Goal: Task Accomplishment & Management: Manage account settings

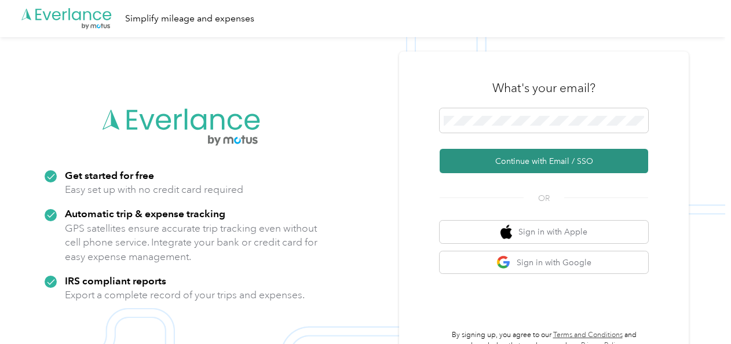
click at [522, 164] on button "Continue with Email / SSO" at bounding box center [544, 161] width 209 height 24
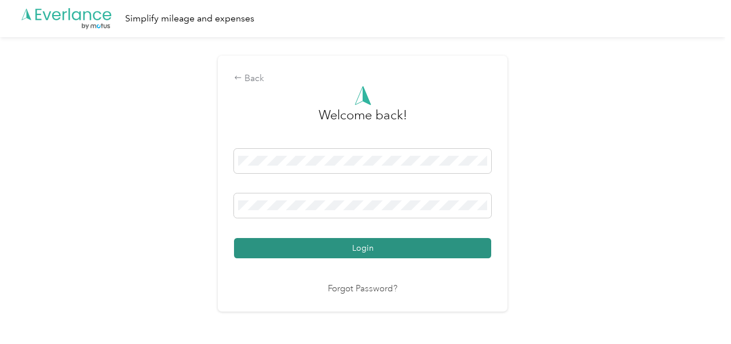
click at [316, 246] on button "Login" at bounding box center [362, 248] width 257 height 20
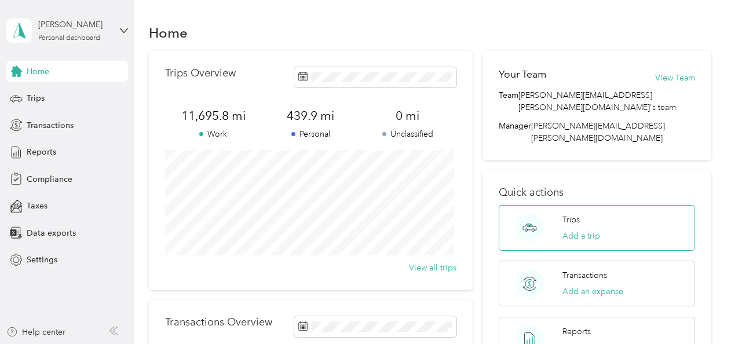
click at [551, 205] on div "Trips Add a trip" at bounding box center [597, 228] width 196 height 46
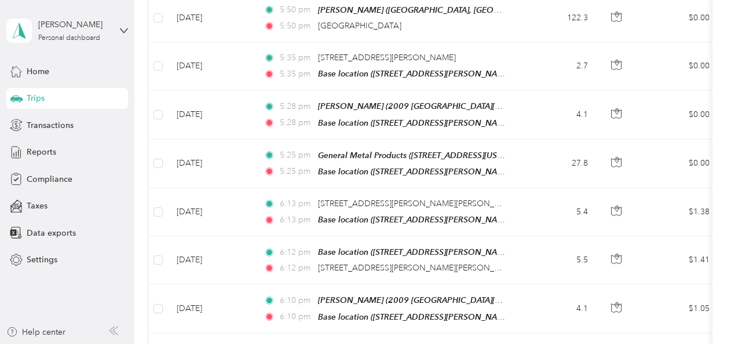
scroll to position [525, 0]
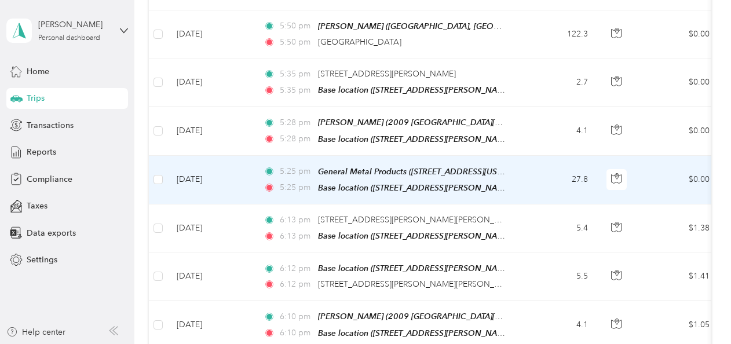
click at [680, 166] on td "$0.00" at bounding box center [678, 180] width 81 height 49
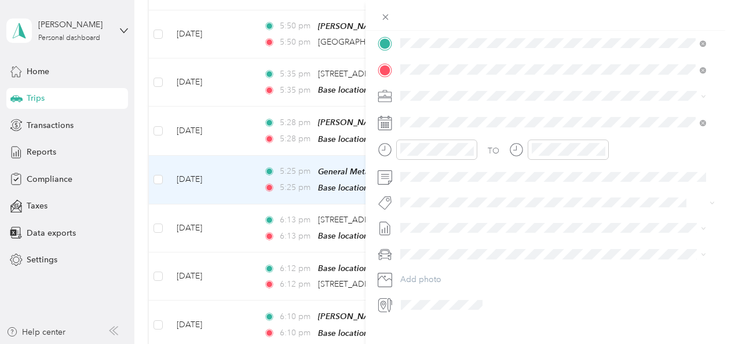
scroll to position [245, 0]
click at [379, 310] on icon at bounding box center [385, 303] width 15 height 15
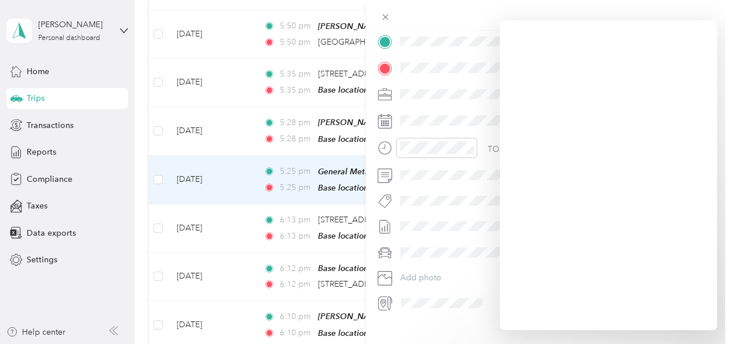
drag, startPoint x: 717, startPoint y: 200, endPoint x: 718, endPoint y: 227, distance: 26.7
click at [718, 227] on form "Trip details Save This trip cannot be edited because it is either under review,…" at bounding box center [549, 53] width 366 height 518
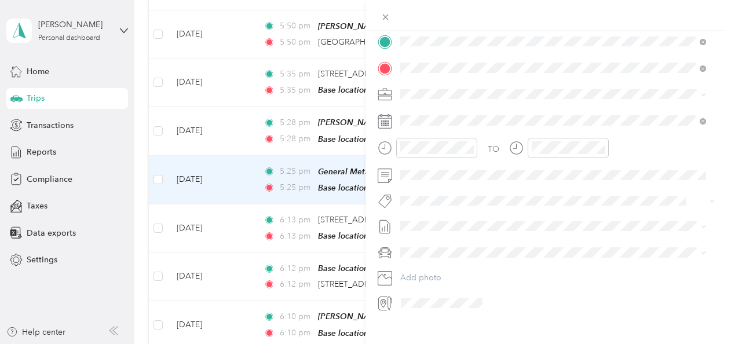
click at [385, 118] on icon at bounding box center [385, 121] width 14 height 14
click at [386, 16] on icon at bounding box center [386, 17] width 6 height 6
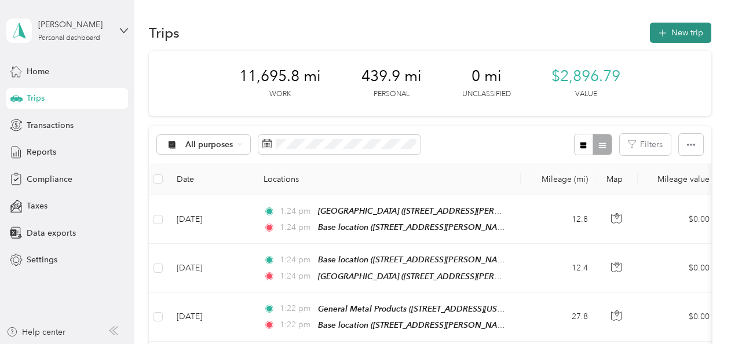
click at [688, 28] on button "New trip" at bounding box center [680, 33] width 61 height 20
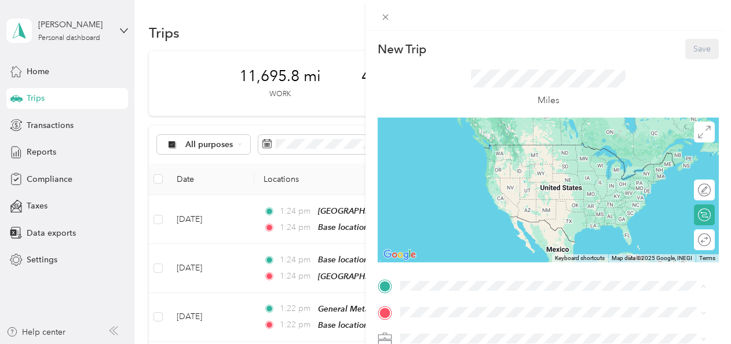
click at [508, 94] on div "Miles" at bounding box center [548, 89] width 155 height 38
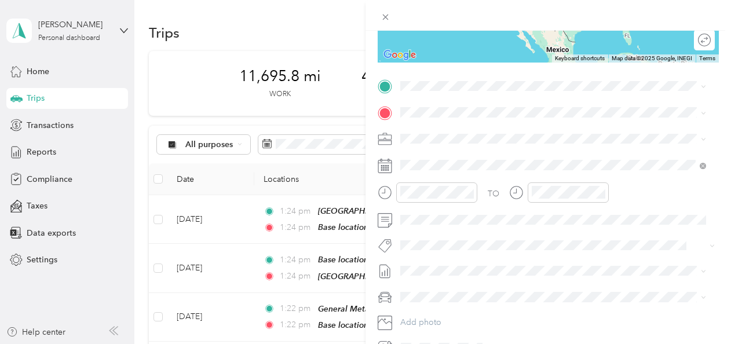
scroll to position [199, 0]
click at [384, 165] on icon at bounding box center [385, 166] width 14 height 14
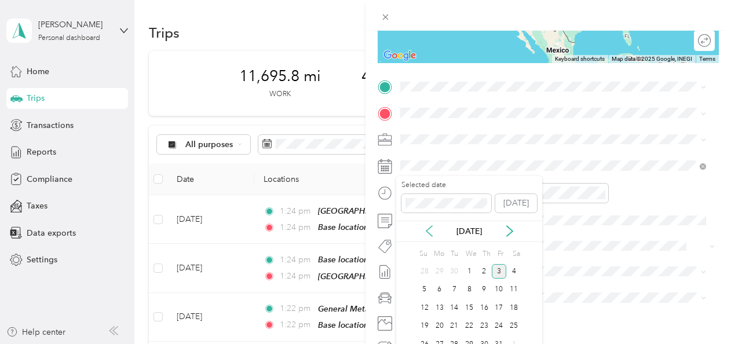
click at [427, 228] on icon at bounding box center [430, 231] width 12 height 12
click at [455, 267] on div "1" at bounding box center [454, 271] width 15 height 14
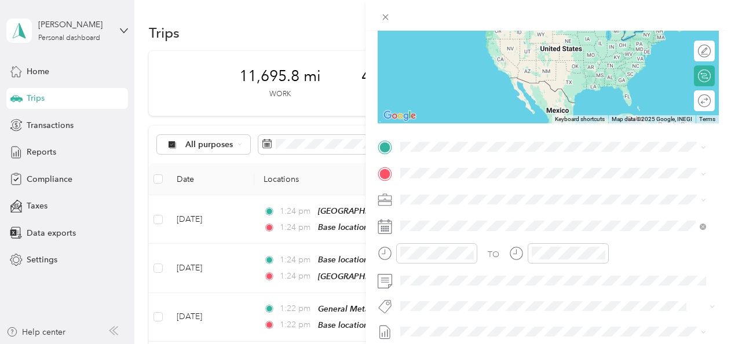
scroll to position [133, 0]
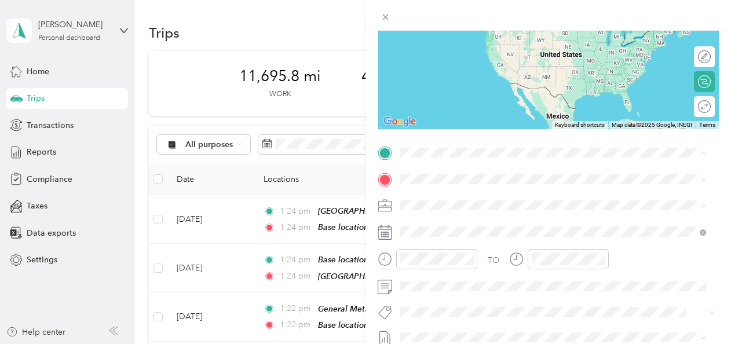
click at [428, 199] on strong "Base location" at bounding box center [448, 198] width 52 height 10
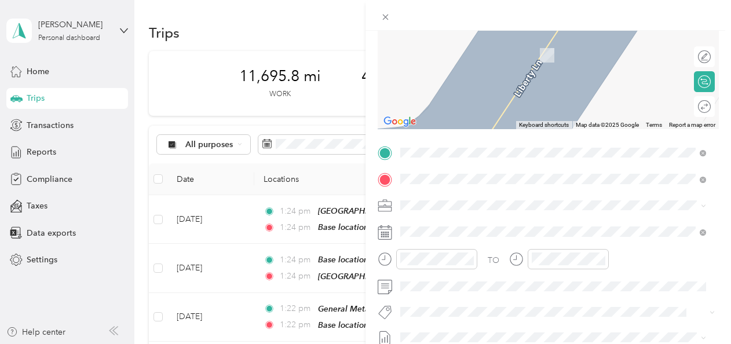
click at [446, 58] on div "Caterpillar BB 100 Tractor Drive, East Peoria, 61611, East Peoria, Illinois, Un…" at bounding box center [480, 49] width 116 height 24
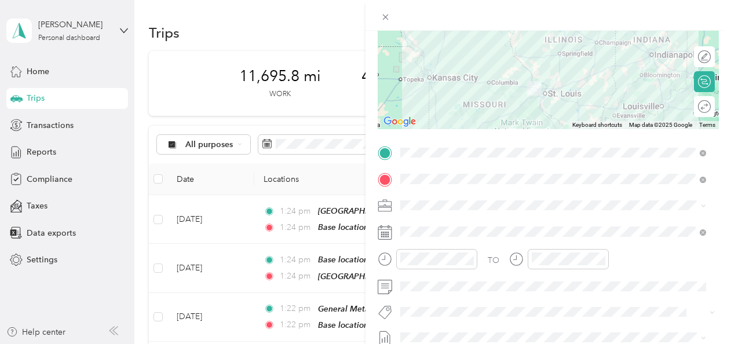
drag, startPoint x: 720, startPoint y: 204, endPoint x: 716, endPoint y: 224, distance: 20.0
click at [716, 224] on form "New Trip Save This trip cannot be edited because it is either under review, app…" at bounding box center [549, 165] width 366 height 518
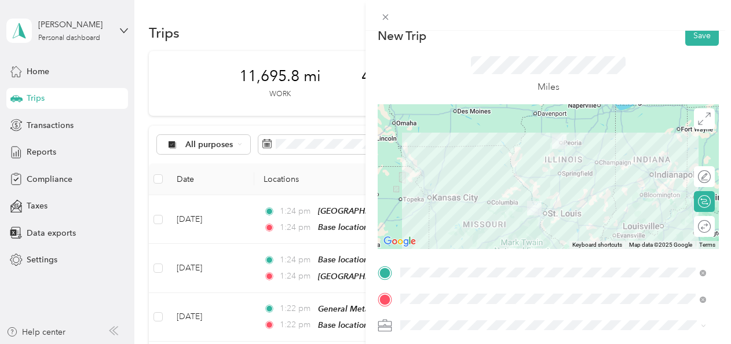
scroll to position [0, 0]
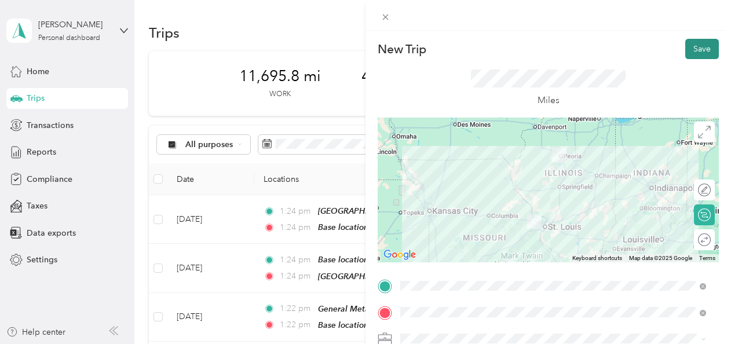
click at [695, 46] on button "Save" at bounding box center [702, 49] width 34 height 20
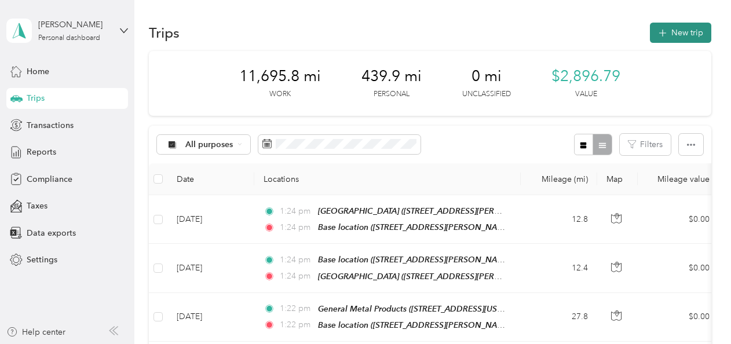
click at [677, 30] on button "New trip" at bounding box center [680, 33] width 61 height 20
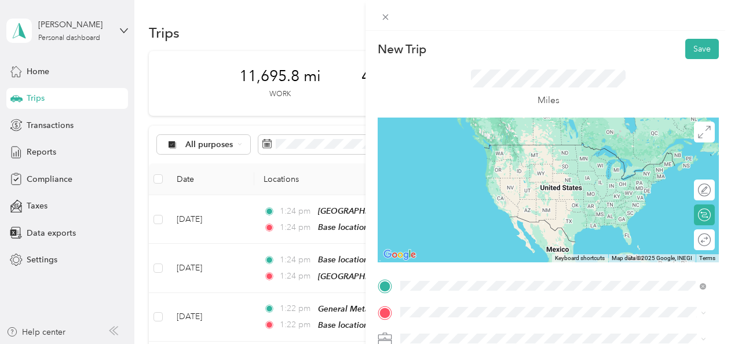
click at [438, 152] on div "Caterpillar BB 100 Tractor Drive, East Peoria, 61611, East Peoria, Illinois, Un…" at bounding box center [480, 156] width 116 height 24
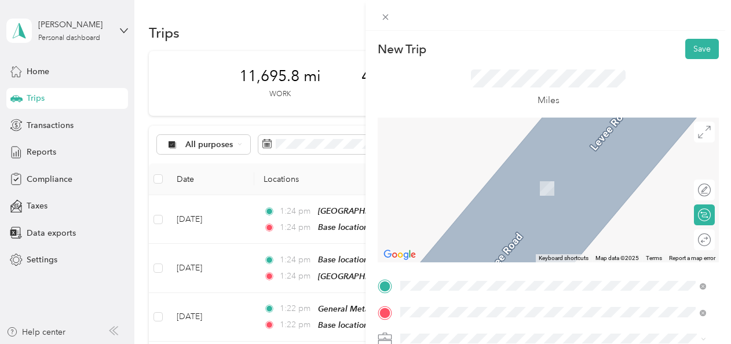
click at [449, 182] on div "A-1 Lapping 623 Grable Street, Rockford, 61109, Rockford, Illinois, United Stat…" at bounding box center [512, 182] width 180 height 24
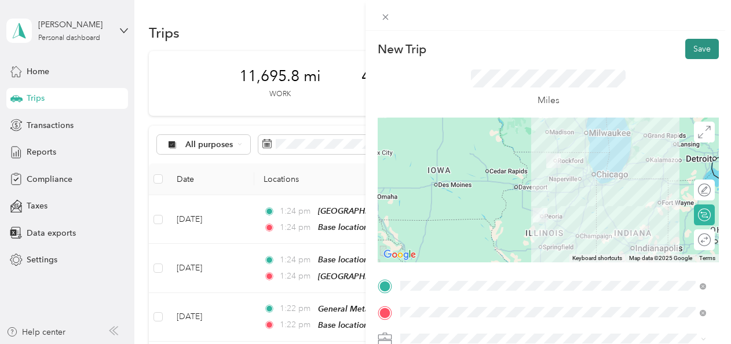
click at [692, 52] on button "Save" at bounding box center [702, 49] width 34 height 20
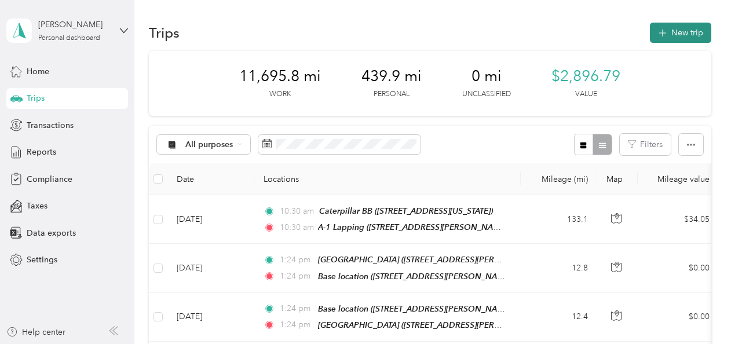
click at [668, 36] on button "New trip" at bounding box center [680, 33] width 61 height 20
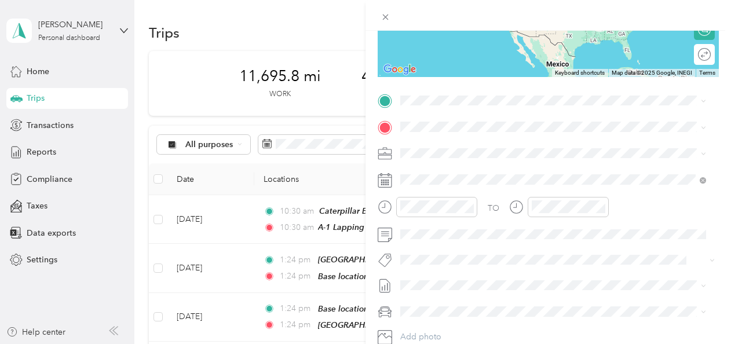
scroll to position [185, 0]
click at [389, 183] on icon at bounding box center [385, 181] width 14 height 14
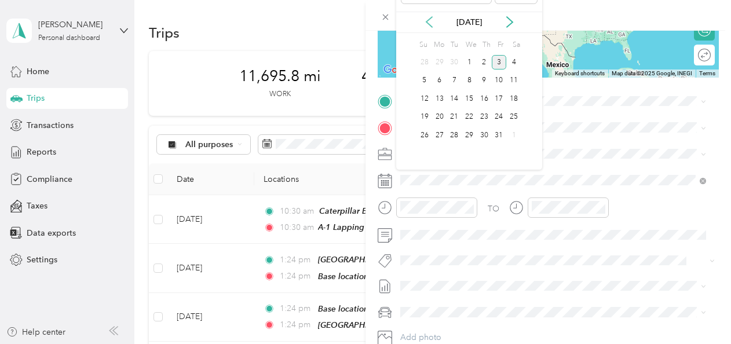
click at [429, 20] on icon at bounding box center [430, 22] width 12 height 12
click at [455, 59] on div "1" at bounding box center [454, 62] width 15 height 14
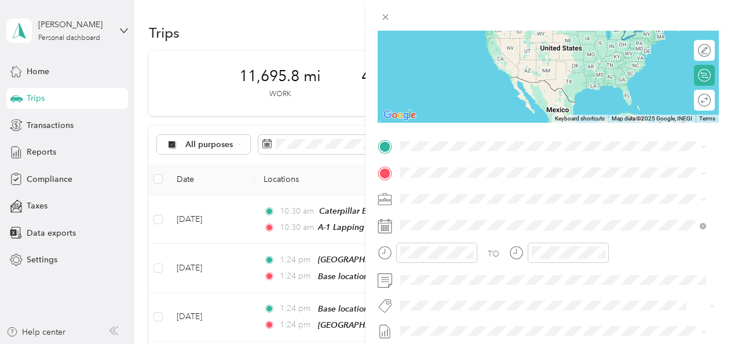
scroll to position [134, 0]
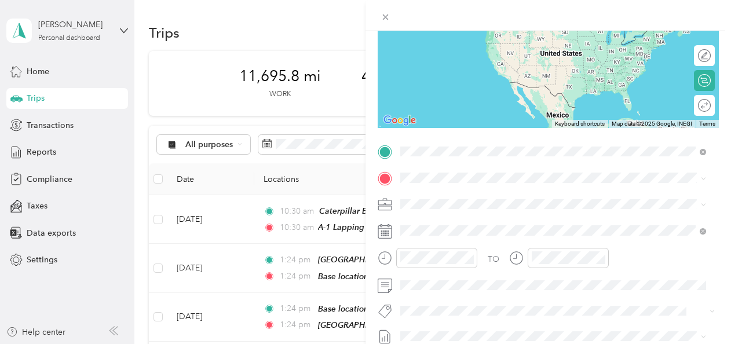
click at [440, 195] on strong "Caterpillar BB" at bounding box center [448, 197] width 53 height 10
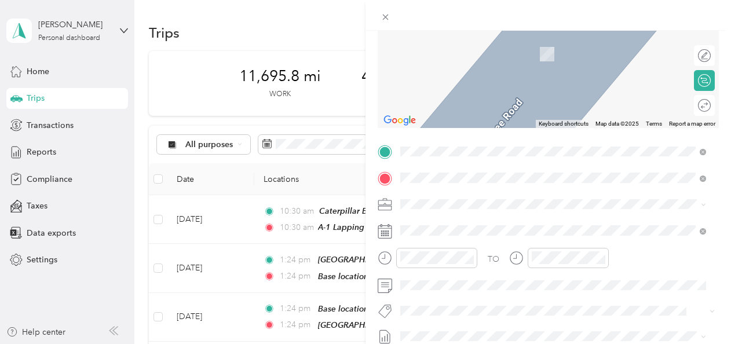
click at [468, 50] on span "623 Grable Street, Rockford, 61109, Rockford, Illinois, United States" at bounding box center [512, 54] width 180 height 10
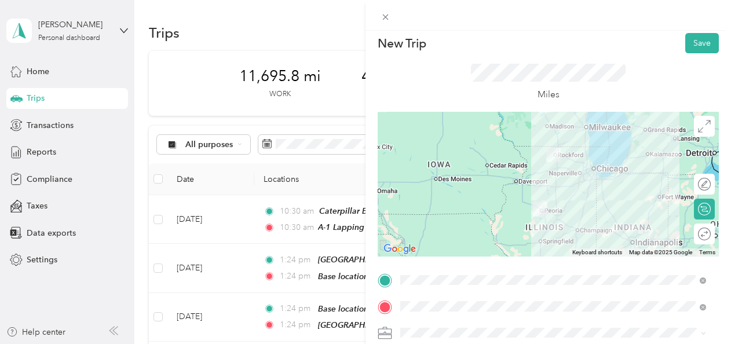
scroll to position [0, 0]
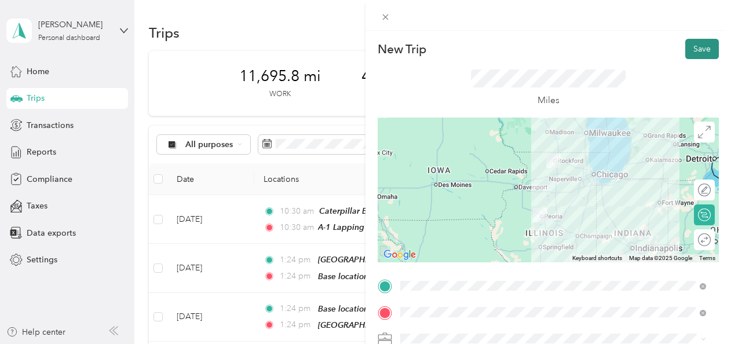
click at [687, 49] on button "Save" at bounding box center [702, 49] width 34 height 20
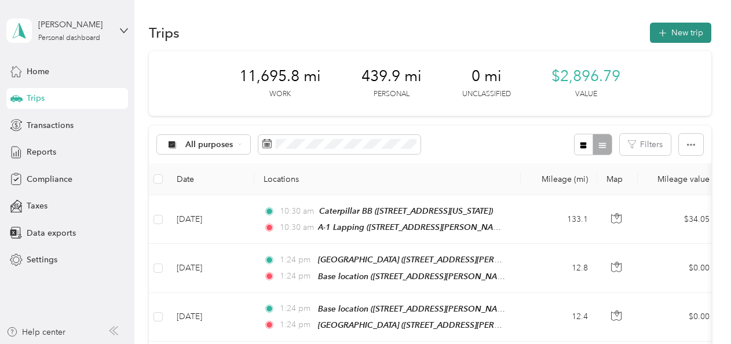
click at [678, 27] on button "New trip" at bounding box center [680, 33] width 61 height 20
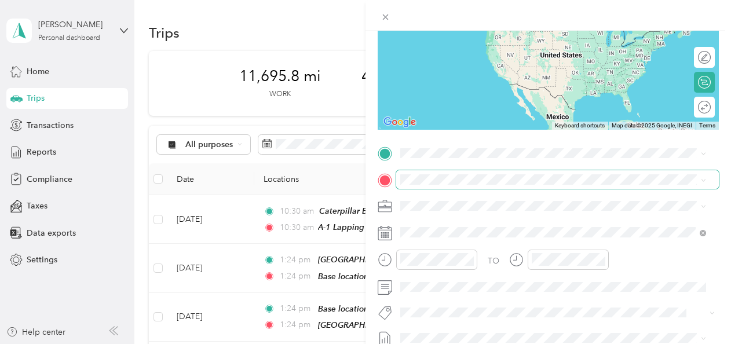
scroll to position [133, 0]
click at [384, 233] on icon at bounding box center [385, 232] width 14 height 14
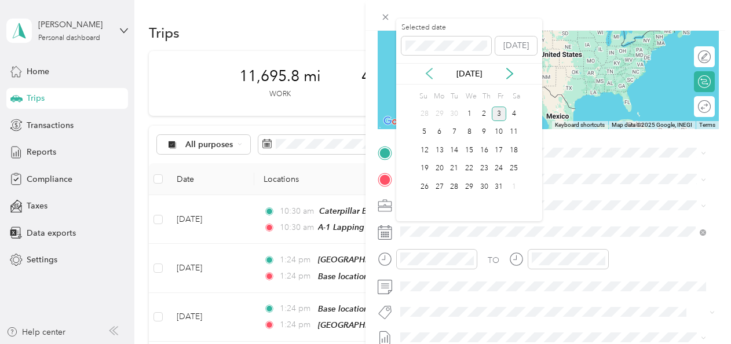
click at [430, 73] on icon at bounding box center [430, 74] width 12 height 12
click at [453, 112] on div "1" at bounding box center [454, 114] width 15 height 14
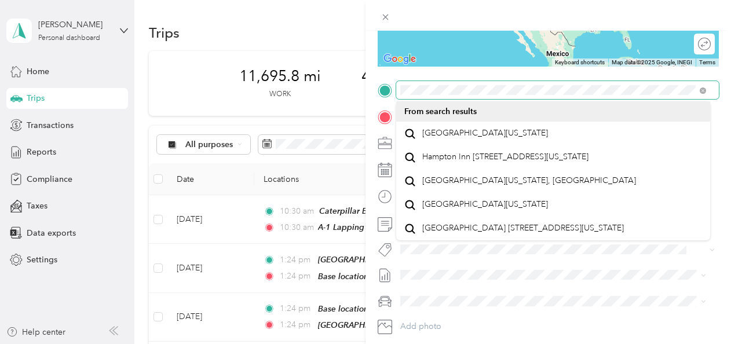
scroll to position [195, 0]
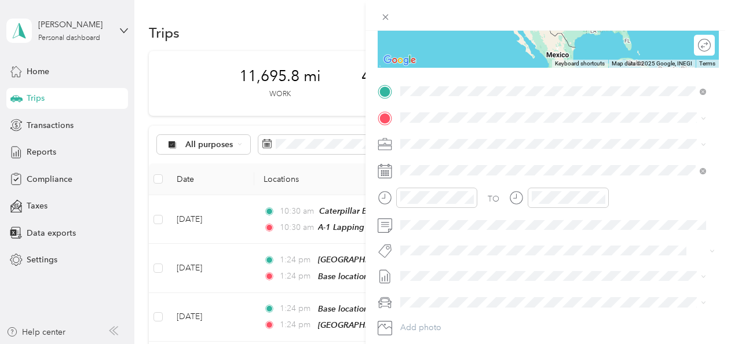
click at [717, 125] on form "New Trip Save This trip cannot be edited because it is either under review, app…" at bounding box center [549, 103] width 366 height 518
click at [446, 182] on span "100 Tractor Drive, East Peoria, 61611, East Peoria, Illinois, United States" at bounding box center [480, 187] width 116 height 10
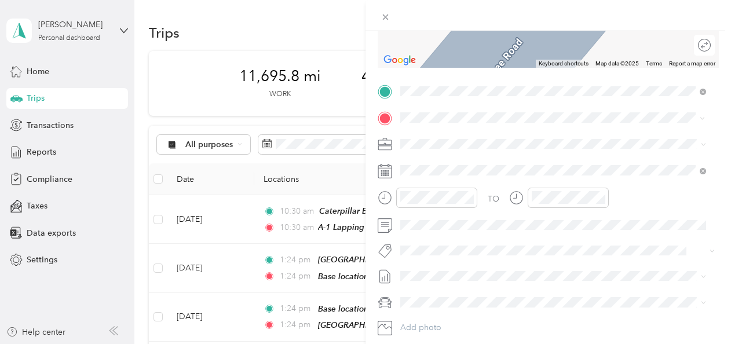
click at [442, 165] on span "2700 Cranston Road Beloit, Wisconsin 53511, United States" at bounding box center [480, 159] width 116 height 10
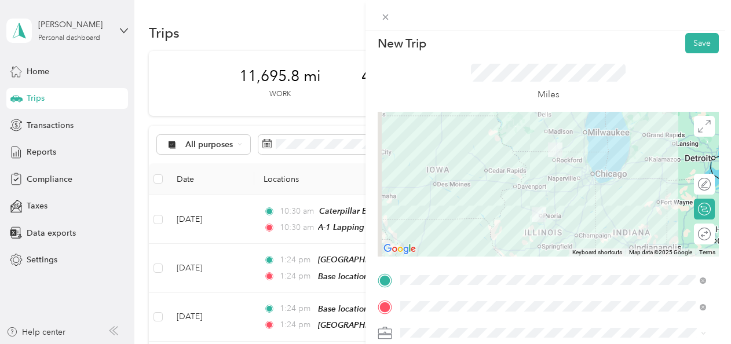
scroll to position [0, 0]
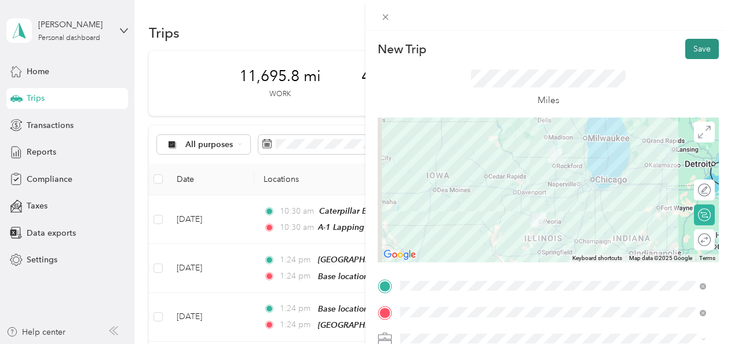
click at [691, 50] on button "Save" at bounding box center [702, 49] width 34 height 20
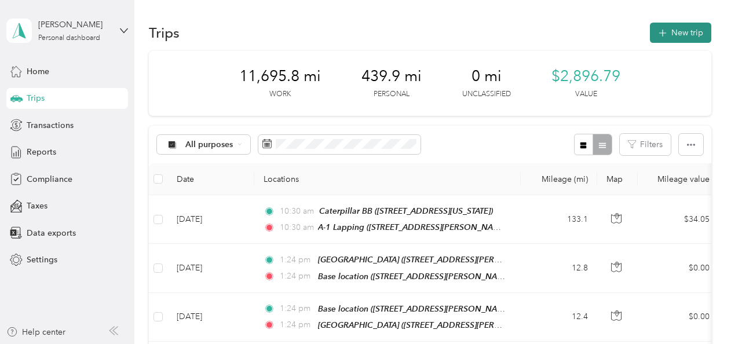
click at [687, 31] on button "New trip" at bounding box center [680, 33] width 61 height 20
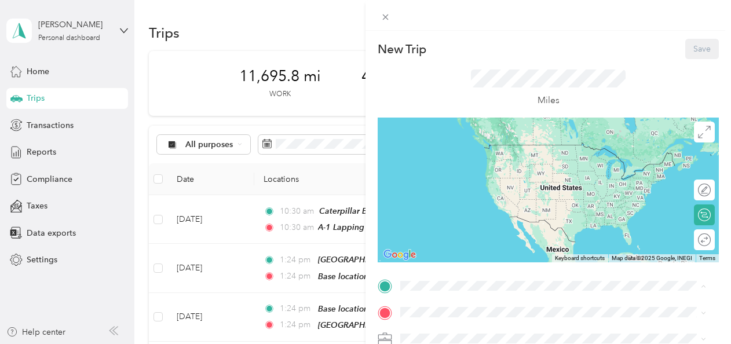
click at [238, 285] on div "New Trip Save This trip cannot be edited because it is either under review, app…" at bounding box center [365, 172] width 731 height 344
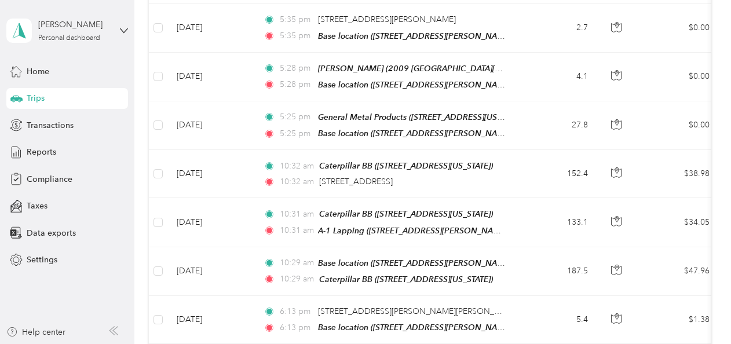
scroll to position [654, 0]
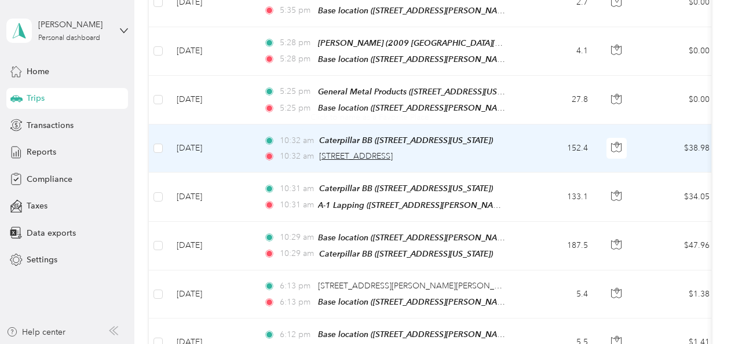
click at [365, 151] on span "2700 Cranston Road, Beloit" at bounding box center [356, 156] width 74 height 10
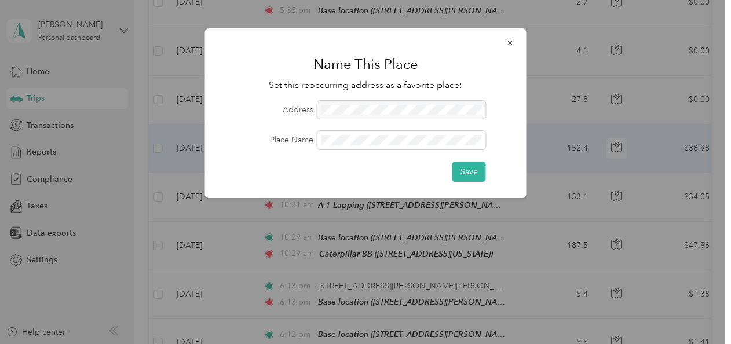
click at [334, 112] on div at bounding box center [402, 110] width 169 height 19
click at [471, 172] on button "Save" at bounding box center [470, 172] width 34 height 20
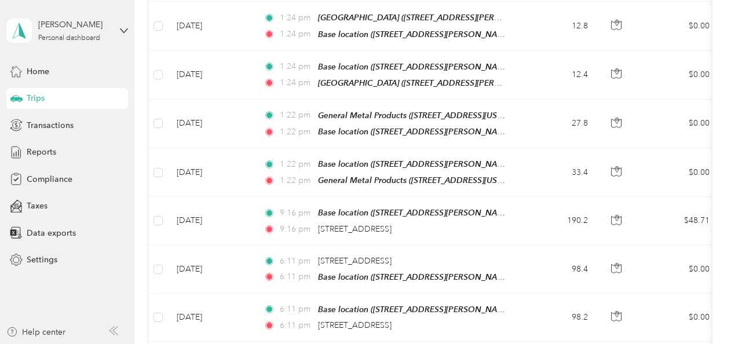
scroll to position [0, 0]
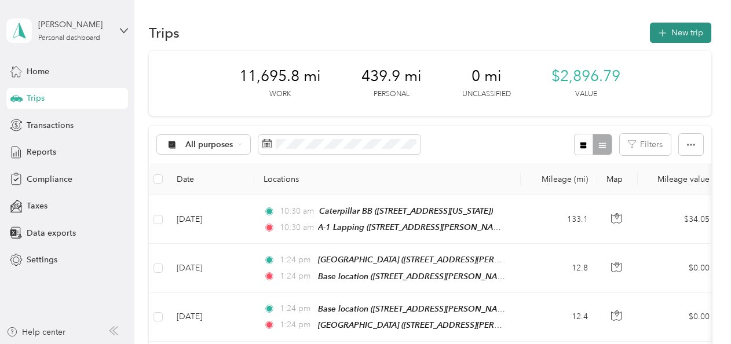
click at [677, 35] on button "New trip" at bounding box center [680, 33] width 61 height 20
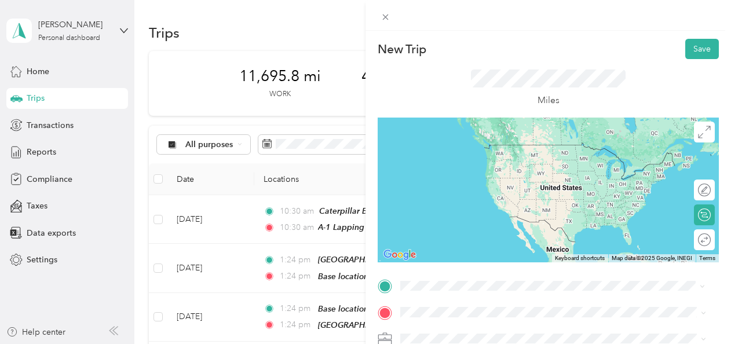
click at [451, 158] on span "2700 Cranston Road, Beloit, 53511, Beloit, Wisconsin, United States" at bounding box center [480, 162] width 116 height 10
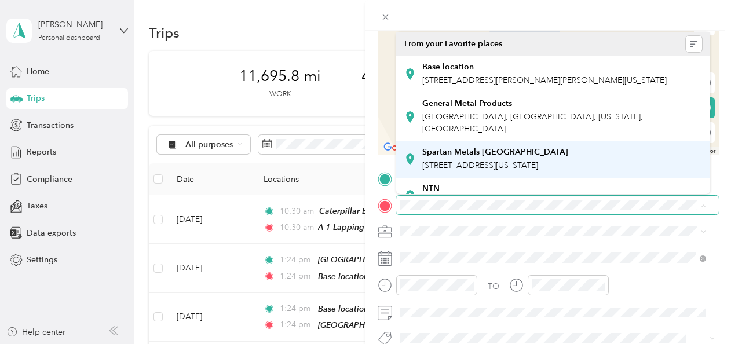
scroll to position [108, 0]
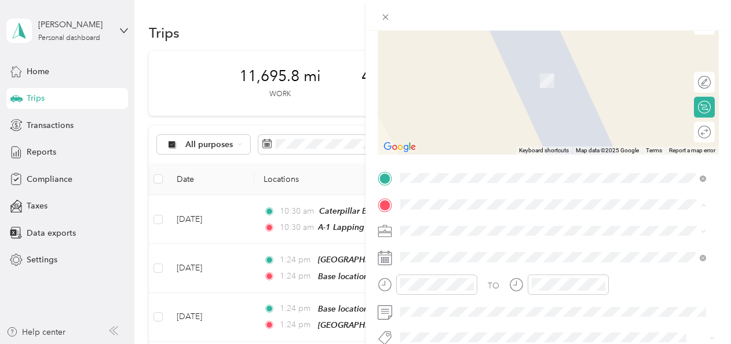
click at [384, 253] on icon at bounding box center [385, 258] width 14 height 14
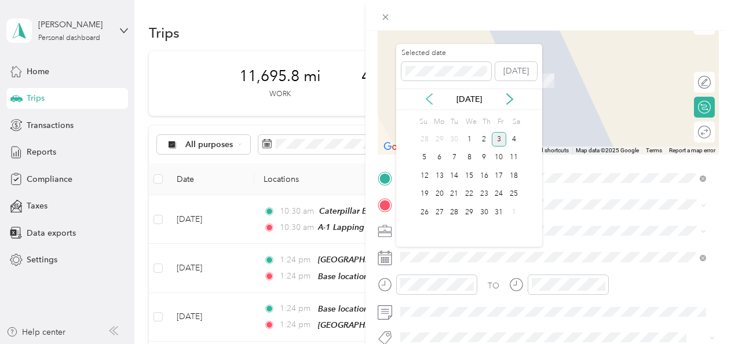
click at [425, 98] on icon at bounding box center [430, 99] width 12 height 12
click at [451, 137] on div "1" at bounding box center [454, 139] width 15 height 14
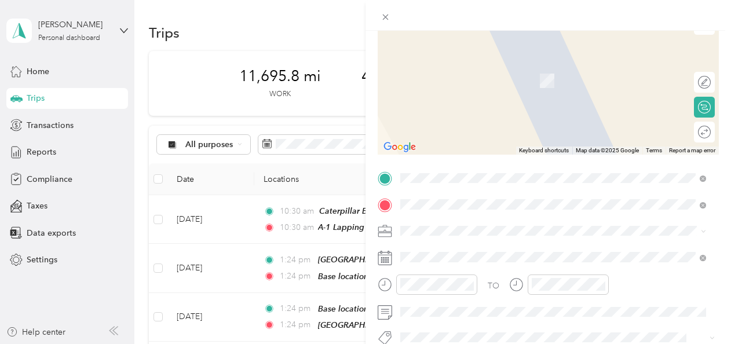
click at [446, 251] on span "5246 County Road X Beloit, Wisconsin 53511, United States" at bounding box center [480, 246] width 116 height 10
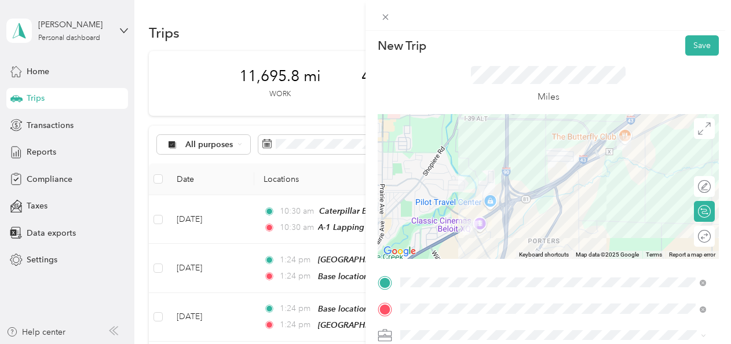
scroll to position [0, 0]
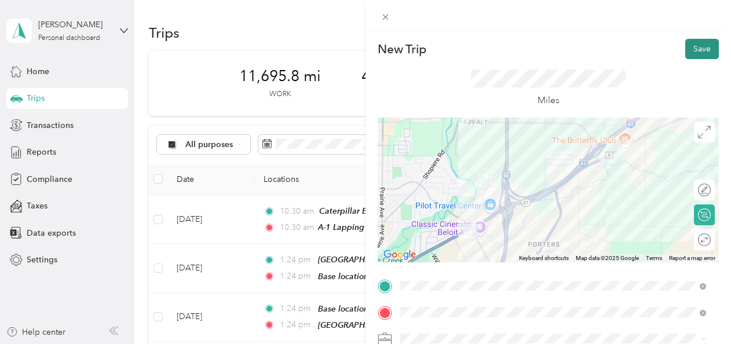
click at [692, 51] on button "Save" at bounding box center [702, 49] width 34 height 20
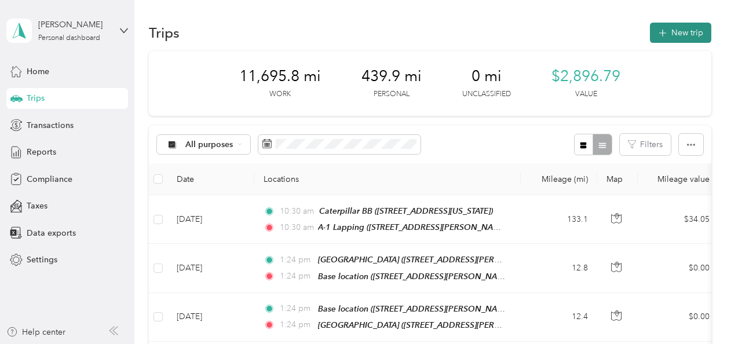
click at [679, 31] on button "New trip" at bounding box center [680, 33] width 61 height 20
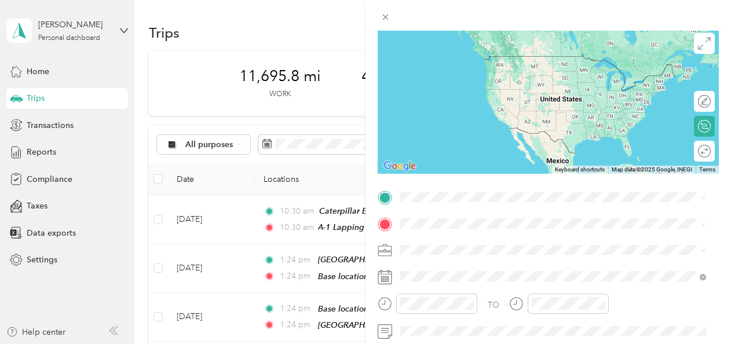
scroll to position [90, 0]
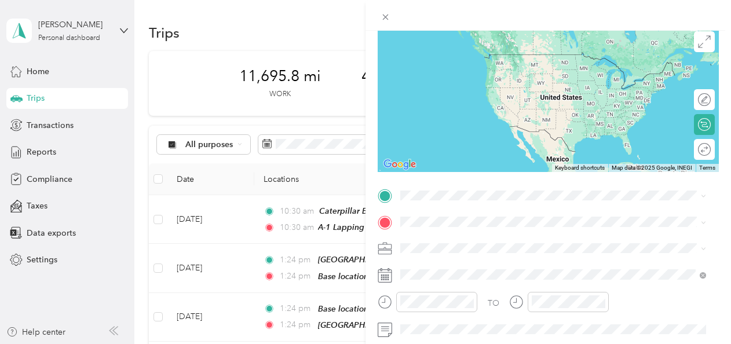
click at [386, 277] on rect at bounding box center [386, 277] width 2 height 2
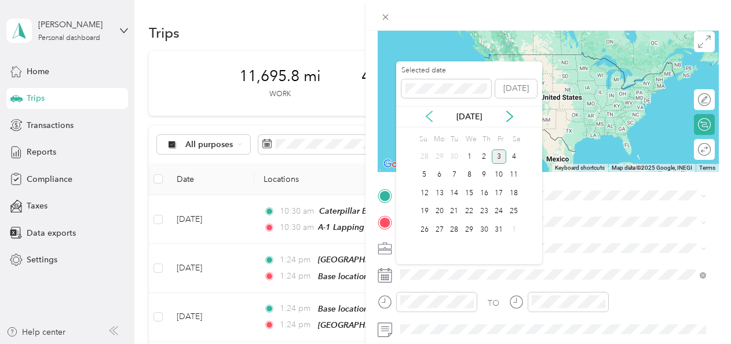
click at [431, 112] on icon at bounding box center [430, 117] width 12 height 12
click at [427, 112] on icon at bounding box center [430, 117] width 12 height 12
click at [456, 152] on div "1" at bounding box center [454, 156] width 15 height 14
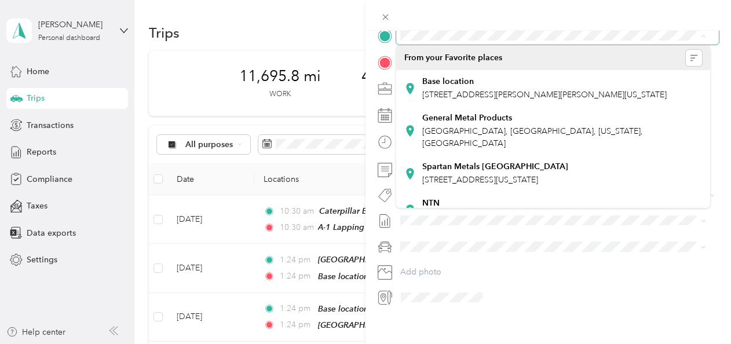
scroll to position [255, 0]
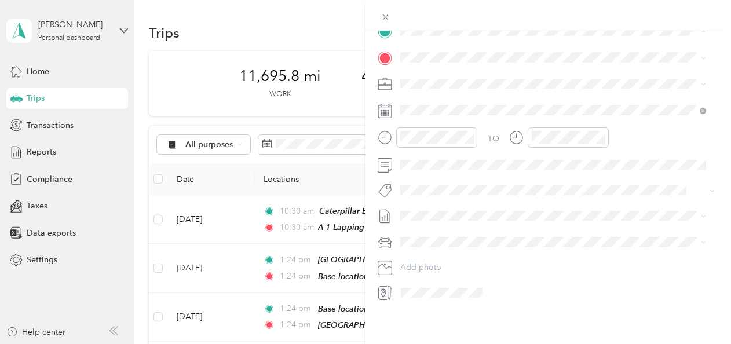
click at [282, 38] on div "New Trip Save This trip cannot be edited because it is either under review, app…" at bounding box center [365, 172] width 731 height 344
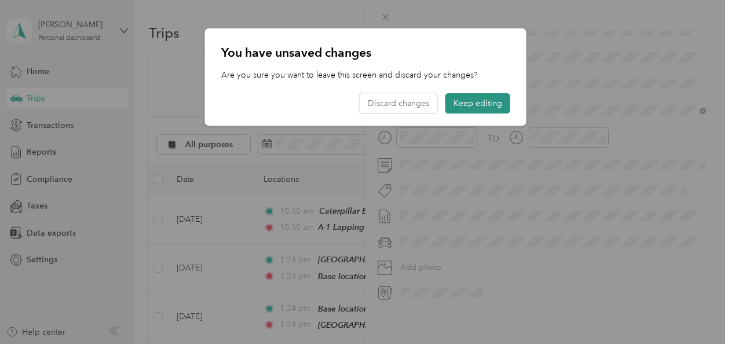
click at [482, 101] on button "Keep editing" at bounding box center [478, 103] width 65 height 20
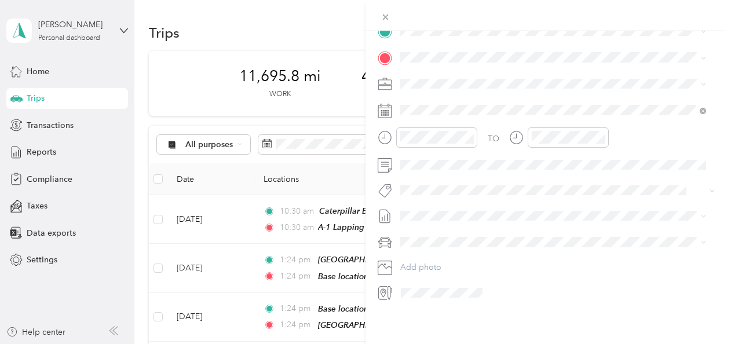
click at [242, 219] on div "New Trip Save This trip cannot be edited because it is either under review, app…" at bounding box center [365, 172] width 731 height 344
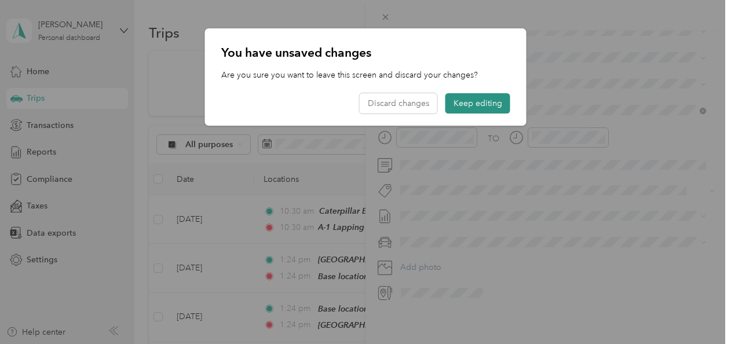
click at [460, 104] on button "Keep editing" at bounding box center [478, 103] width 65 height 20
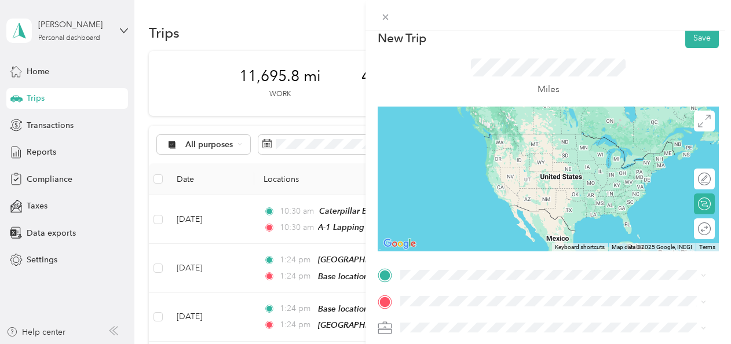
scroll to position [0, 0]
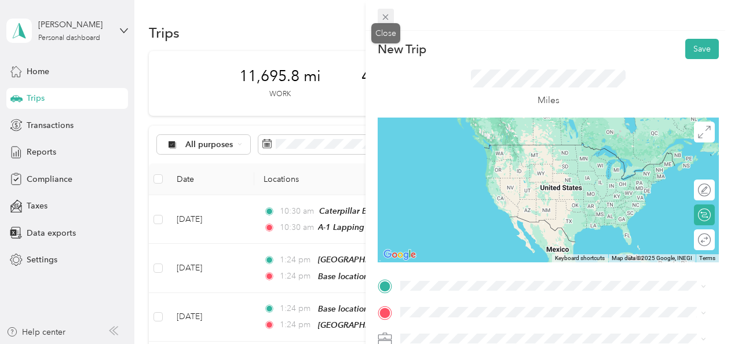
click at [387, 19] on icon at bounding box center [386, 17] width 6 height 6
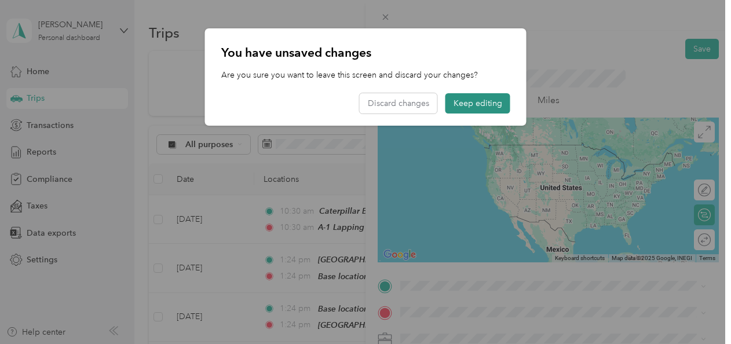
click at [464, 101] on button "Keep editing" at bounding box center [478, 103] width 65 height 20
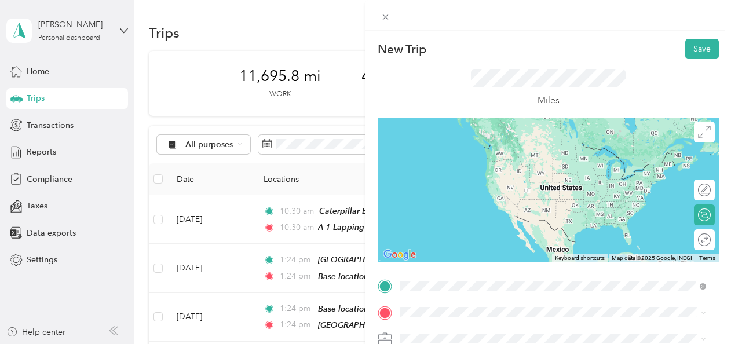
click at [450, 259] on span "5246 County Road X Beloit, Wisconsin 53511, United States" at bounding box center [480, 254] width 116 height 10
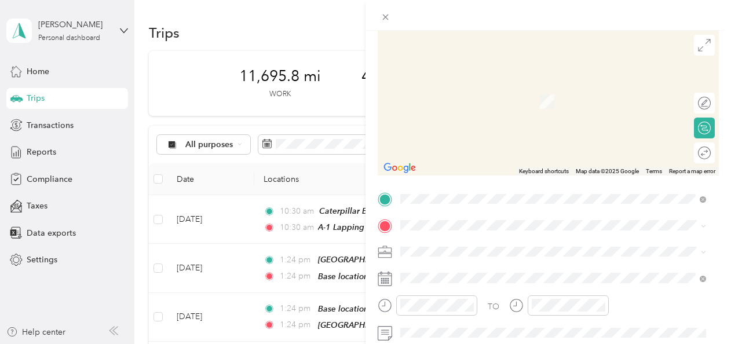
scroll to position [57, 0]
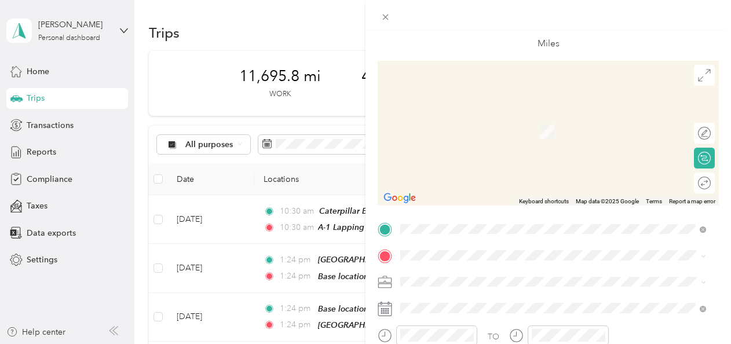
click at [467, 126] on span "2700 Cranston Road, Beloit, 53511, Beloit, Wisconsin, United States" at bounding box center [480, 130] width 116 height 10
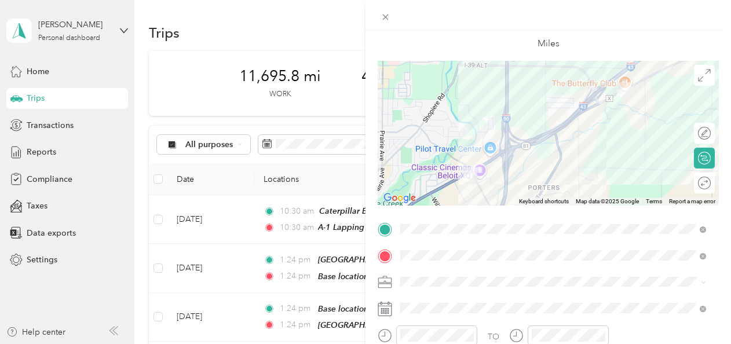
scroll to position [0, 0]
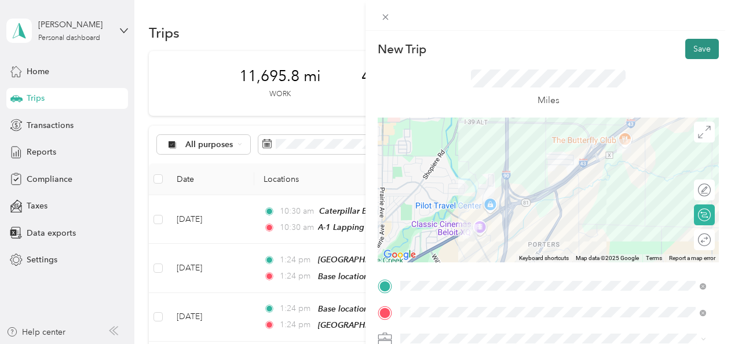
click at [693, 52] on button "Save" at bounding box center [702, 49] width 34 height 20
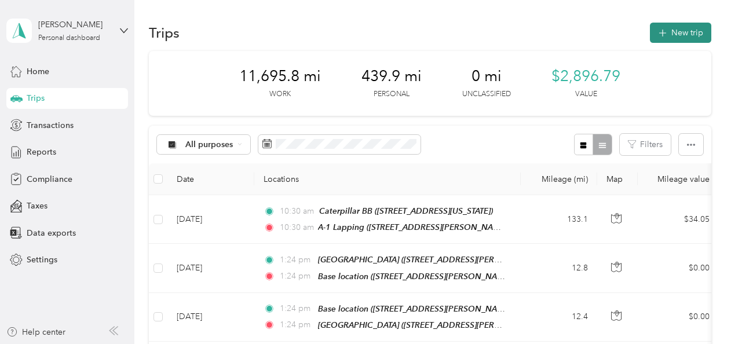
click at [671, 33] on button "New trip" at bounding box center [680, 33] width 61 height 20
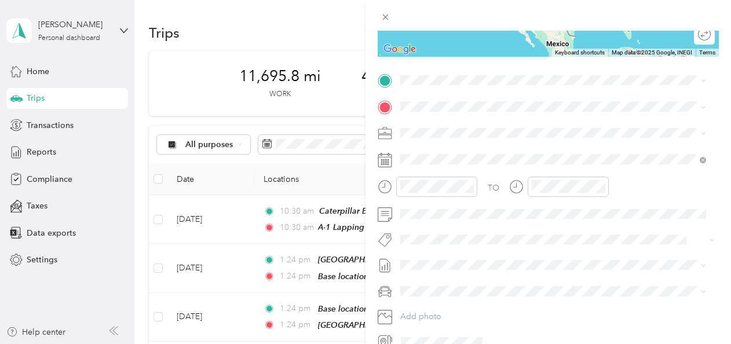
scroll to position [205, 0]
click at [389, 161] on icon at bounding box center [385, 161] width 14 height 14
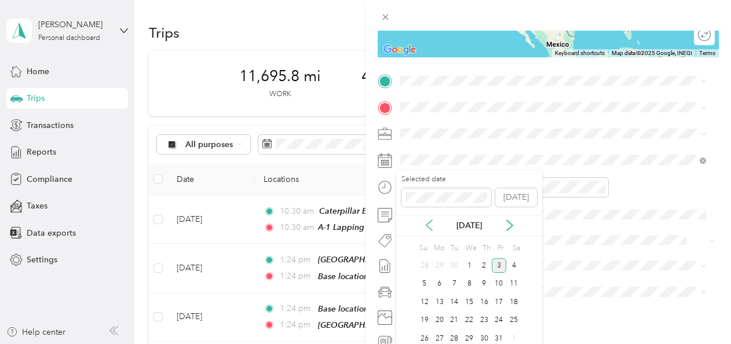
click at [430, 229] on icon at bounding box center [429, 225] width 6 height 10
click at [463, 262] on div "2" at bounding box center [469, 265] width 15 height 14
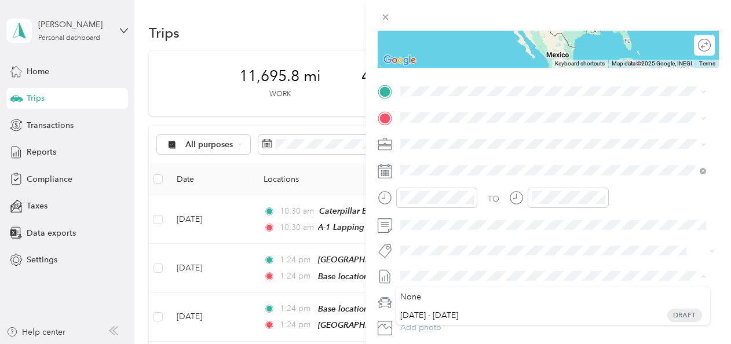
scroll to position [193, 0]
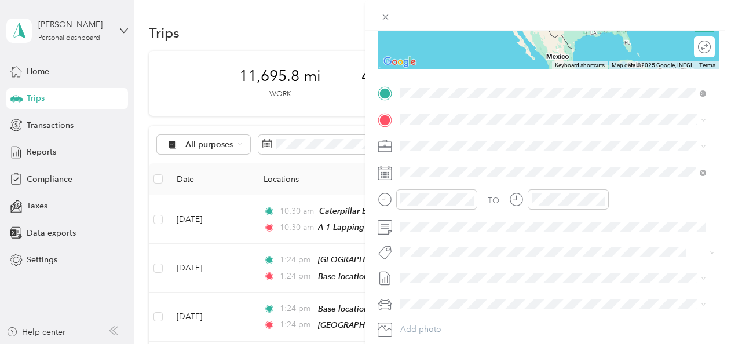
click at [431, 143] on div "Hampton Inn Beloit 2700 Cranston Road, Beloit, 53511, Beloit, Wisconsin, United…" at bounding box center [480, 145] width 116 height 24
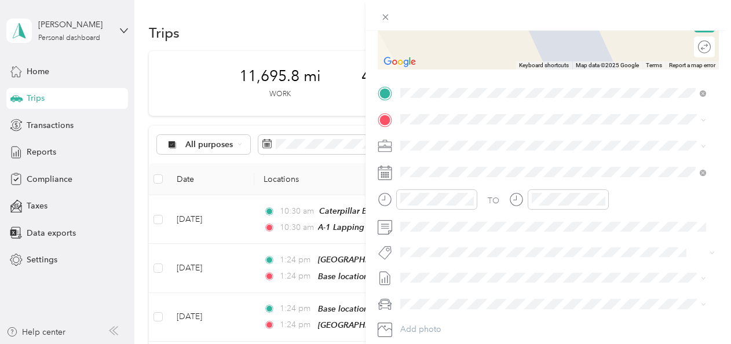
click at [443, 209] on span "401 Industrial Avenue Waupun, Wisconsin 53963, United States" at bounding box center [480, 204] width 116 height 10
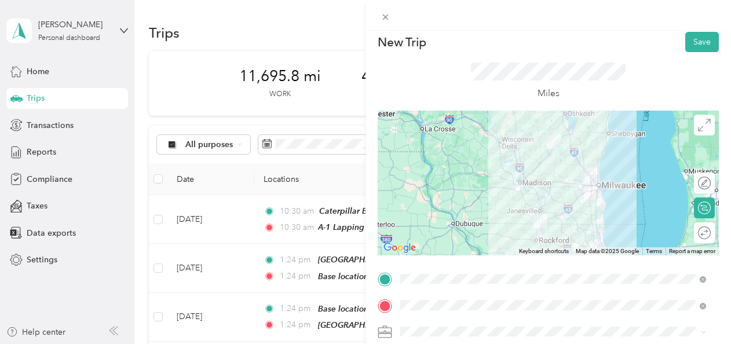
scroll to position [0, 0]
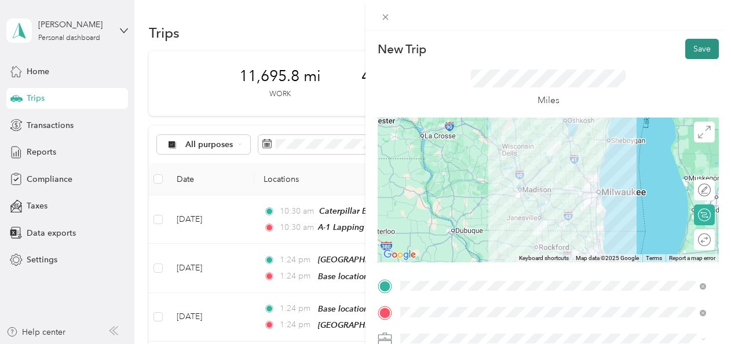
click at [692, 50] on button "Save" at bounding box center [702, 49] width 34 height 20
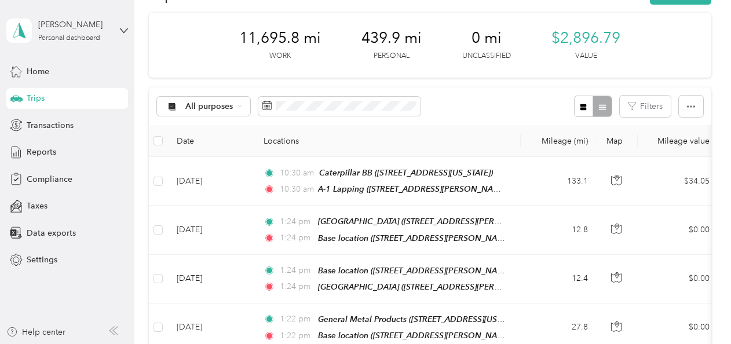
scroll to position [6, 0]
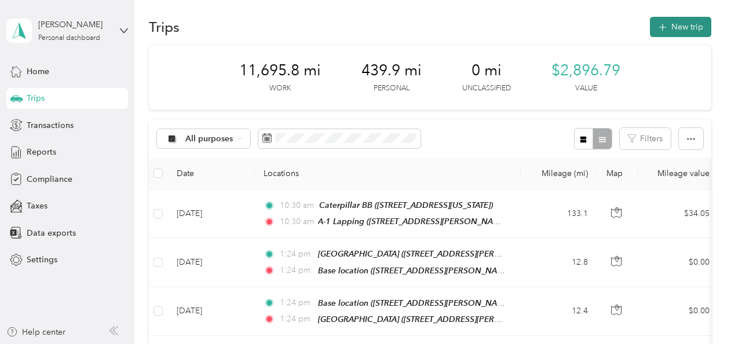
click at [675, 28] on button "New trip" at bounding box center [680, 27] width 61 height 20
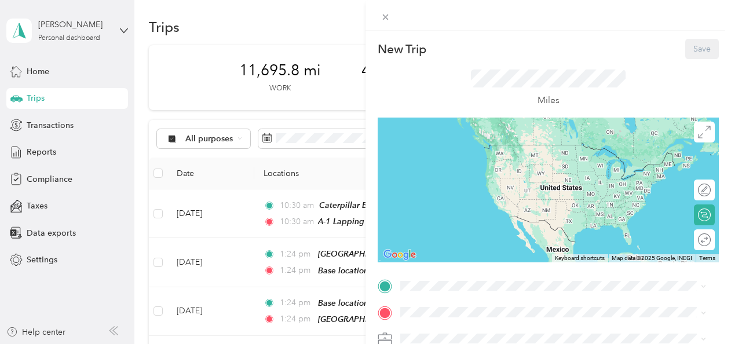
click at [345, 31] on div "New Trip Save This trip cannot be edited because it is either under review, app…" at bounding box center [365, 172] width 731 height 344
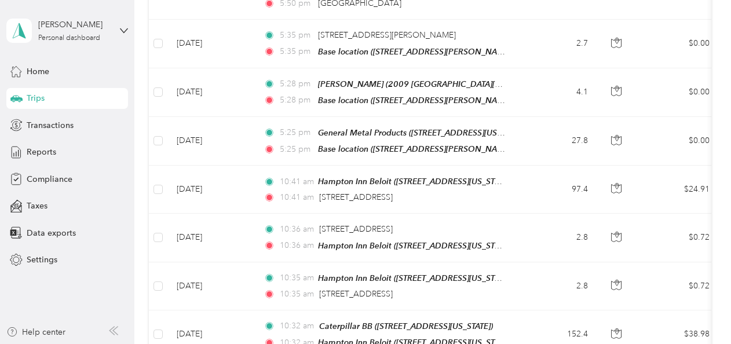
scroll to position [611, 0]
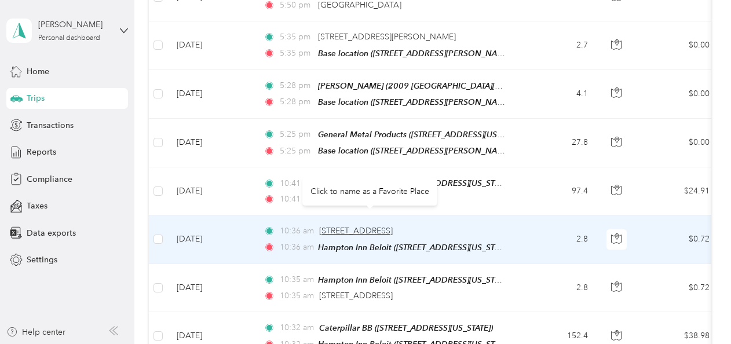
click at [367, 226] on span "[STREET_ADDRESS]" at bounding box center [356, 231] width 74 height 10
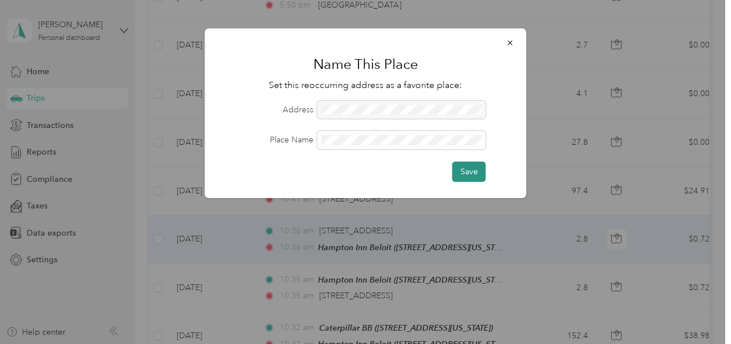
click at [461, 170] on button "Save" at bounding box center [470, 172] width 34 height 20
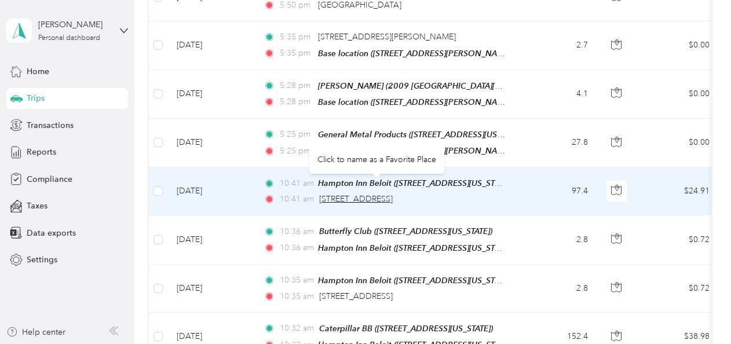
click at [373, 194] on span "401 Industrial Avenue, Waupun" at bounding box center [356, 199] width 74 height 10
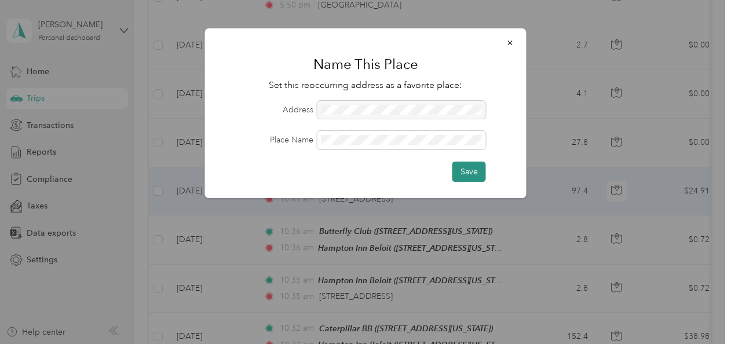
click at [465, 172] on button "Save" at bounding box center [470, 172] width 34 height 20
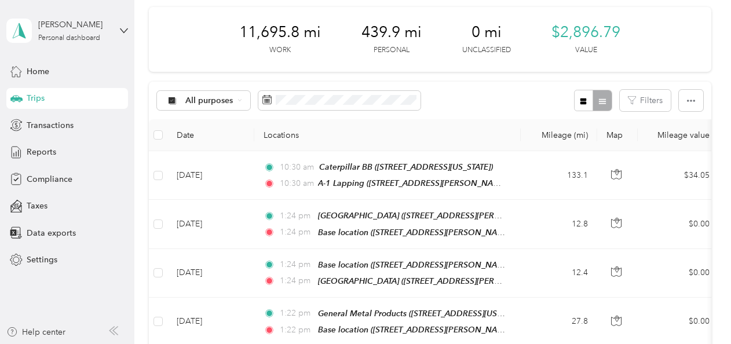
scroll to position [0, 0]
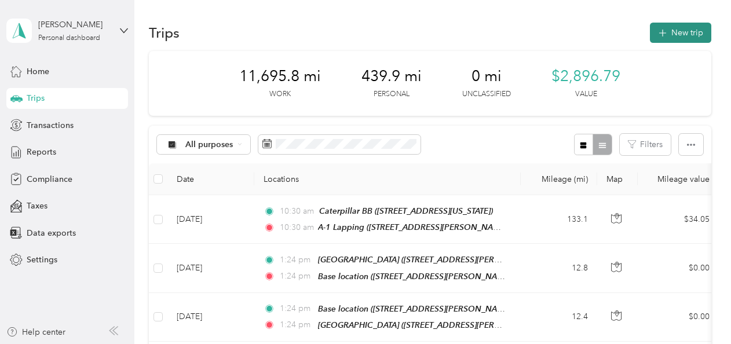
click at [681, 32] on button "New trip" at bounding box center [680, 33] width 61 height 20
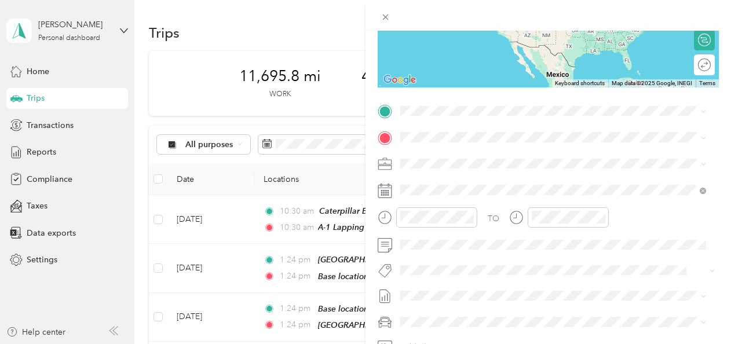
scroll to position [173, 0]
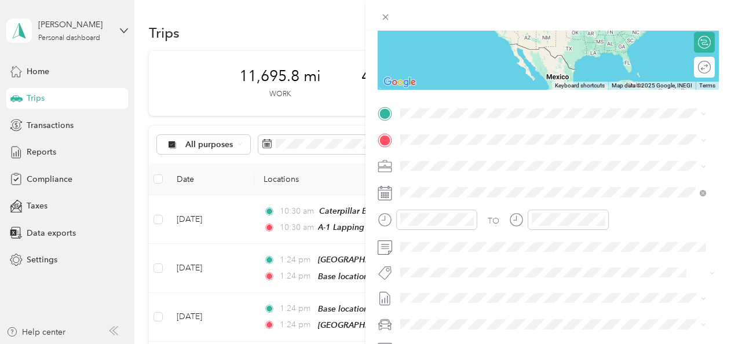
click at [387, 195] on icon at bounding box center [385, 193] width 14 height 14
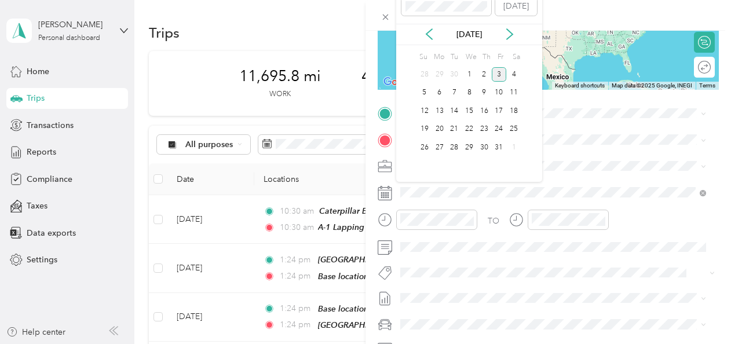
click at [432, 28] on div "Oct 2025" at bounding box center [469, 34] width 146 height 12
click at [428, 31] on icon at bounding box center [429, 34] width 6 height 10
click at [467, 71] on div "2" at bounding box center [469, 74] width 15 height 14
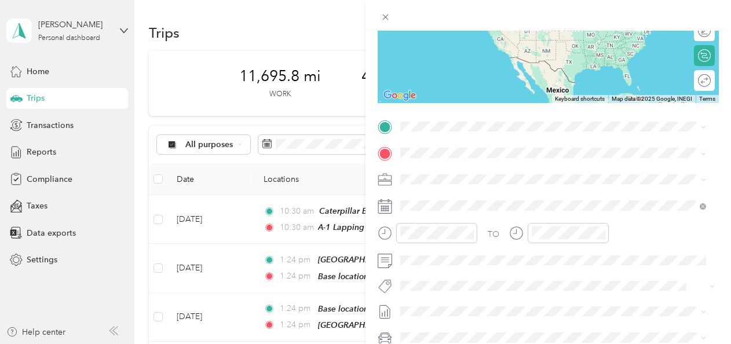
scroll to position [160, 0]
click at [426, 176] on div "Federal Mogul Waupun 401 Industrial Avenue, Waupun, 53963, Waupun, Wisconsin, U…" at bounding box center [480, 178] width 116 height 24
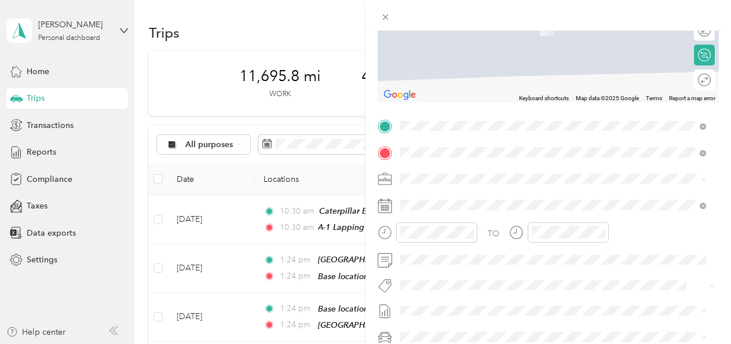
click at [430, 206] on span "2700 Cranston Road, Beloit, 53511, Beloit, Wisconsin, United States" at bounding box center [480, 211] width 116 height 10
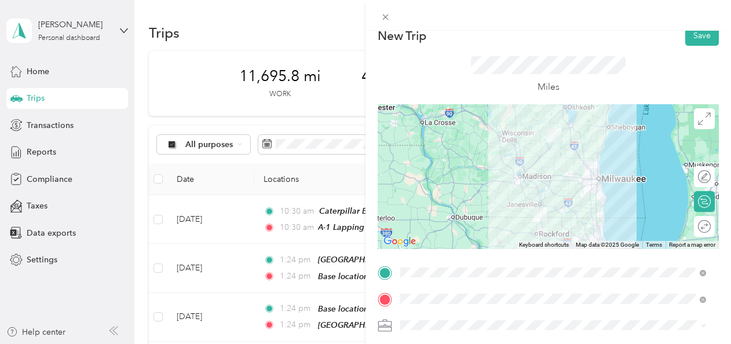
scroll to position [0, 0]
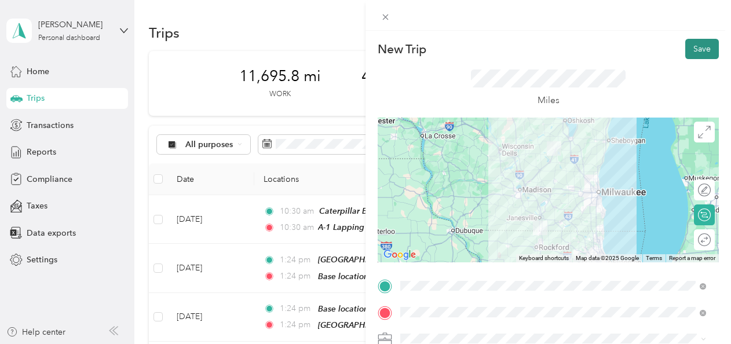
click at [687, 49] on button "Save" at bounding box center [702, 49] width 34 height 20
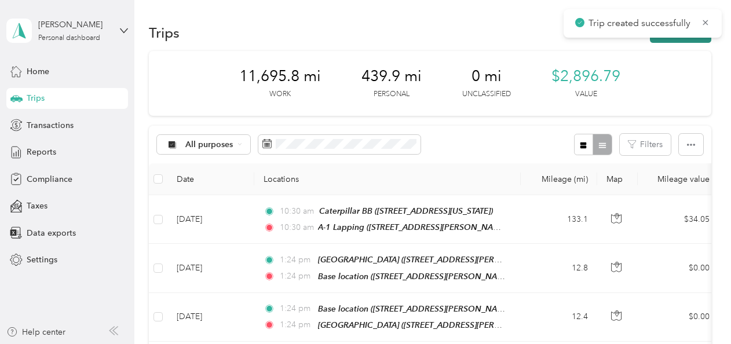
click at [680, 39] on button "New trip" at bounding box center [680, 33] width 61 height 20
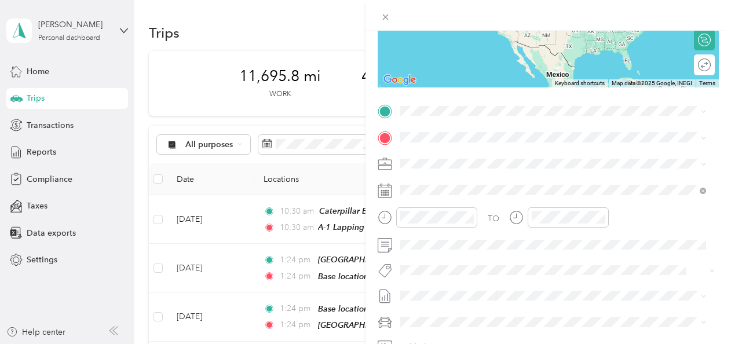
scroll to position [183, 0]
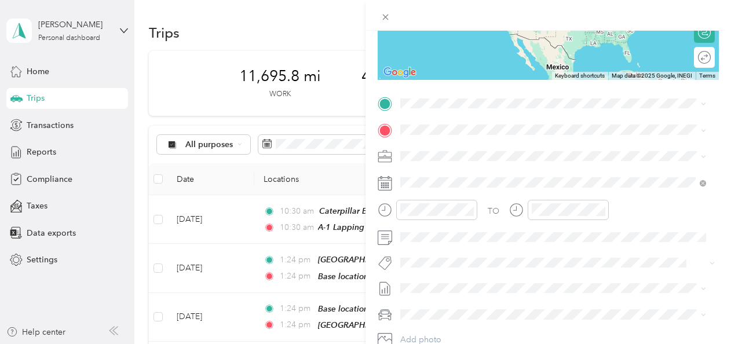
click at [386, 178] on icon at bounding box center [385, 183] width 14 height 14
click at [386, 180] on icon at bounding box center [385, 180] width 14 height 0
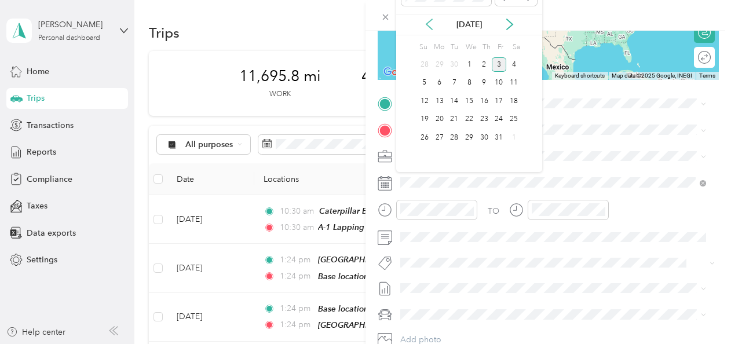
click at [430, 27] on icon at bounding box center [429, 25] width 6 height 10
click at [469, 65] on div "2" at bounding box center [469, 64] width 15 height 14
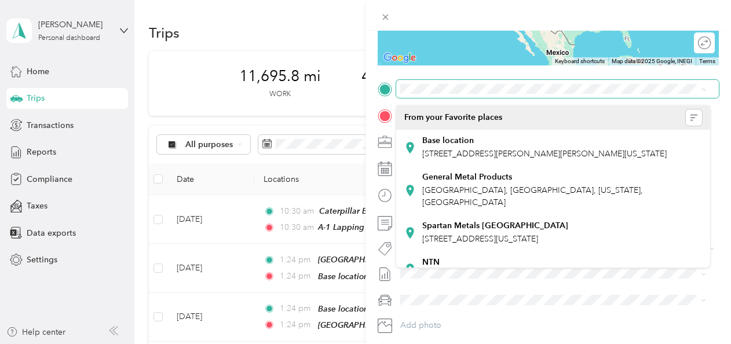
scroll to position [190, 0]
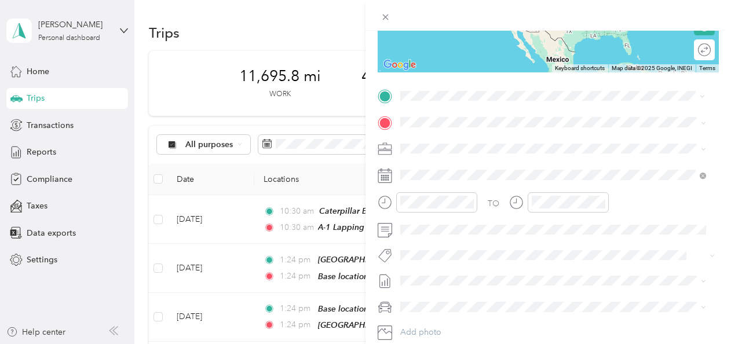
click at [437, 142] on strong "Hampton Inn Beloit" at bounding box center [459, 142] width 74 height 10
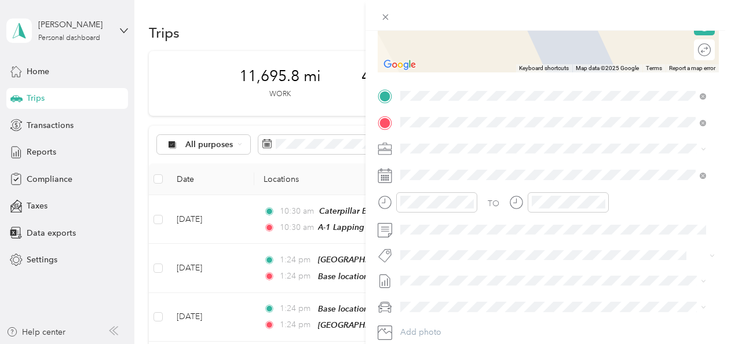
click at [433, 173] on div "Butterfly Club 5246 County Road X, Beloit, 53511, Beloit, Wisconsin, United Sta…" at bounding box center [480, 175] width 116 height 24
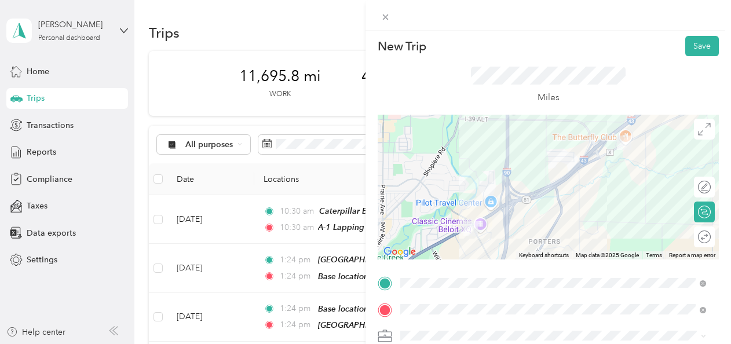
scroll to position [0, 0]
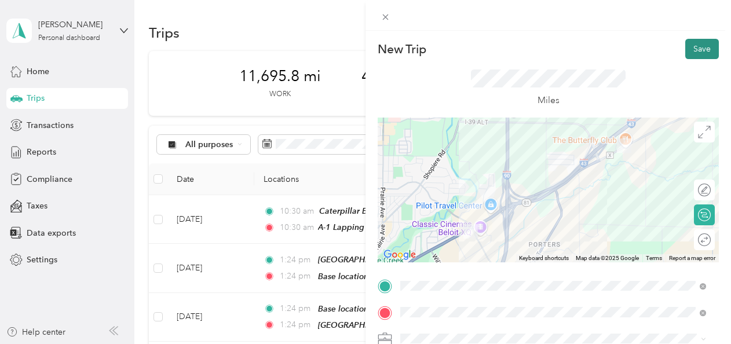
click at [689, 46] on button "Save" at bounding box center [702, 49] width 34 height 20
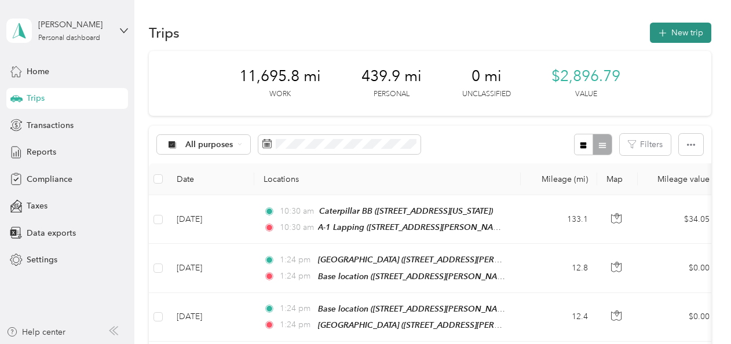
click at [672, 30] on button "New trip" at bounding box center [680, 33] width 61 height 20
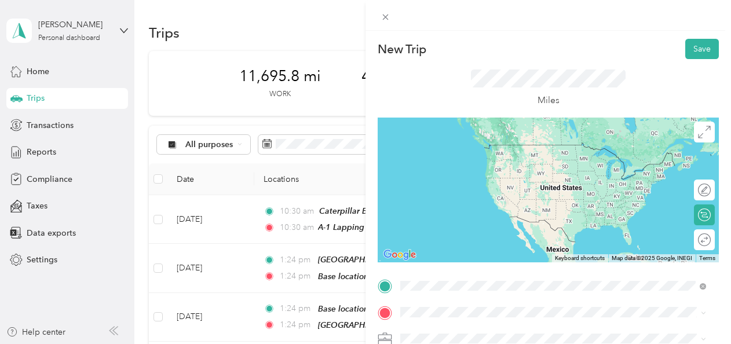
click at [454, 158] on span "5246 County Road X, Beloit, 53511, Beloit, Wisconsin, United States" at bounding box center [480, 162] width 116 height 10
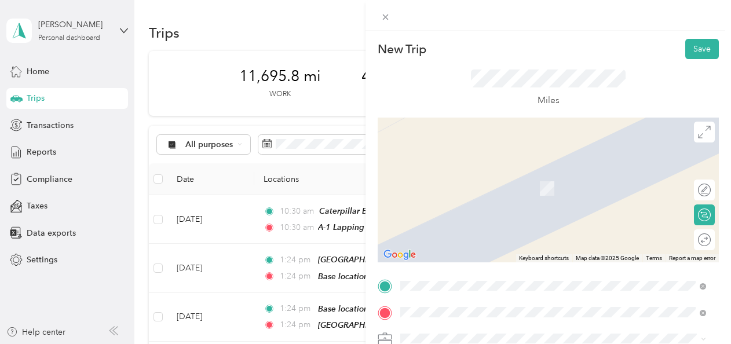
click at [483, 185] on span "2700 Cranston Road, Beloit, 53511, Beloit, Wisconsin, United States" at bounding box center [480, 189] width 116 height 10
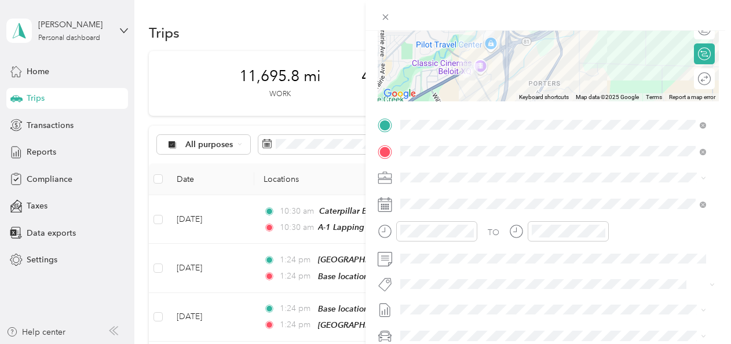
scroll to position [163, 0]
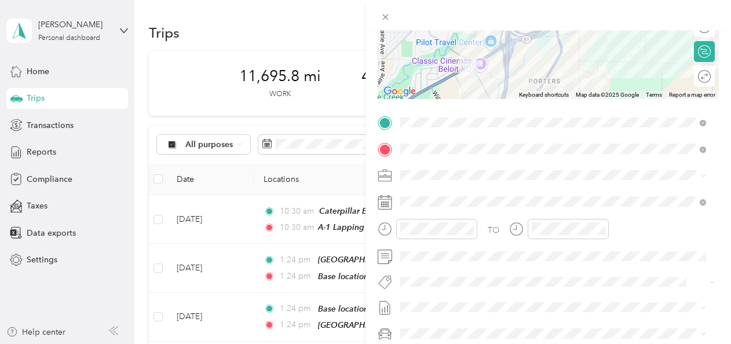
click at [389, 200] on icon at bounding box center [385, 202] width 14 height 14
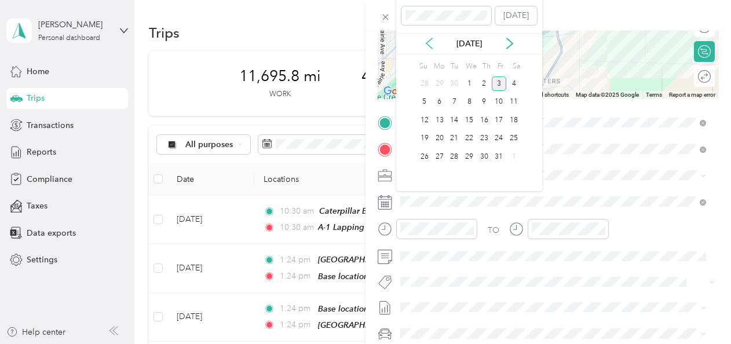
click at [430, 43] on icon at bounding box center [430, 44] width 12 height 12
click at [472, 80] on div "2" at bounding box center [469, 83] width 15 height 14
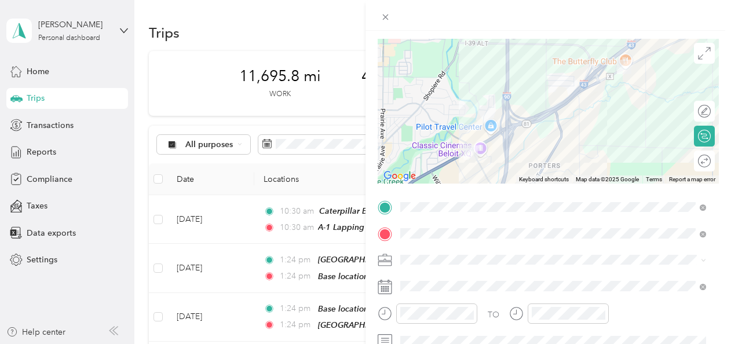
scroll to position [0, 0]
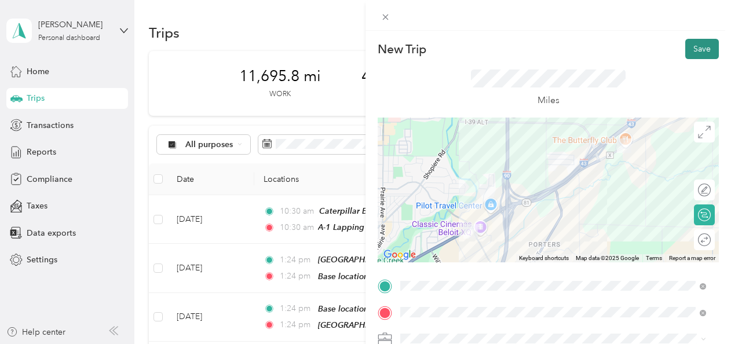
click at [693, 48] on button "Save" at bounding box center [702, 49] width 34 height 20
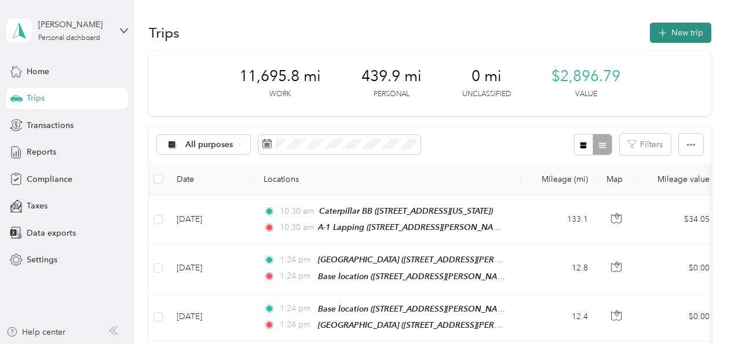
click at [692, 36] on button "New trip" at bounding box center [680, 33] width 61 height 20
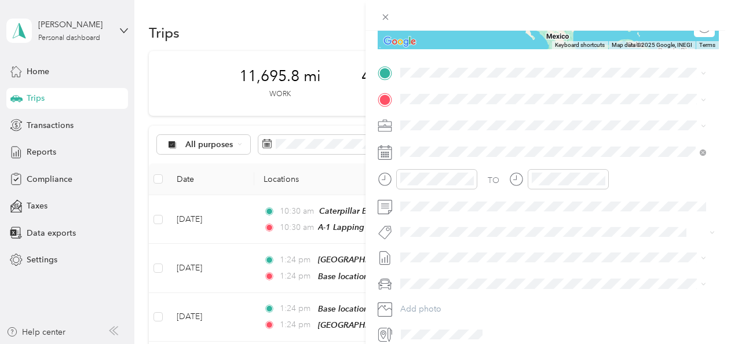
scroll to position [217, 0]
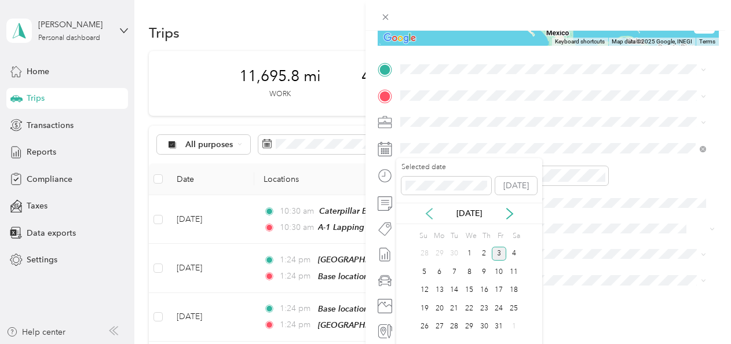
click at [428, 210] on icon at bounding box center [430, 214] width 12 height 12
click at [486, 253] on div "3" at bounding box center [484, 254] width 15 height 14
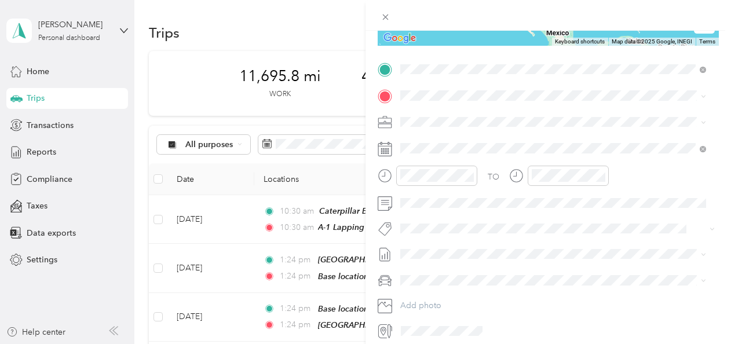
click at [428, 119] on div "Hampton Inn Beloit 2700 Cranston Road, Beloit, 53511, Beloit, Wisconsin, United…" at bounding box center [480, 122] width 116 height 24
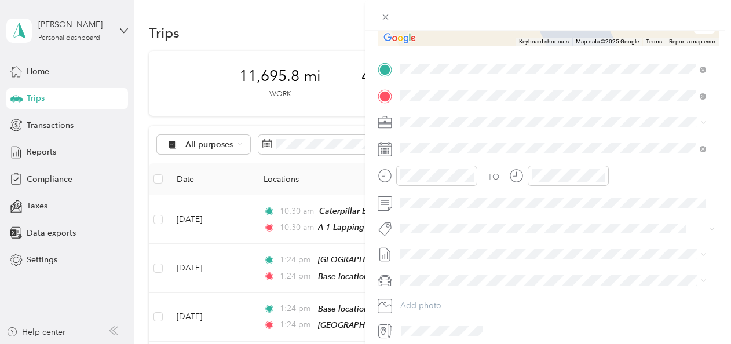
click at [0, 0] on div at bounding box center [0, 0] width 0 height 0
click at [433, 145] on div "A-1 Lapping 623 Grable Street, Rockford, 61109, Rockford, Illinois, United Stat…" at bounding box center [512, 148] width 180 height 24
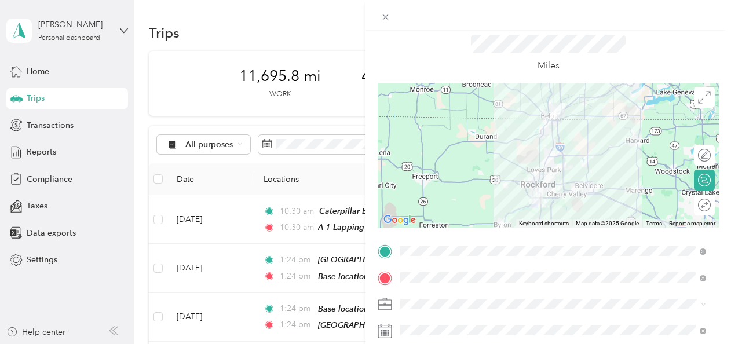
scroll to position [0, 0]
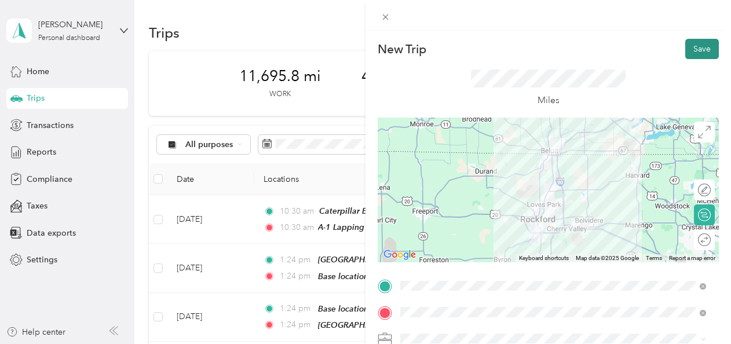
click at [690, 49] on button "Save" at bounding box center [702, 49] width 34 height 20
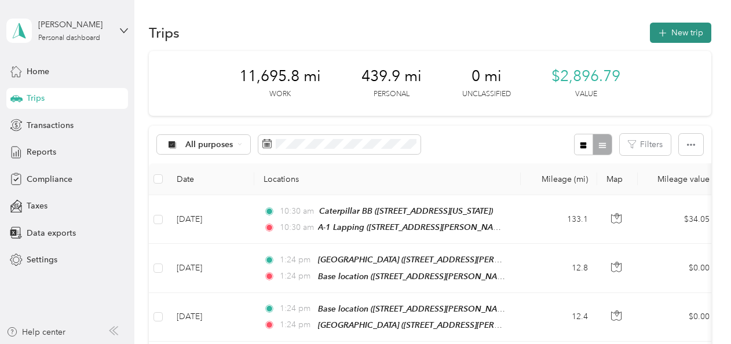
click at [678, 39] on button "New trip" at bounding box center [680, 33] width 61 height 20
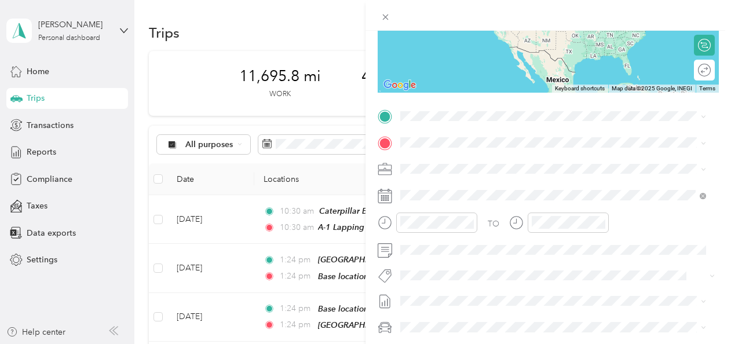
scroll to position [172, 0]
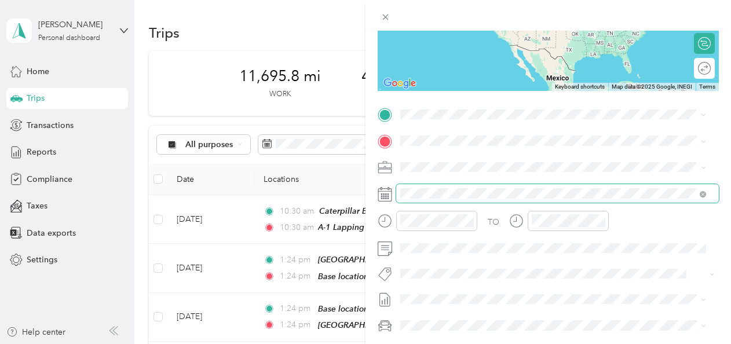
click at [396, 195] on span at bounding box center [557, 193] width 323 height 19
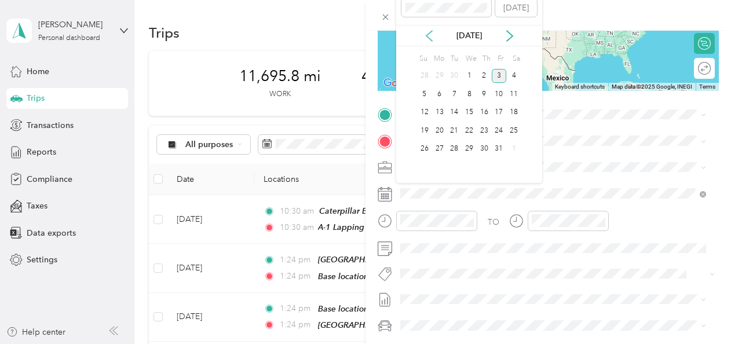
click at [429, 41] on icon at bounding box center [430, 36] width 12 height 12
click at [486, 74] on div "3" at bounding box center [484, 76] width 15 height 14
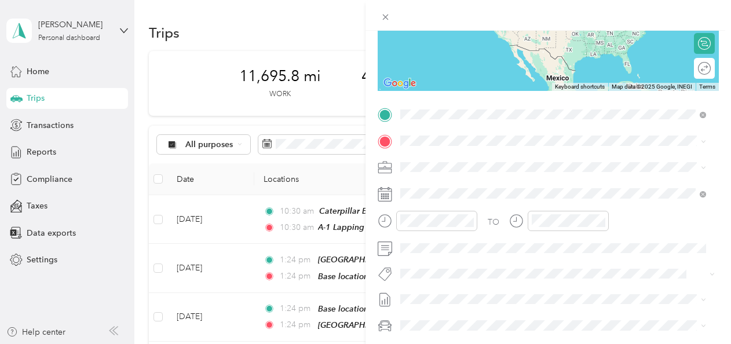
click at [438, 172] on span "623 Grable Street, Rockford, 61109, Rockford, Illinois, United States" at bounding box center [512, 174] width 180 height 10
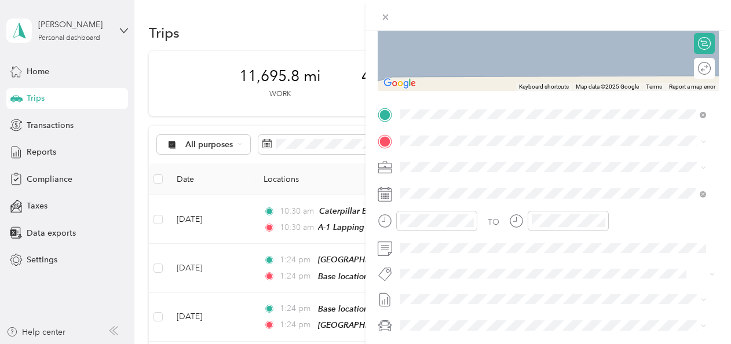
click at [452, 196] on span "312 Liberty Lane, St. Charles, 63303, St. Charles, Missouri, United States" at bounding box center [544, 199] width 245 height 10
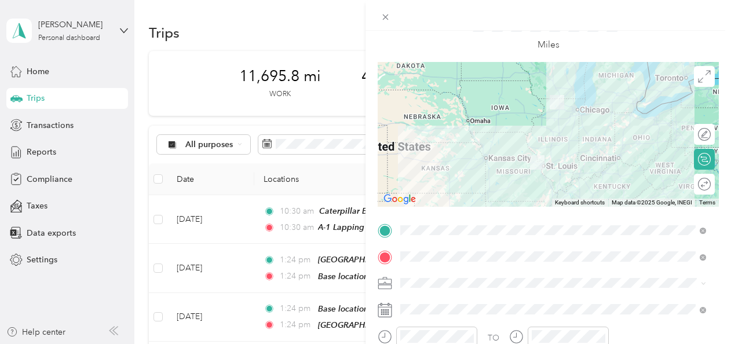
scroll to position [0, 0]
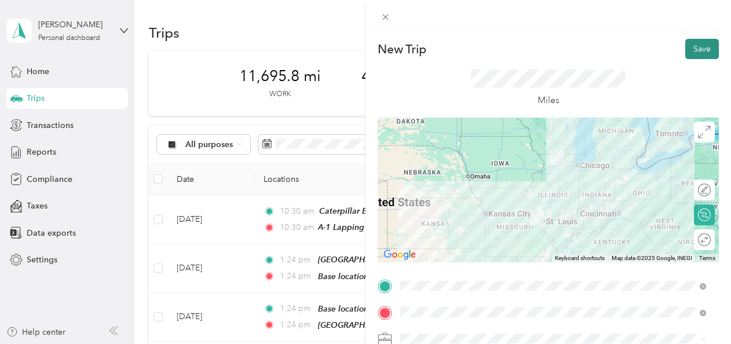
click at [691, 42] on button "Save" at bounding box center [702, 49] width 34 height 20
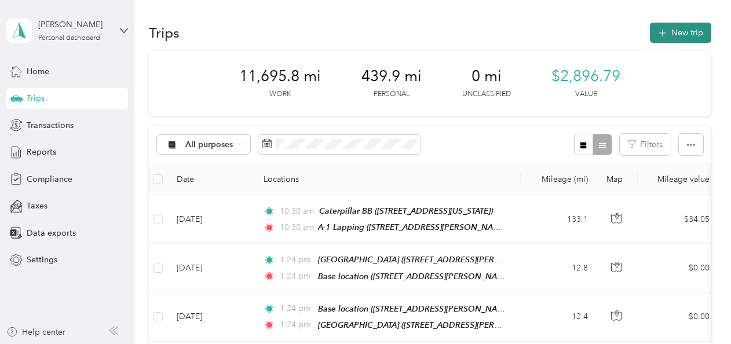
click at [679, 29] on button "New trip" at bounding box center [680, 33] width 61 height 20
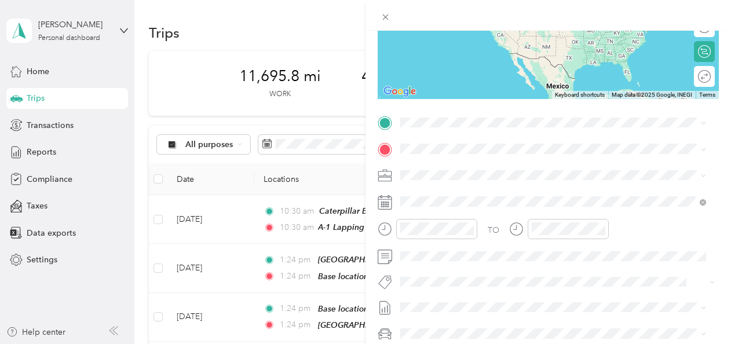
scroll to position [180, 0]
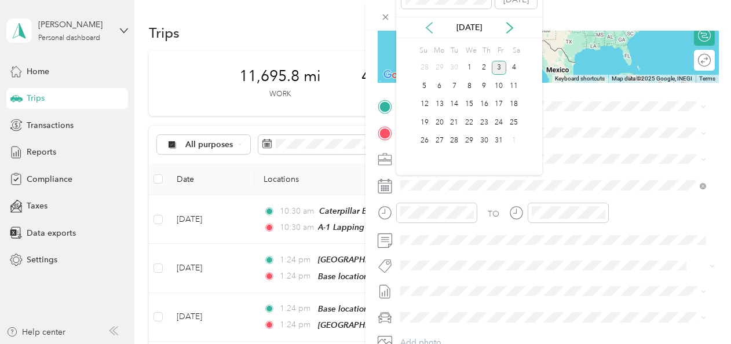
click at [432, 27] on icon at bounding box center [430, 28] width 12 height 12
click at [439, 83] on div "7" at bounding box center [439, 86] width 15 height 14
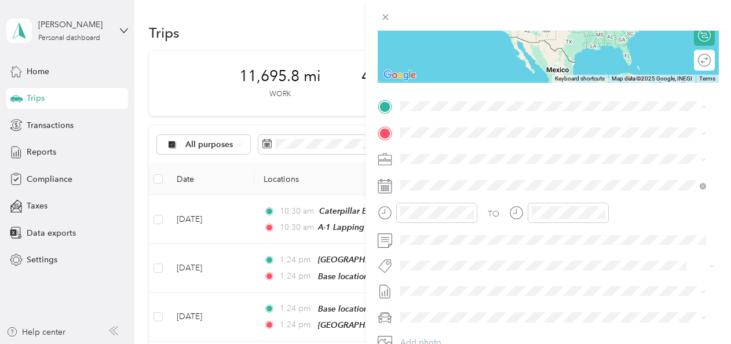
click at [434, 161] on span "312 Liberty Lane, St. Charles, 63303, St. Charles, Missouri, United States" at bounding box center [544, 166] width 245 height 10
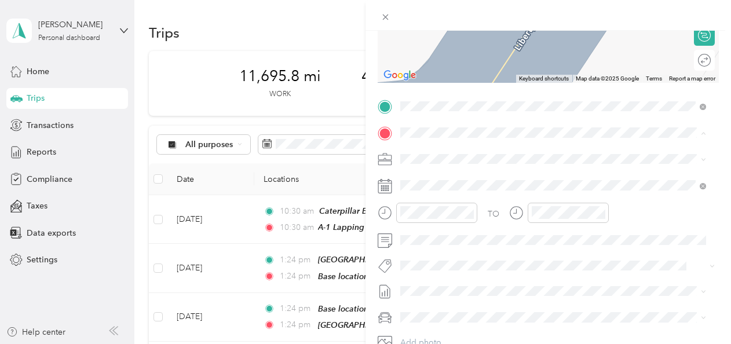
click at [440, 272] on span "2510 Lakeview Road, Mexico, 65265, Mexico, Missouri, United States" at bounding box center [480, 277] width 116 height 10
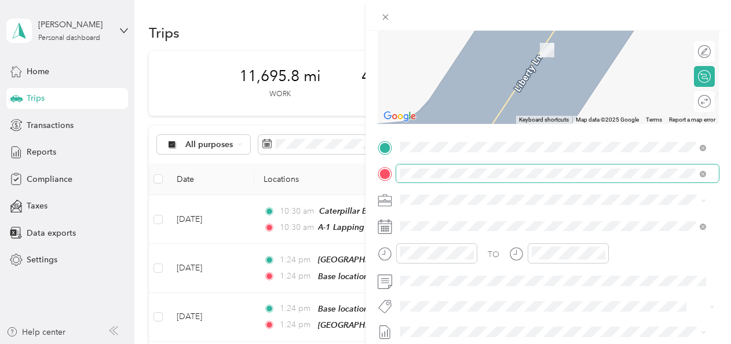
scroll to position [154, 0]
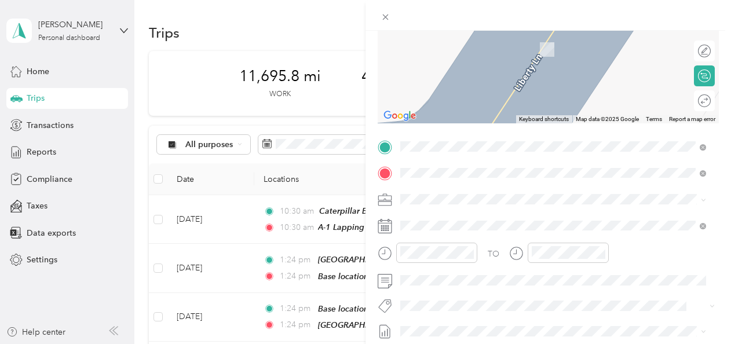
click at [476, 190] on span "312 Liberty Lane St. Charles, Missouri 63303, United States" at bounding box center [512, 188] width 180 height 10
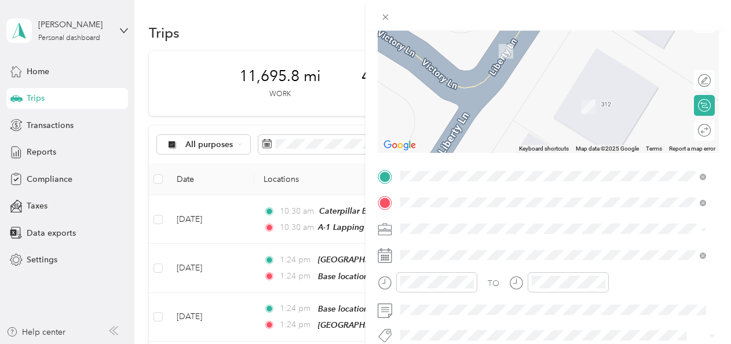
scroll to position [133, 0]
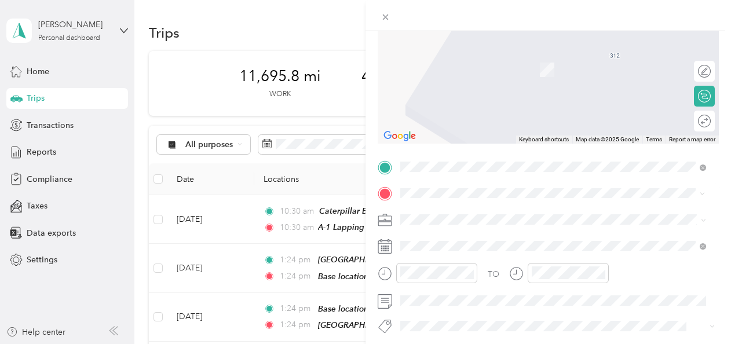
click at [588, 254] on ol "From search results 2510 Lakeview Road Mexico, Missouri 65265, United States Me…" at bounding box center [553, 257] width 314 height 109
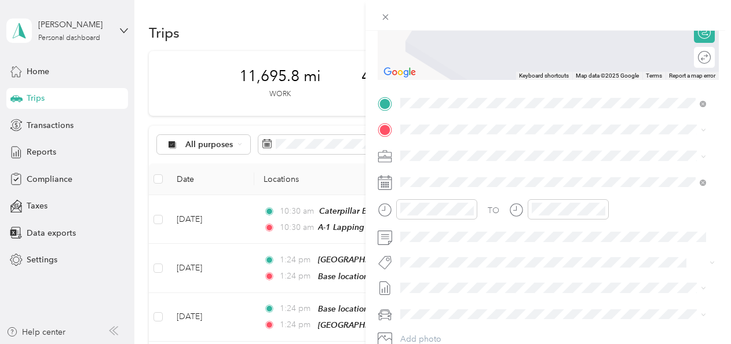
scroll to position [195, 0]
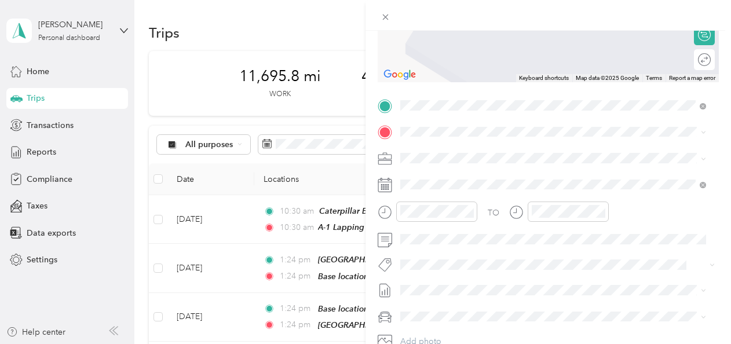
click at [437, 219] on div "Spartan Metals 510 East Mcclurken Avenue, Sparta, 62286, Sparta, Illinois, Unit…" at bounding box center [512, 217] width 180 height 24
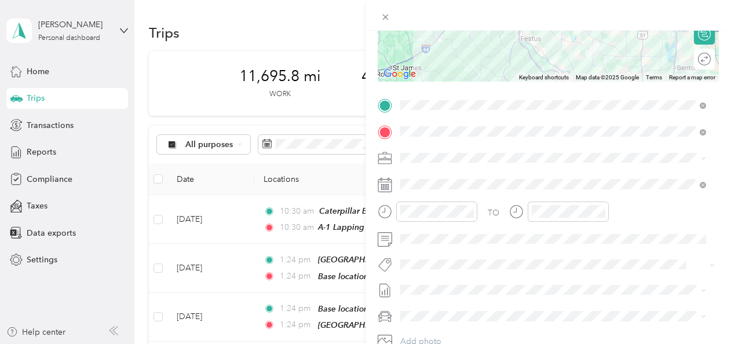
scroll to position [0, 0]
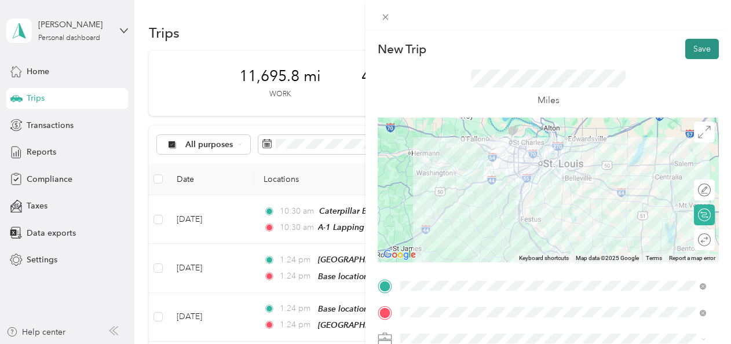
click at [690, 46] on button "Save" at bounding box center [702, 49] width 34 height 20
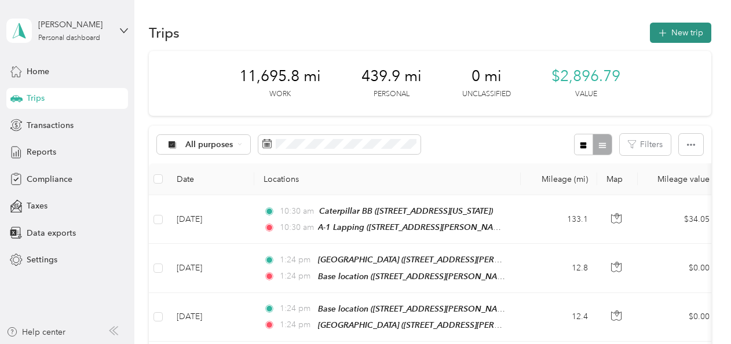
click at [680, 30] on button "New trip" at bounding box center [680, 33] width 61 height 20
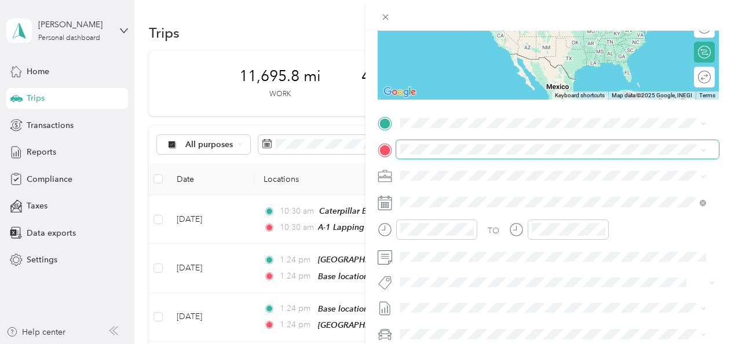
scroll to position [163, 0]
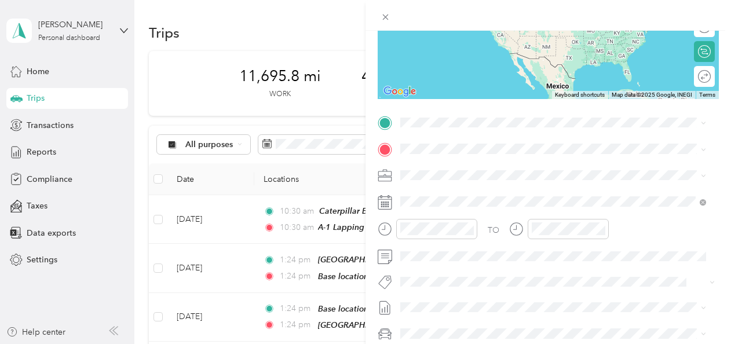
click at [388, 198] on icon at bounding box center [385, 202] width 14 height 14
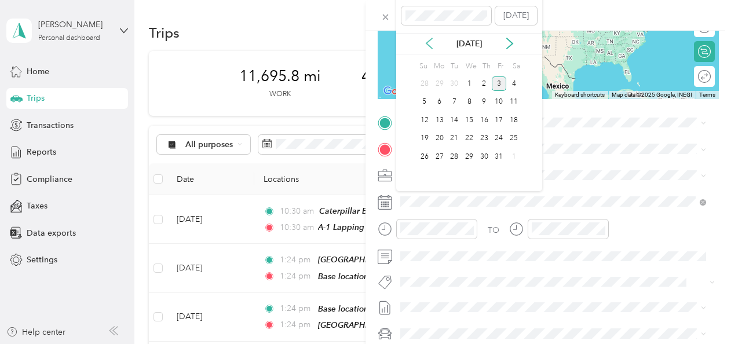
click at [426, 49] on icon at bounding box center [430, 44] width 12 height 12
click at [437, 97] on div "7" at bounding box center [439, 102] width 15 height 14
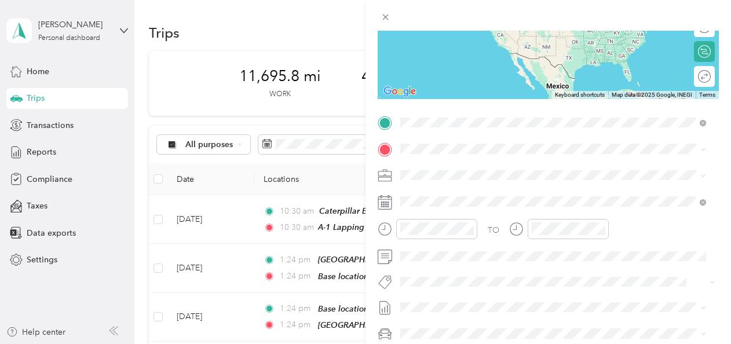
click at [452, 210] on div "Spartan Metals 510 East Mcclurken Avenue, Sparta, 62286, Sparta, Illinois, Unit…" at bounding box center [512, 211] width 180 height 24
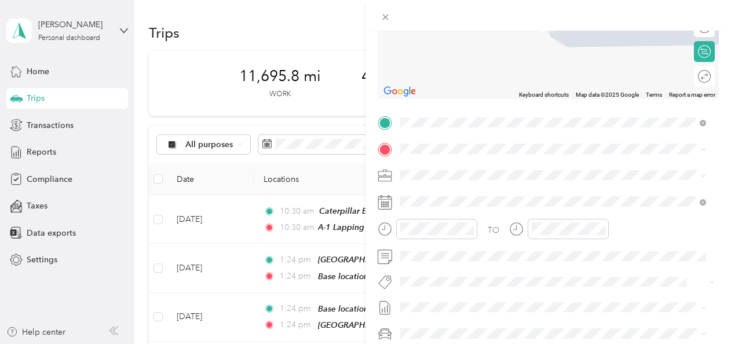
click at [438, 202] on div "Base location 312 Liberty Lane, St. Charles, 63303, St. Charles, Missouri, Unit…" at bounding box center [544, 201] width 245 height 24
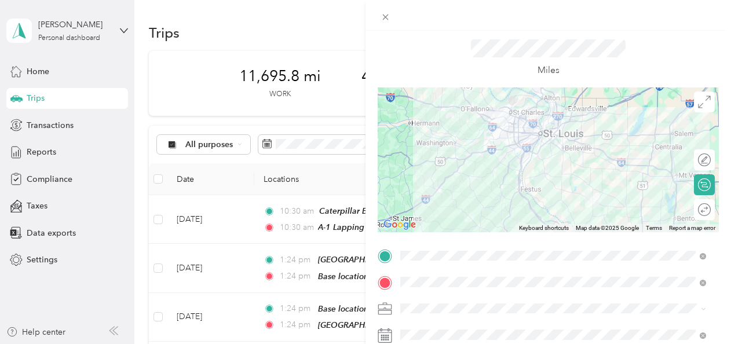
scroll to position [0, 0]
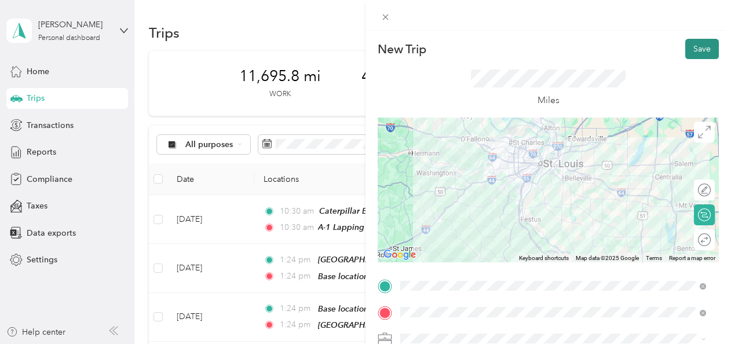
click at [694, 46] on button "Save" at bounding box center [702, 49] width 34 height 20
click at [690, 48] on button "Save" at bounding box center [702, 49] width 34 height 20
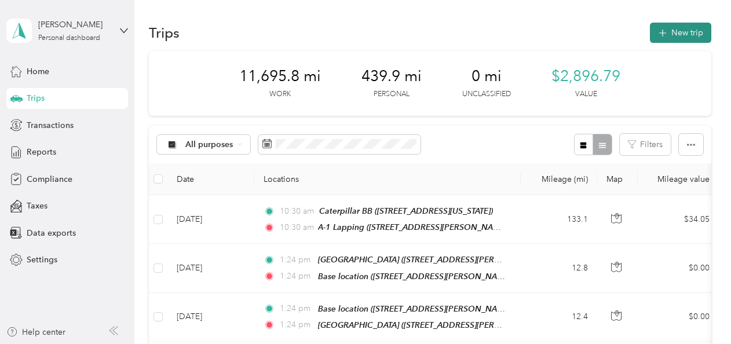
click at [672, 38] on button "New trip" at bounding box center [680, 33] width 61 height 20
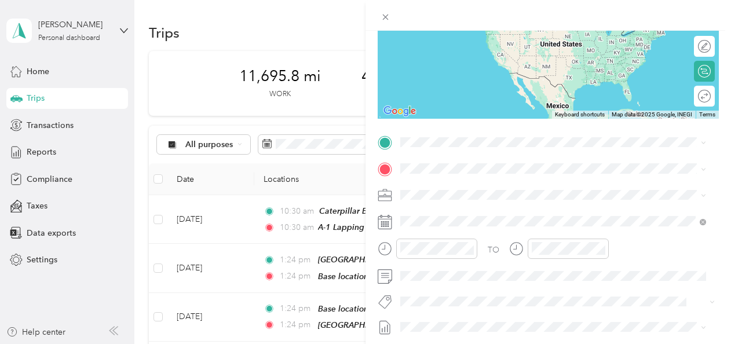
scroll to position [148, 0]
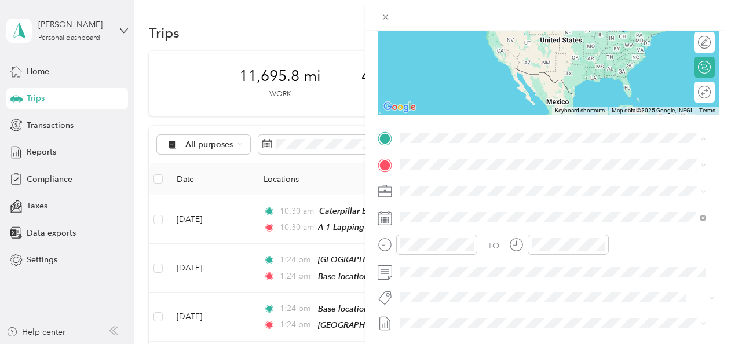
click at [435, 190] on div "Base location 312 Liberty Lane, St. Charles, 63303, St. Charles, Missouri, Unit…" at bounding box center [544, 190] width 245 height 24
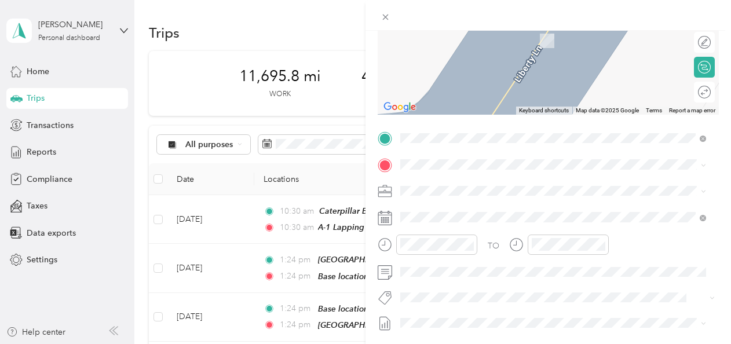
click at [388, 223] on rect at bounding box center [389, 222] width 2 height 2
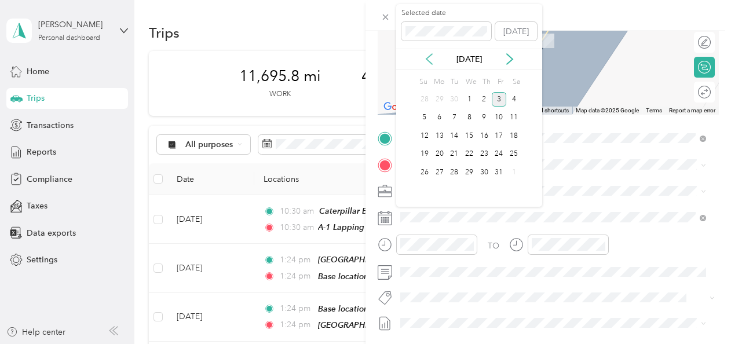
click at [432, 58] on icon at bounding box center [430, 59] width 12 height 12
click at [453, 116] on div "8" at bounding box center [454, 118] width 15 height 14
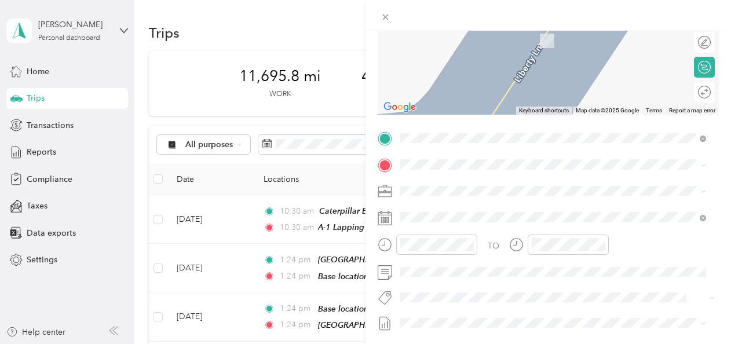
click at [451, 207] on strong "[GEOGRAPHIC_DATA]" at bounding box center [465, 208] width 86 height 10
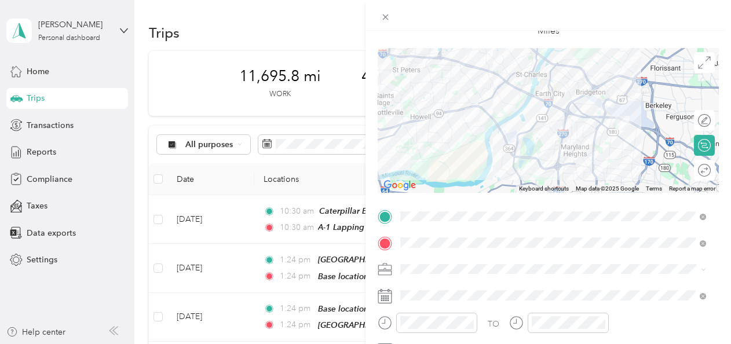
scroll to position [0, 0]
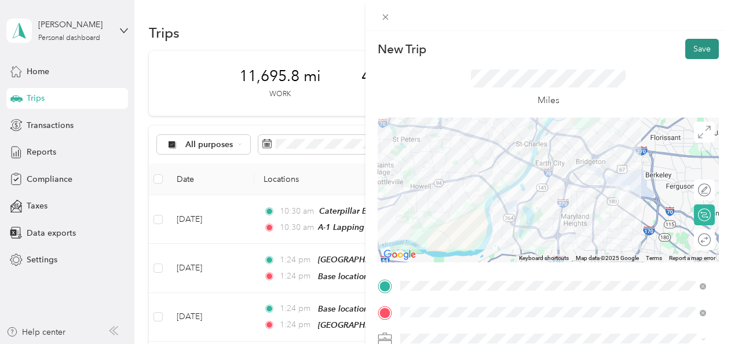
click at [698, 51] on button "Save" at bounding box center [702, 49] width 34 height 20
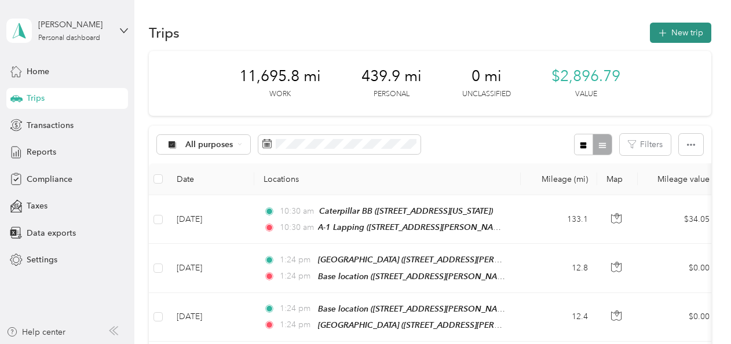
click at [683, 34] on button "New trip" at bounding box center [680, 33] width 61 height 20
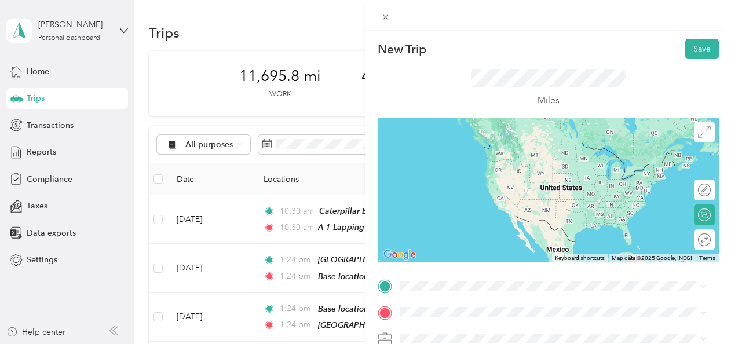
click at [475, 151] on div "Airpark Parking 4500 Crestshire Lane, St. Ann, 63074, St. Ann, Missouri, United…" at bounding box center [544, 155] width 245 height 24
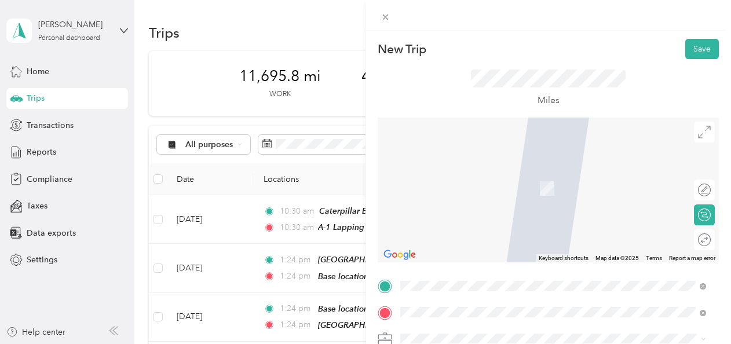
click at [456, 186] on span "312 Liberty Lane, St. Charles, 63303, St. Charles, Missouri, United States" at bounding box center [544, 189] width 245 height 10
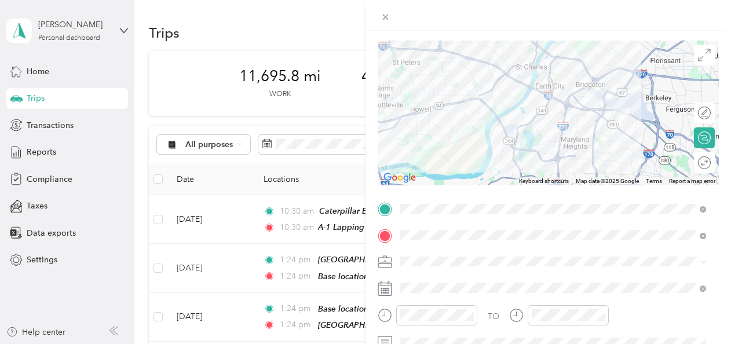
scroll to position [88, 0]
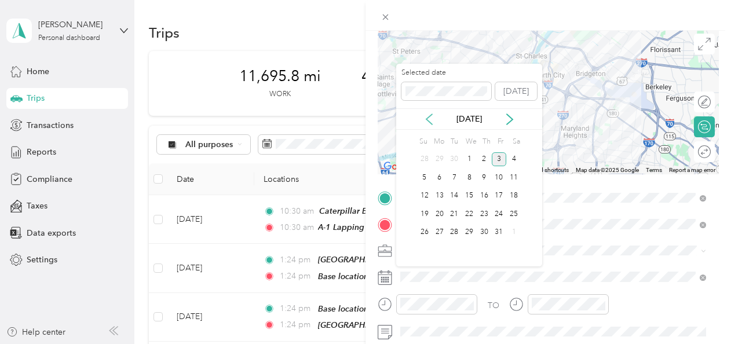
click at [429, 117] on icon at bounding box center [430, 120] width 12 height 12
click at [504, 119] on icon at bounding box center [510, 120] width 12 height 12
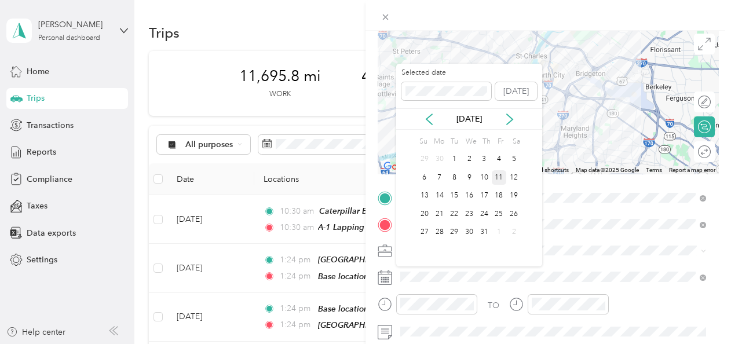
click at [496, 176] on div "11" at bounding box center [499, 177] width 15 height 14
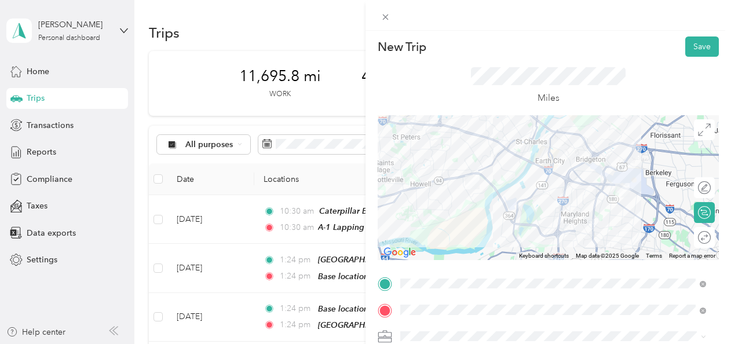
scroll to position [0, 0]
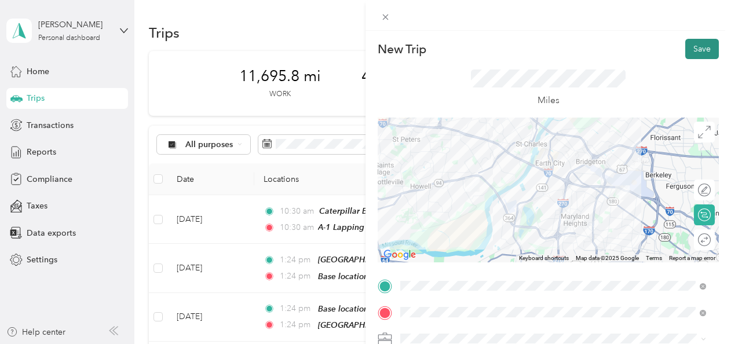
click at [685, 49] on button "Save" at bounding box center [702, 49] width 34 height 20
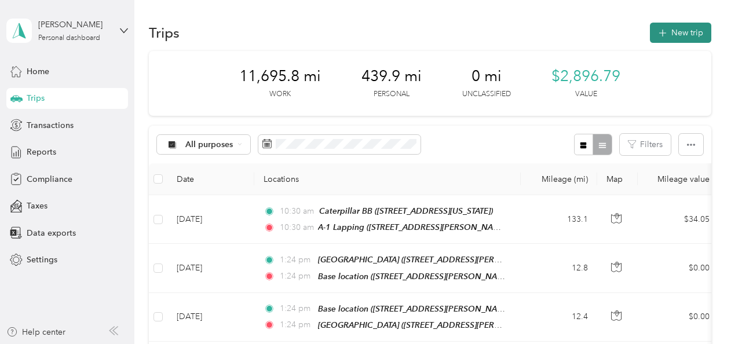
click at [681, 30] on button "New trip" at bounding box center [680, 33] width 61 height 20
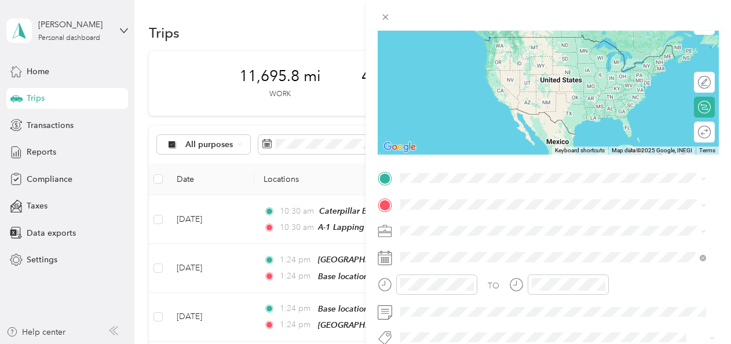
scroll to position [118, 0]
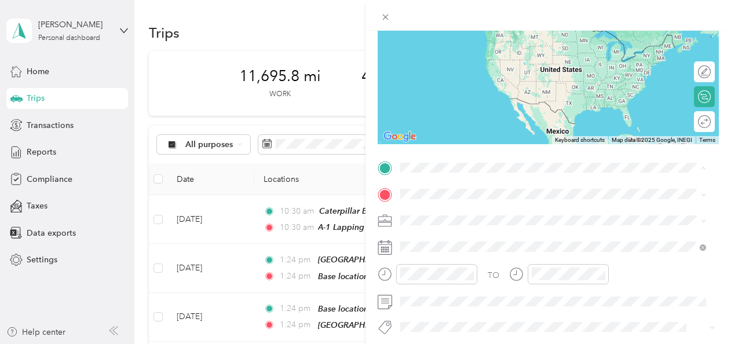
click at [442, 217] on div "Base location 312 Liberty Lane, St. Charles, 63303, St. Charles, Missouri, Unit…" at bounding box center [544, 220] width 245 height 24
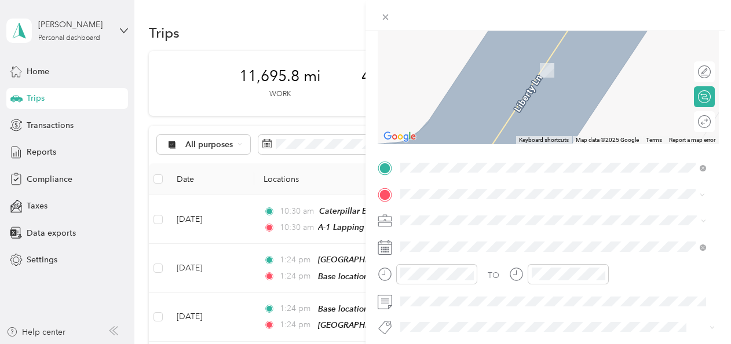
click at [457, 64] on div "sushi Ahi 2009 Zumbehl Road, St. Charles, 63303, St. Charles, Missouri, United …" at bounding box center [544, 64] width 245 height 24
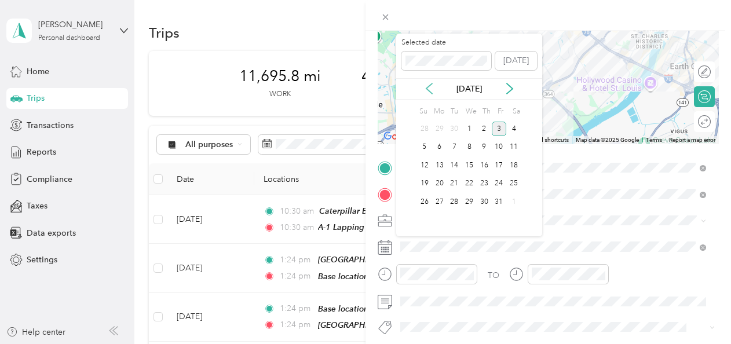
click at [432, 86] on icon at bounding box center [430, 89] width 12 height 12
click at [438, 163] on div "14" at bounding box center [439, 165] width 15 height 14
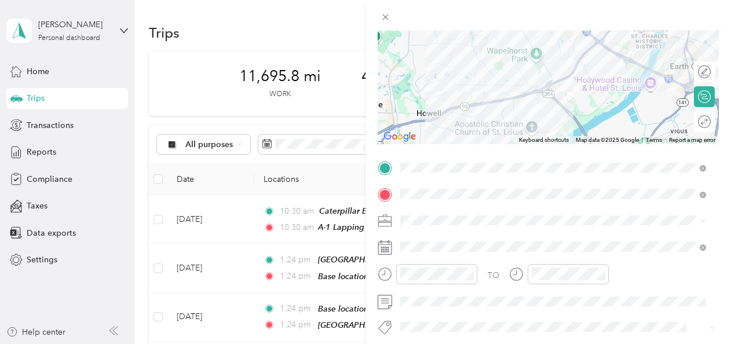
scroll to position [0, 0]
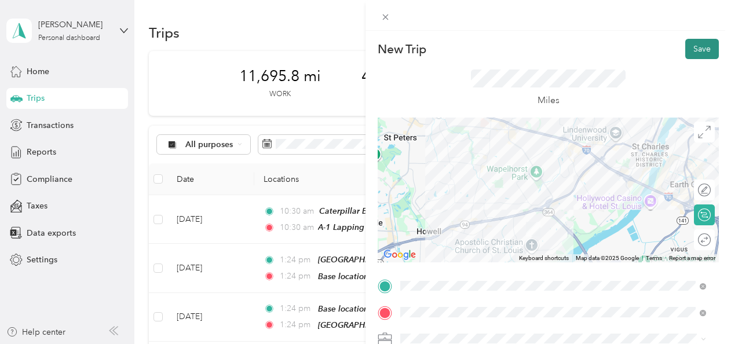
click at [703, 46] on button "Save" at bounding box center [702, 49] width 34 height 20
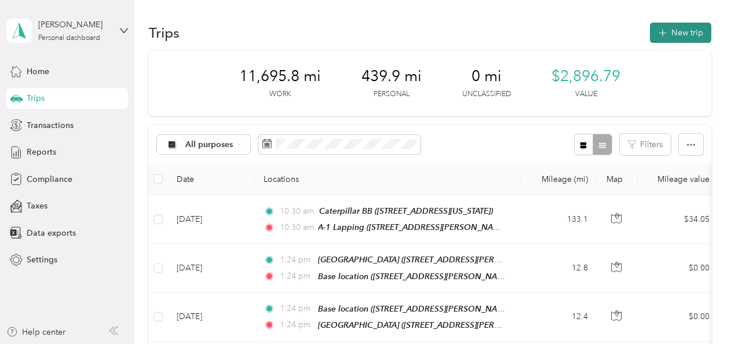
click at [682, 35] on button "New trip" at bounding box center [680, 33] width 61 height 20
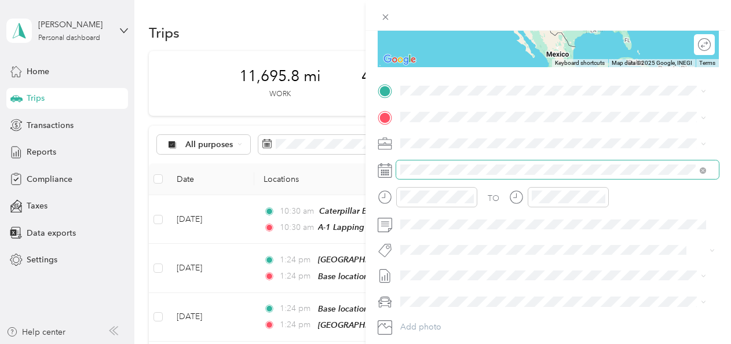
scroll to position [194, 0]
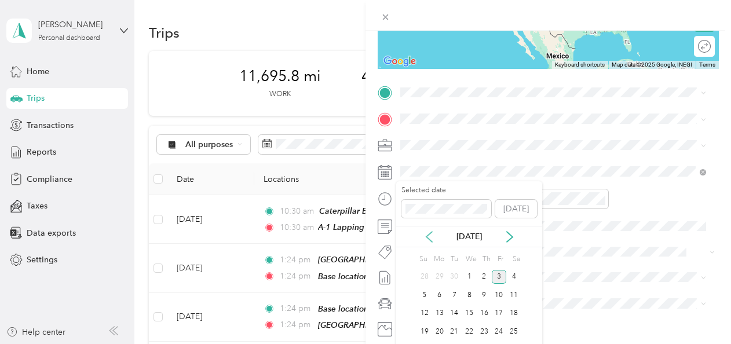
click at [425, 238] on icon at bounding box center [430, 237] width 12 height 12
click at [440, 309] on div "14" at bounding box center [439, 314] width 15 height 14
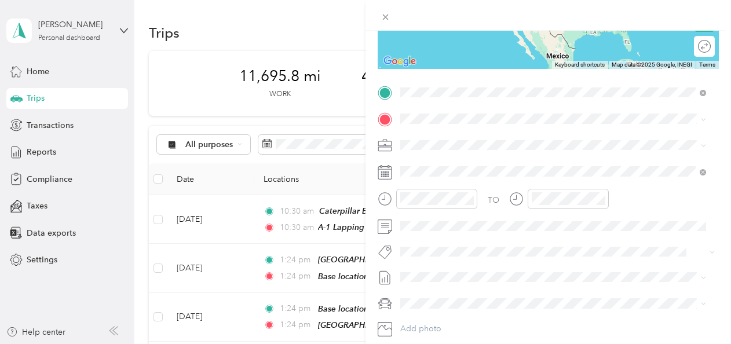
click at [446, 151] on span "2009 Zumbehl Road, St. Charles, 63303, St. Charles, Missouri, United States" at bounding box center [544, 151] width 245 height 10
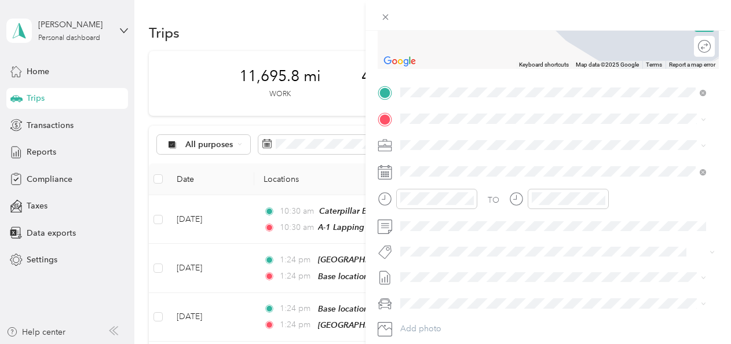
click at [441, 169] on div "Base location 312 Liberty Lane, St. Charles, 63303, St. Charles, Missouri, Unit…" at bounding box center [544, 167] width 245 height 24
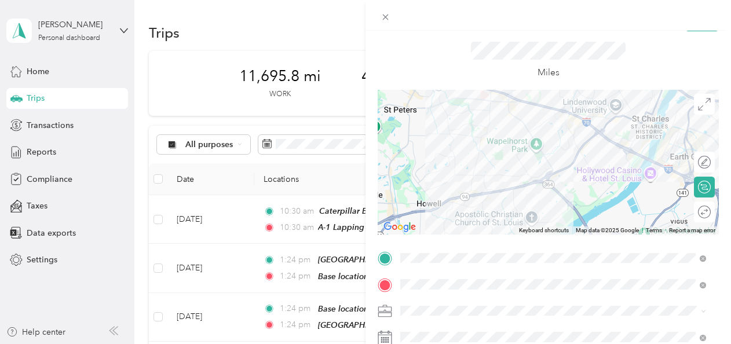
scroll to position [0, 0]
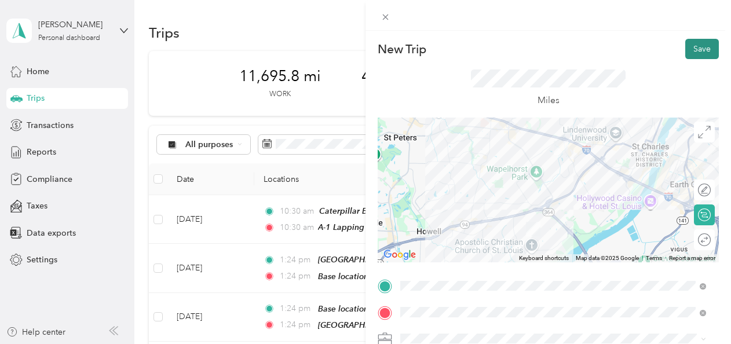
click at [693, 52] on button "Save" at bounding box center [702, 49] width 34 height 20
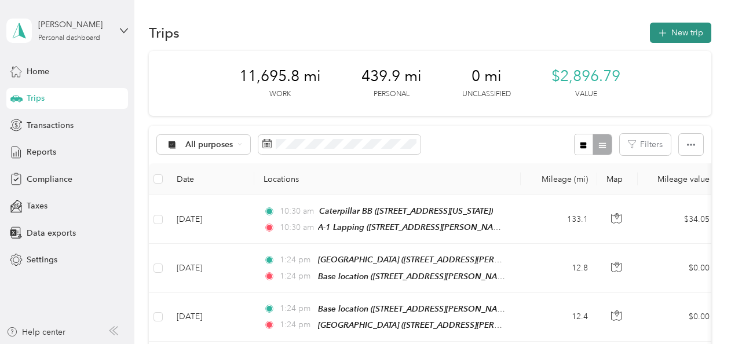
click at [675, 35] on button "New trip" at bounding box center [680, 33] width 61 height 20
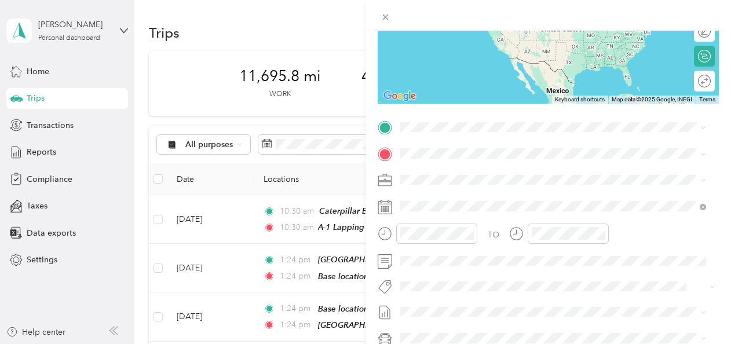
scroll to position [169, 0]
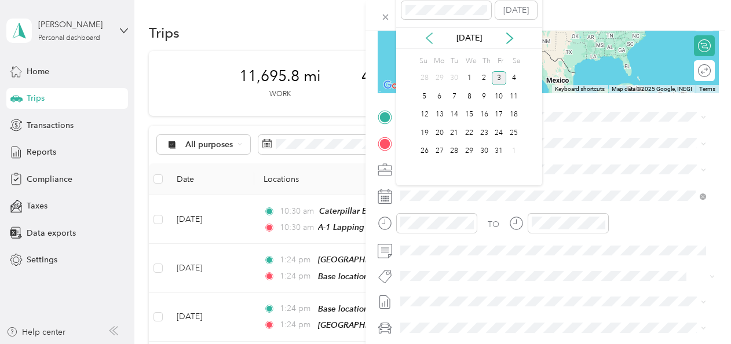
click at [431, 37] on icon at bounding box center [430, 38] width 12 height 12
click at [455, 94] on div "8" at bounding box center [454, 96] width 15 height 14
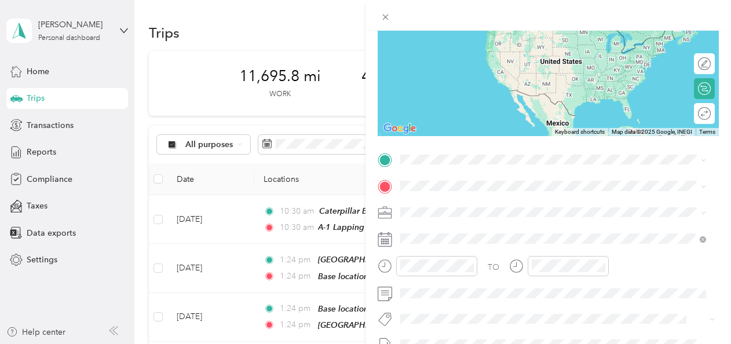
scroll to position [124, 0]
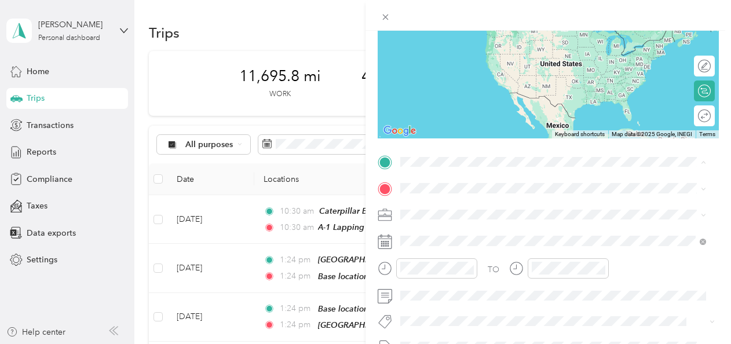
click at [436, 214] on div "Base location 312 Liberty Lane, St. Charles, 63303, St. Charles, Missouri, Unit…" at bounding box center [544, 215] width 245 height 24
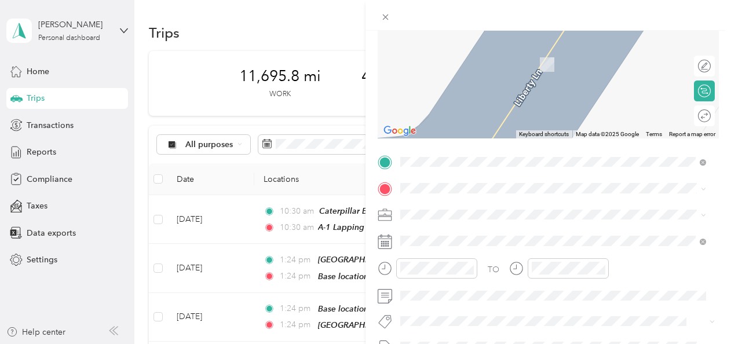
click at [455, 107] on div "Copeland E Hwy 32, Lebanon, 65536, Lebanon, Missouri, United States" at bounding box center [562, 100] width 280 height 37
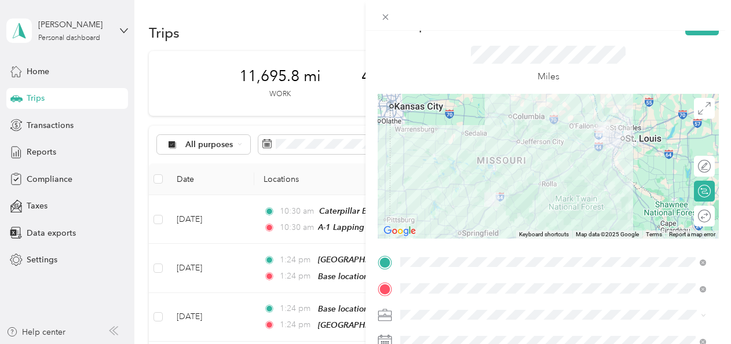
scroll to position [0, 0]
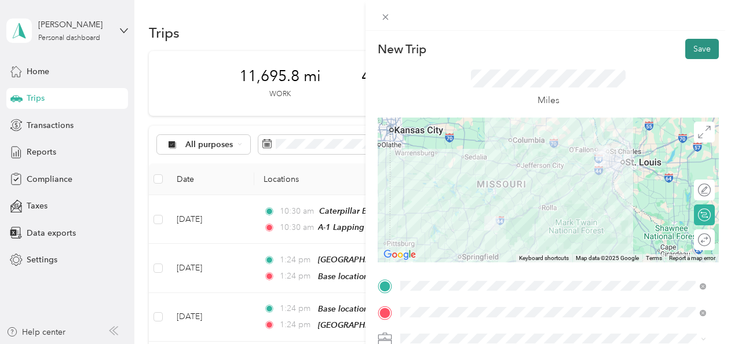
click at [689, 48] on button "Save" at bounding box center [702, 49] width 34 height 20
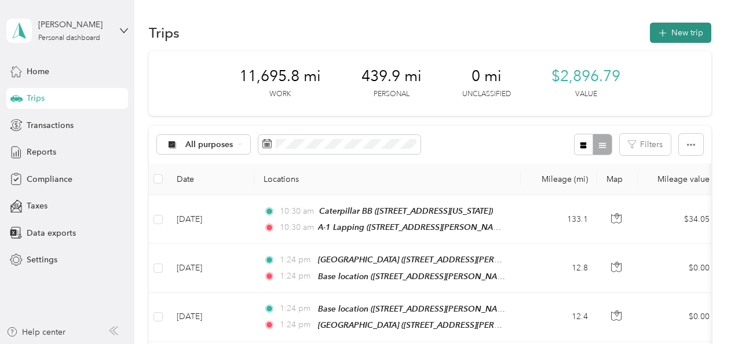
click at [669, 31] on button "New trip" at bounding box center [680, 33] width 61 height 20
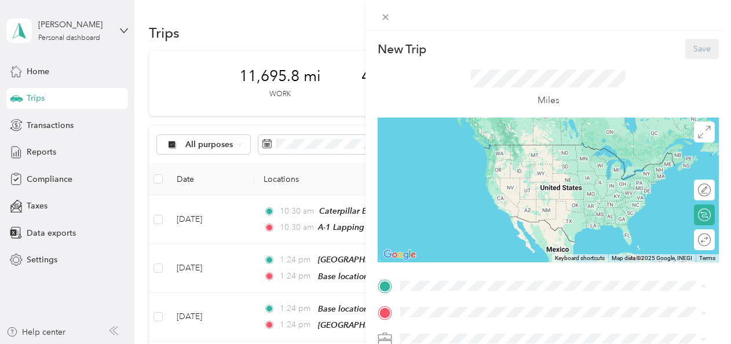
click at [453, 154] on div "Base location 312 Liberty Lane, St. Charles, 63303, St. Charles, Missouri, Unit…" at bounding box center [544, 156] width 245 height 24
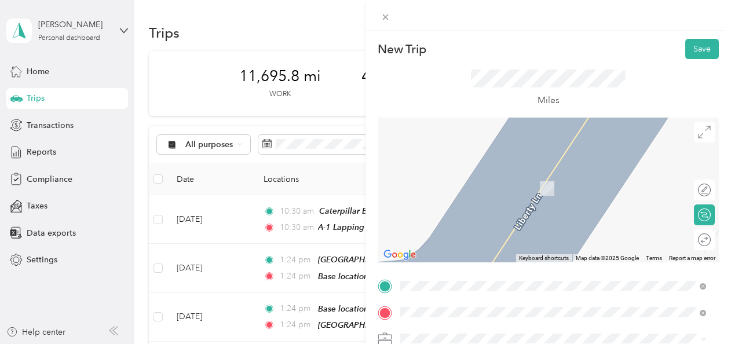
click at [453, 184] on span "E Hwy 32, Lebanon, 65536, Lebanon, Missouri, United States" at bounding box center [532, 195] width 221 height 22
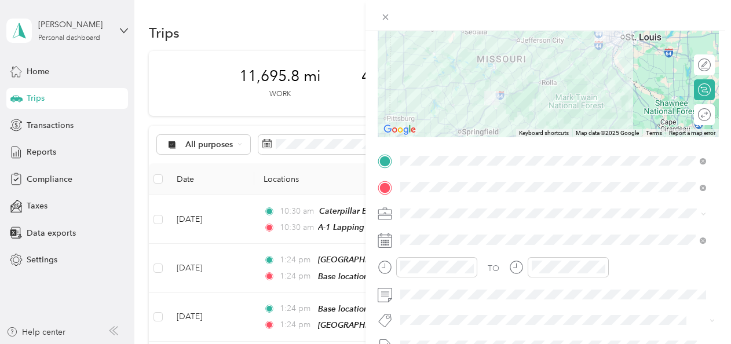
scroll to position [129, 0]
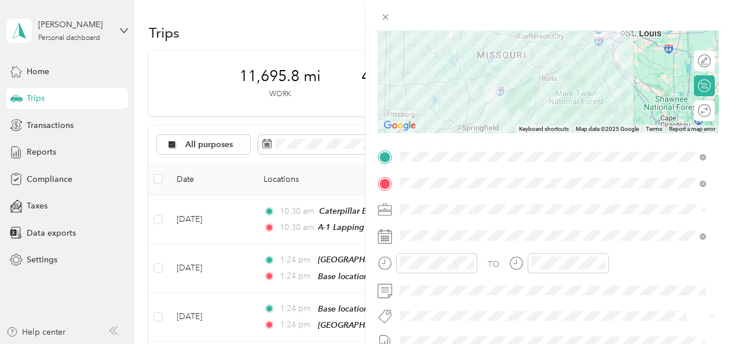
click at [385, 237] on icon at bounding box center [385, 236] width 14 height 14
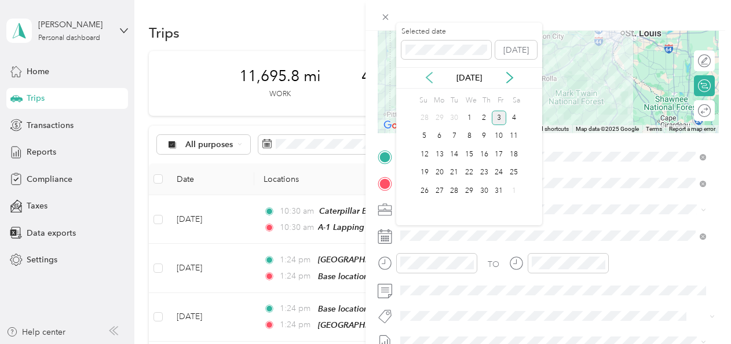
click at [431, 75] on icon at bounding box center [430, 78] width 12 height 12
click at [454, 152] on div "15" at bounding box center [454, 154] width 15 height 14
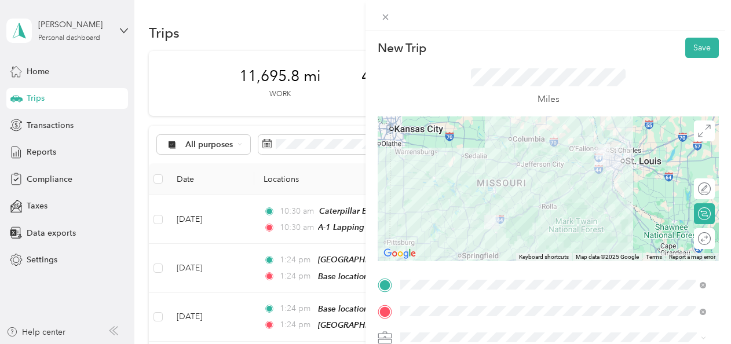
scroll to position [0, 0]
click at [689, 54] on button "Save" at bounding box center [702, 49] width 34 height 20
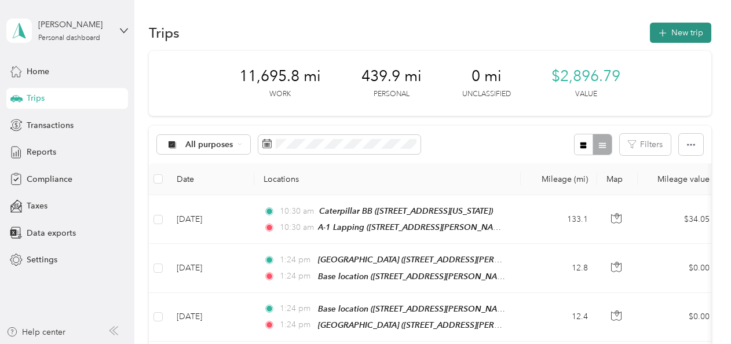
click at [680, 38] on button "New trip" at bounding box center [680, 33] width 61 height 20
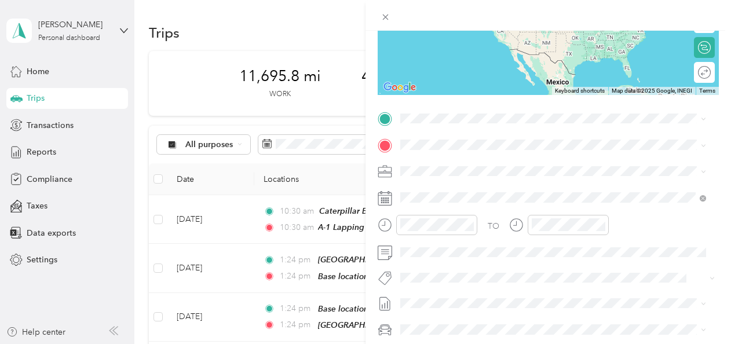
scroll to position [173, 0]
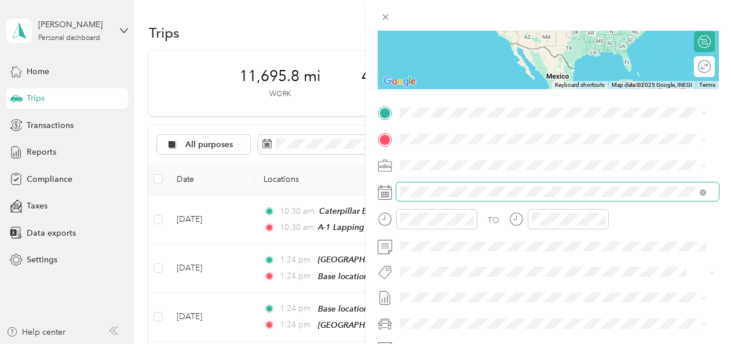
click at [401, 185] on span at bounding box center [557, 192] width 323 height 19
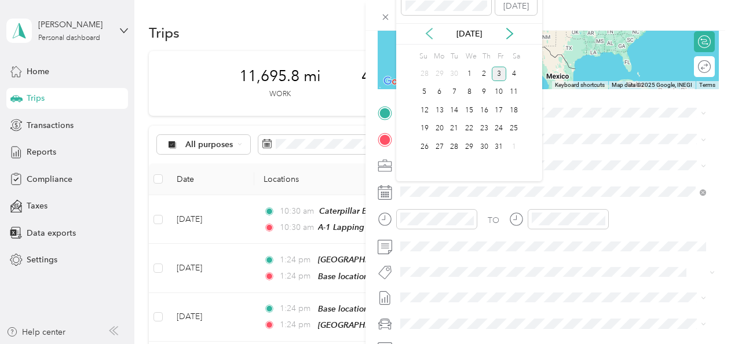
click at [431, 34] on icon at bounding box center [430, 34] width 12 height 12
click at [454, 109] on div "15" at bounding box center [454, 110] width 15 height 14
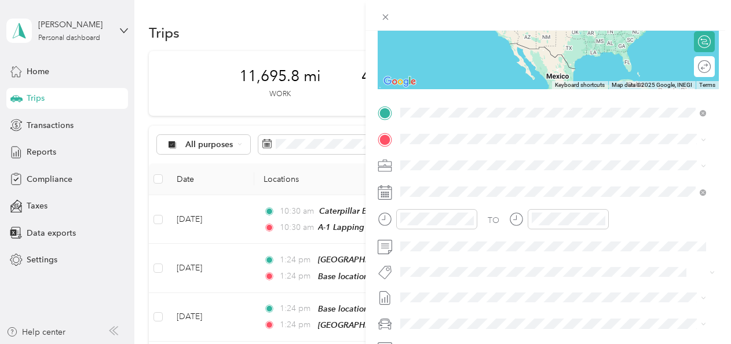
click at [452, 161] on div "Copeland E Hwy 32, Lebanon, 65536, Lebanon, Missouri, United States" at bounding box center [562, 171] width 280 height 37
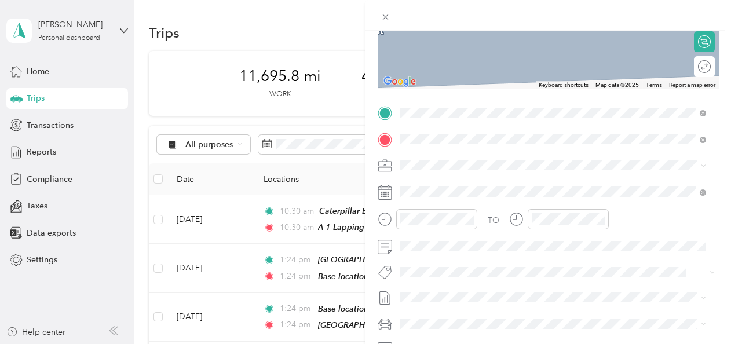
click at [447, 228] on div "Copeland 1400 Lyle Street, Ava, 65608, Ava, Missouri, United States" at bounding box center [512, 240] width 180 height 24
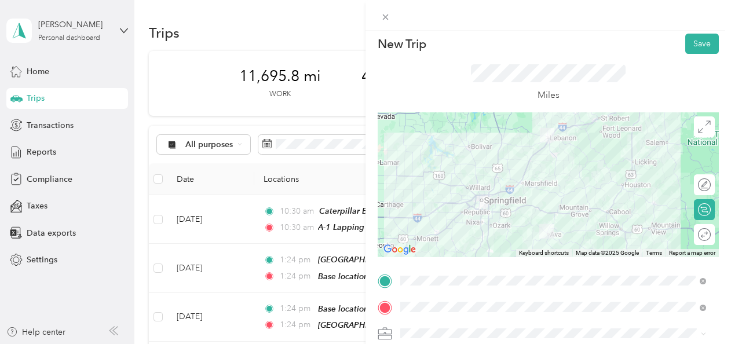
scroll to position [1, 0]
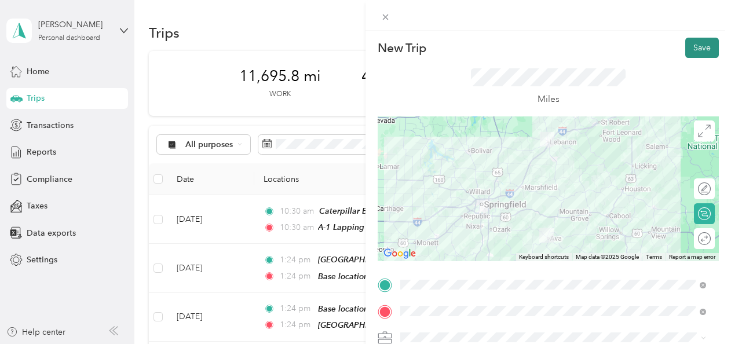
click at [686, 50] on button "Save" at bounding box center [702, 48] width 34 height 20
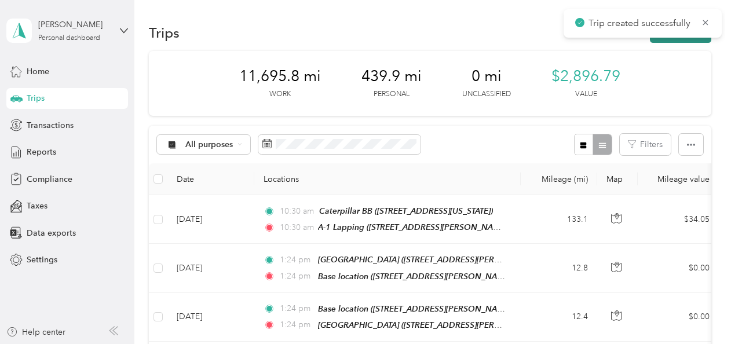
click at [678, 38] on button "New trip" at bounding box center [680, 33] width 61 height 20
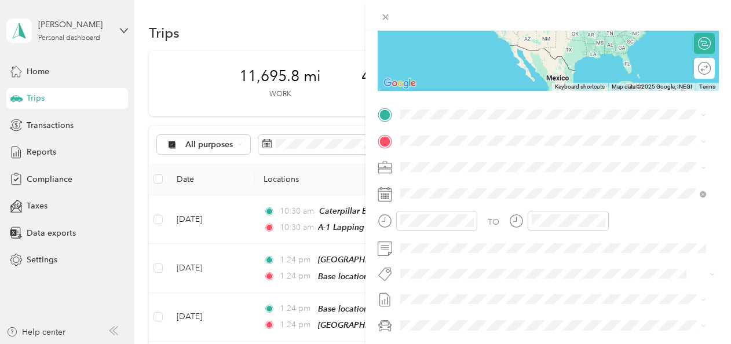
scroll to position [188, 0]
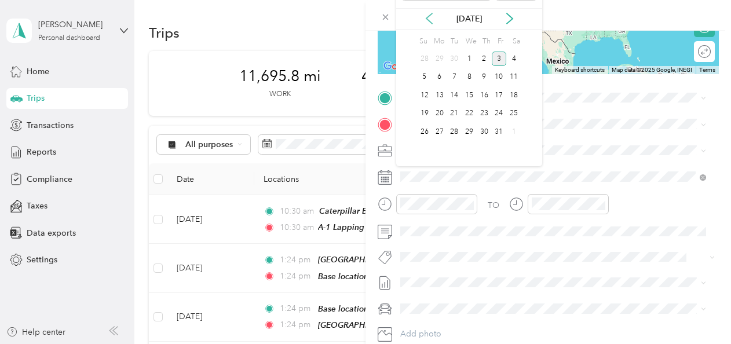
click at [433, 20] on icon at bounding box center [430, 19] width 12 height 12
click at [455, 95] on div "15" at bounding box center [454, 95] width 15 height 14
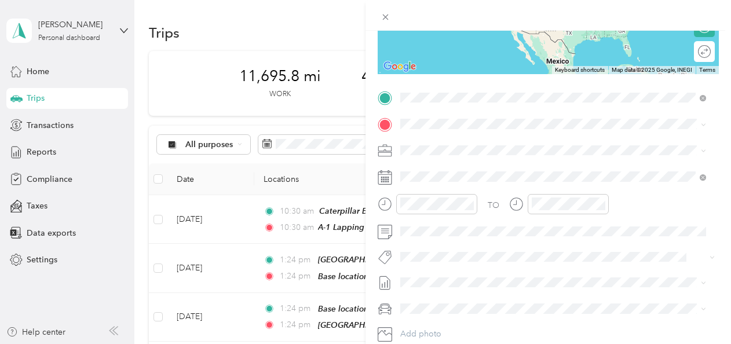
click at [447, 200] on span "1400 Lyle Street, Ava, 65608, Ava, Missouri, United States" at bounding box center [512, 205] width 180 height 10
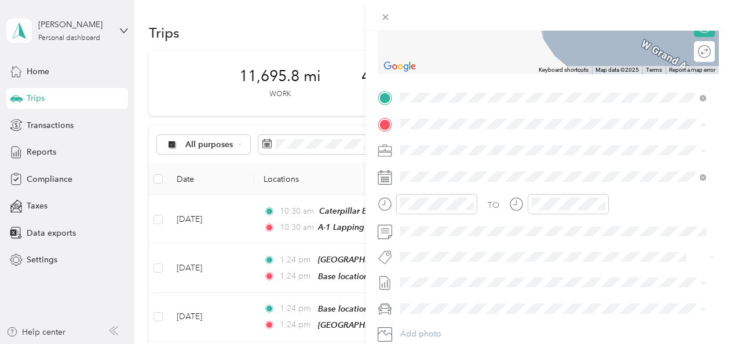
click at [439, 179] on span "312 Liberty Lane, St. Charles, 63303, St. Charles, Missouri, United States" at bounding box center [544, 183] width 245 height 10
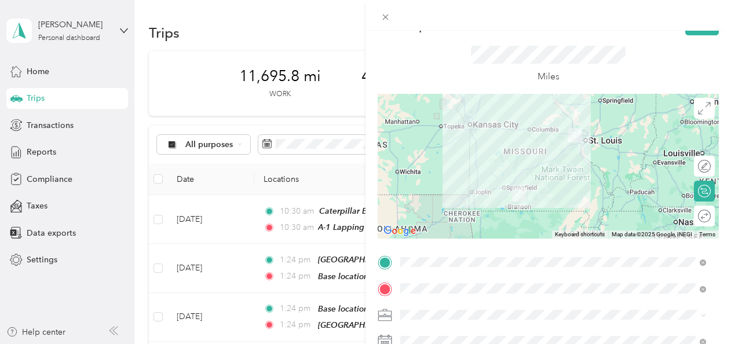
scroll to position [0, 0]
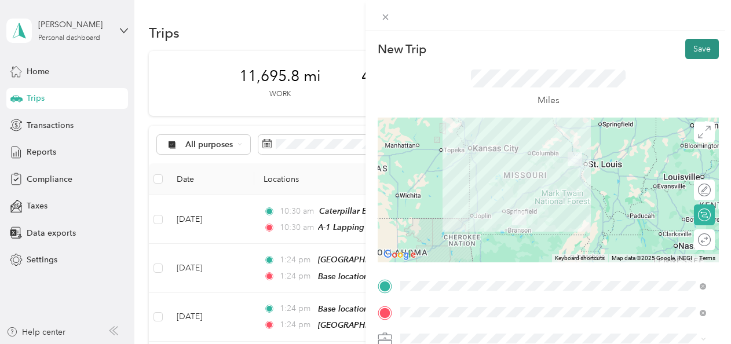
click at [690, 52] on button "Save" at bounding box center [702, 49] width 34 height 20
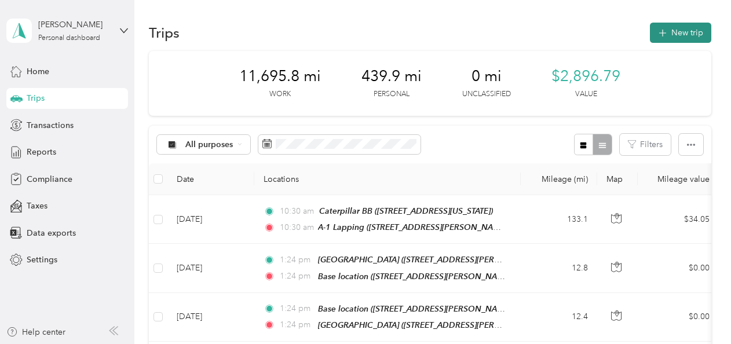
click at [679, 33] on button "New trip" at bounding box center [680, 33] width 61 height 20
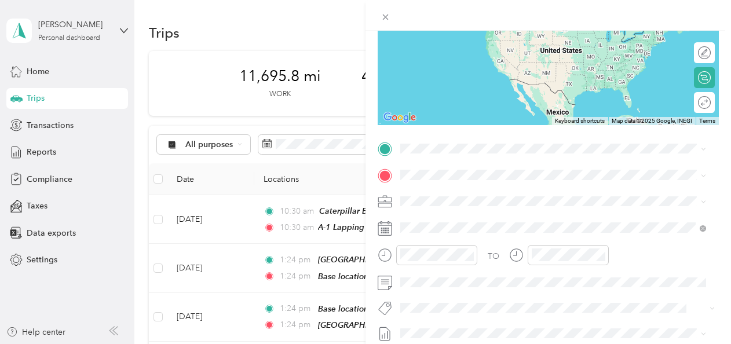
scroll to position [155, 0]
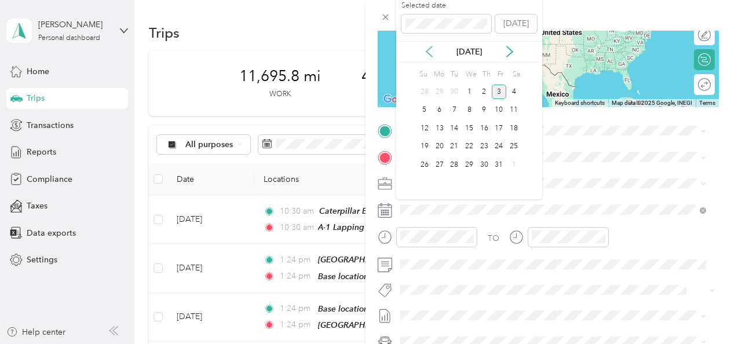
click at [433, 49] on icon at bounding box center [430, 52] width 12 height 12
click at [470, 130] on div "16" at bounding box center [469, 128] width 15 height 14
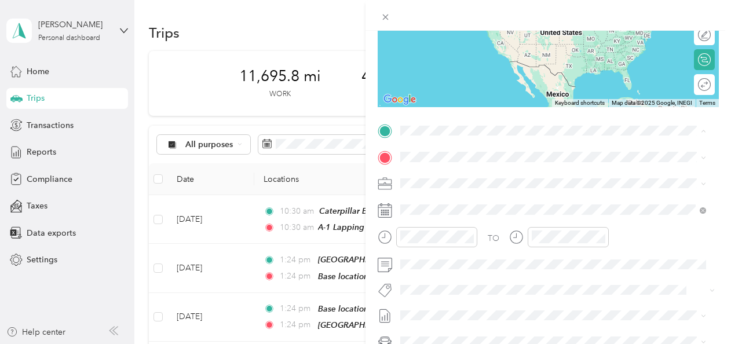
click at [438, 184] on span "312 Liberty Lane, St. Charles, 63303, St. Charles, Missouri, United States" at bounding box center [544, 189] width 245 height 10
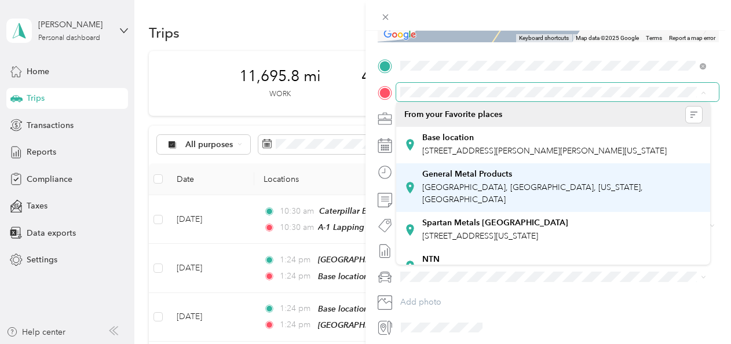
scroll to position [219, 0]
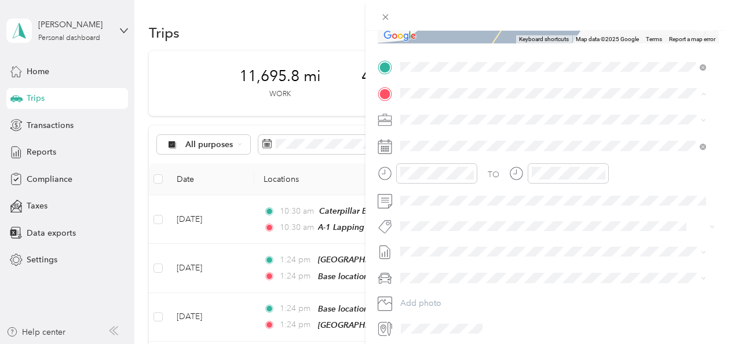
click at [447, 184] on span "St. Louis, St. Louis, Missouri, United States" at bounding box center [532, 195] width 221 height 22
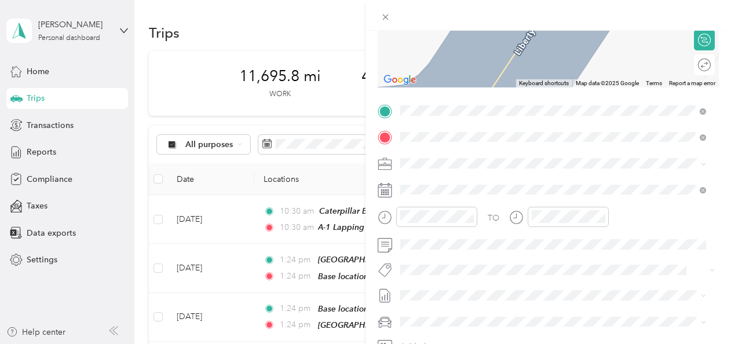
scroll to position [190, 0]
click at [538, 239] on span "3883 Delor Street, St. Louis, 63116, St. Louis, Missouri, United States" at bounding box center [480, 244] width 116 height 10
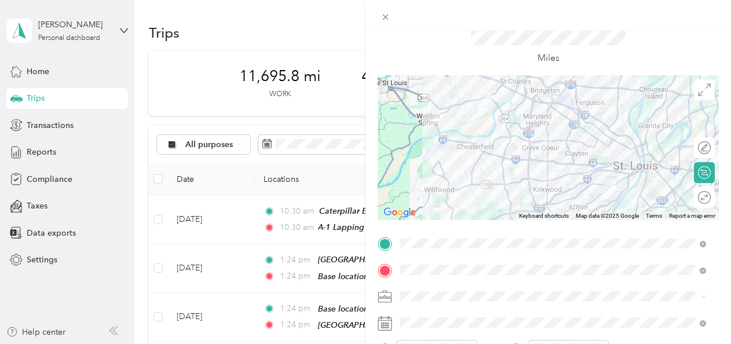
scroll to position [0, 0]
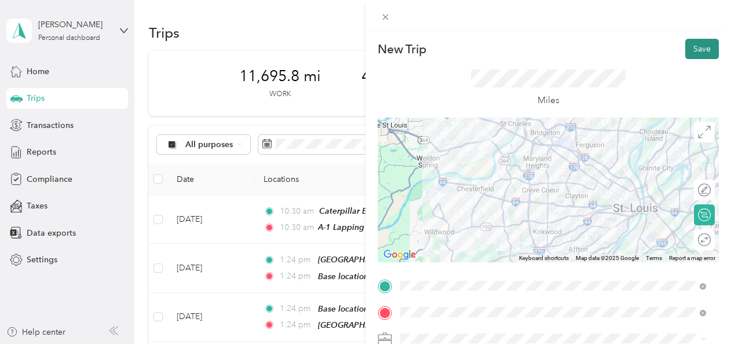
click at [693, 48] on button "Save" at bounding box center [702, 49] width 34 height 20
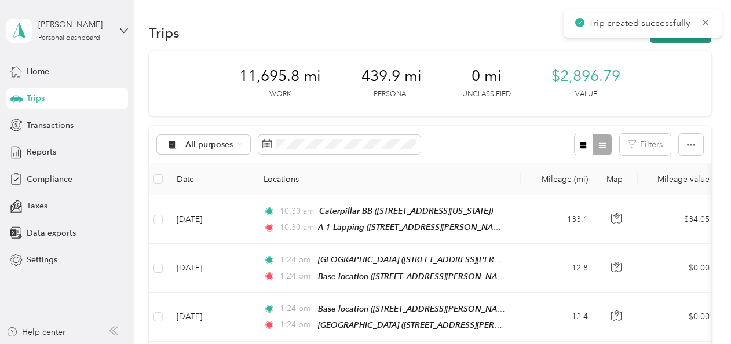
click at [685, 38] on button "New trip" at bounding box center [680, 33] width 61 height 20
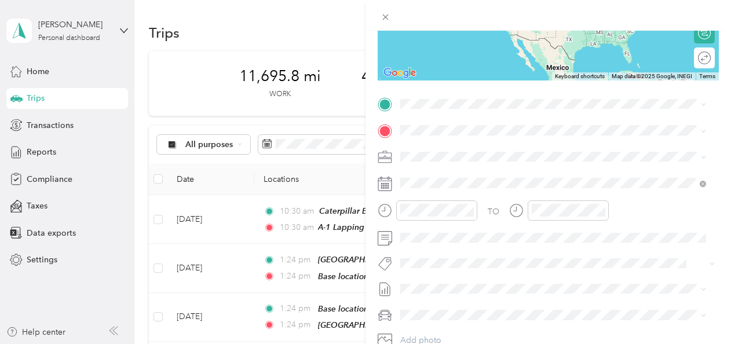
scroll to position [189, 0]
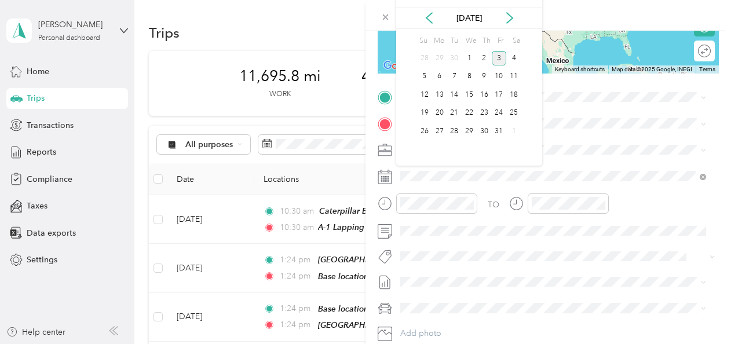
click at [435, 20] on div "Oct 2025" at bounding box center [469, 18] width 146 height 12
click at [426, 17] on icon at bounding box center [429, 18] width 6 height 10
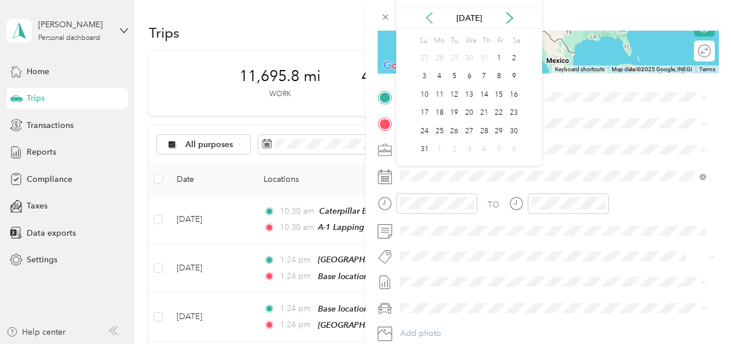
click at [426, 17] on icon at bounding box center [429, 18] width 6 height 10
click at [467, 93] on div "16" at bounding box center [469, 94] width 15 height 14
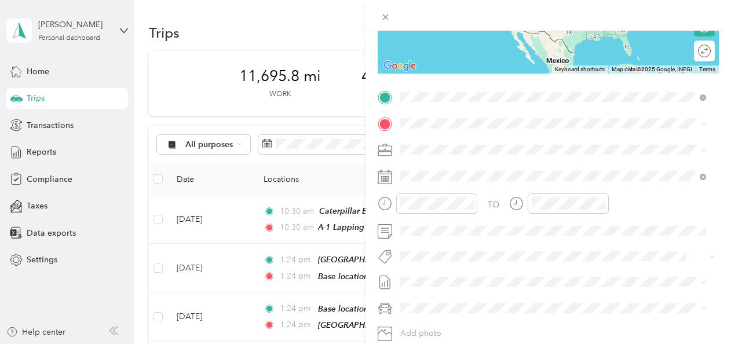
click at [447, 186] on div "General Metal Products 3883 Delor Street, St. Louis, 63116, St. Louis, Missouri…" at bounding box center [480, 198] width 116 height 24
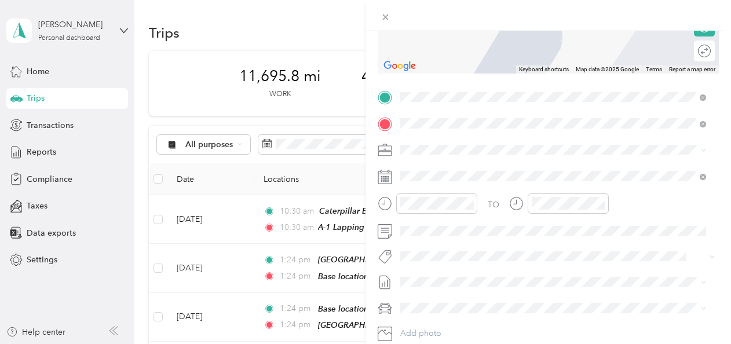
click at [448, 174] on div "Base location 312 Liberty Lane, St. Charles, 63303, St. Charles, Missouri, Unit…" at bounding box center [544, 176] width 245 height 24
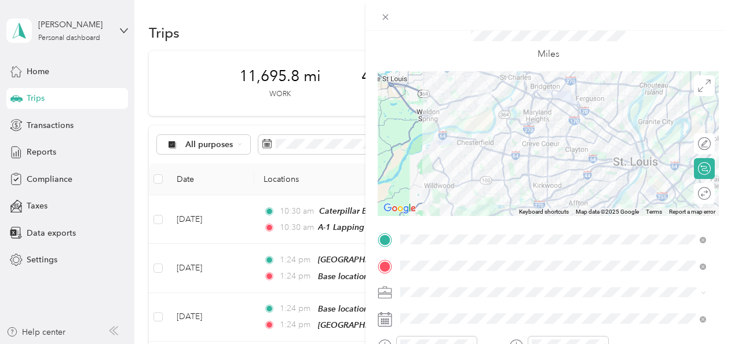
scroll to position [0, 0]
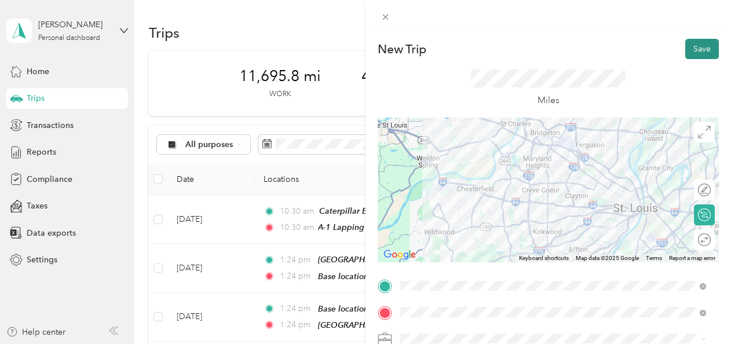
click at [685, 44] on button "Save" at bounding box center [702, 49] width 34 height 20
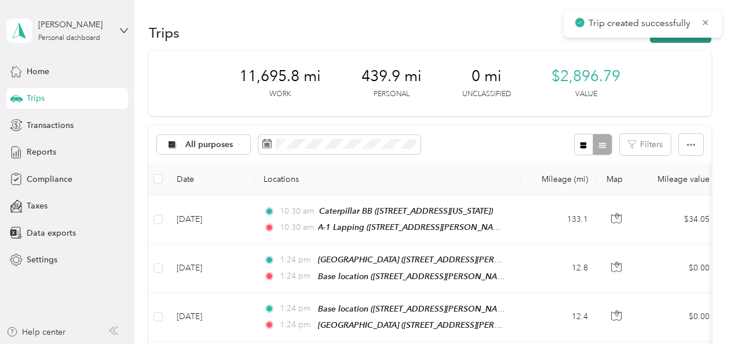
click at [684, 39] on button "New trip" at bounding box center [680, 33] width 61 height 20
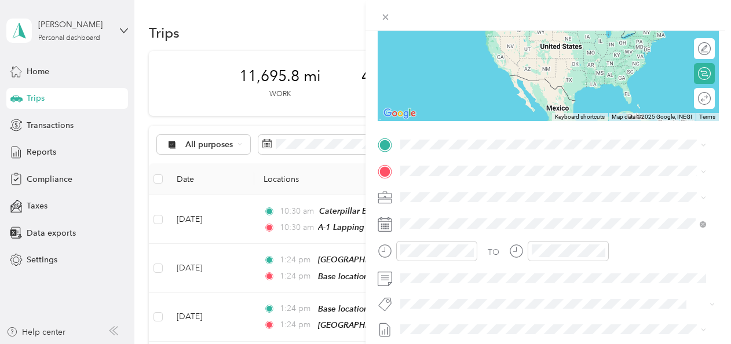
scroll to position [148, 0]
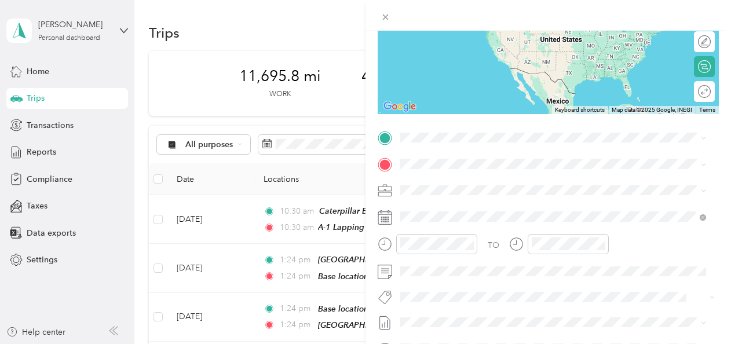
click at [436, 189] on div "Base location 312 Liberty Lane, St. Charles, 63303, St. Charles, Missouri, Unit…" at bounding box center [544, 190] width 245 height 24
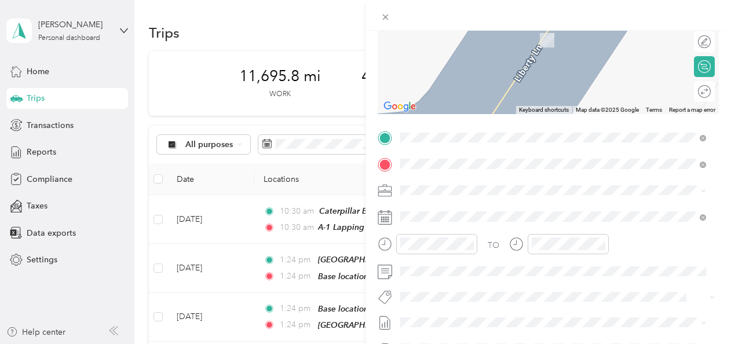
click at [437, 209] on span "Effingham Illinois, United States" at bounding box center [487, 210] width 130 height 20
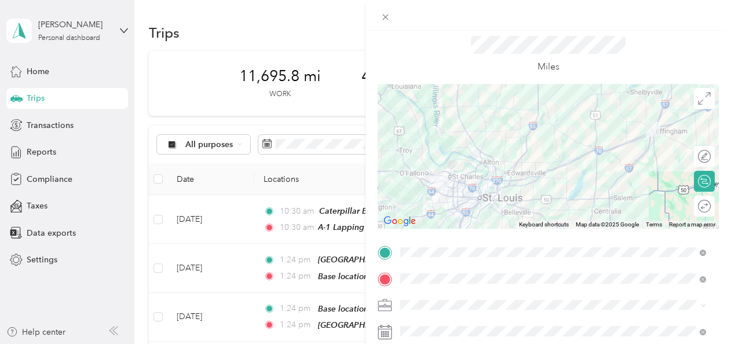
scroll to position [0, 0]
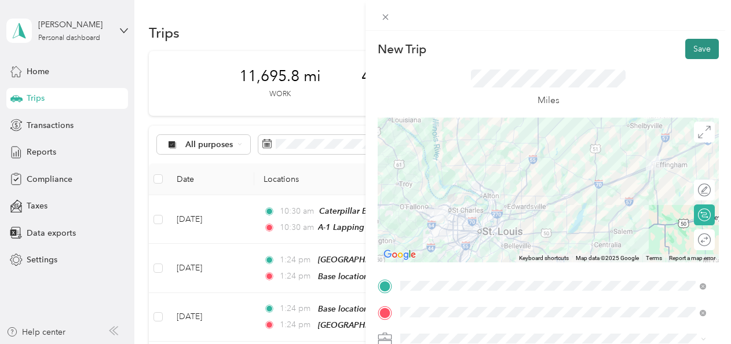
click at [691, 48] on button "Save" at bounding box center [702, 49] width 34 height 20
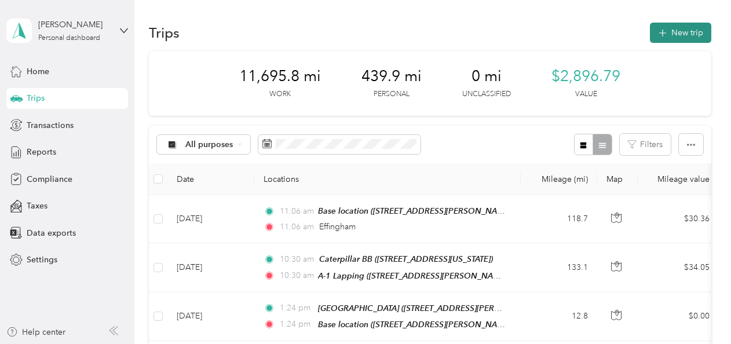
click at [679, 30] on button "New trip" at bounding box center [680, 33] width 61 height 20
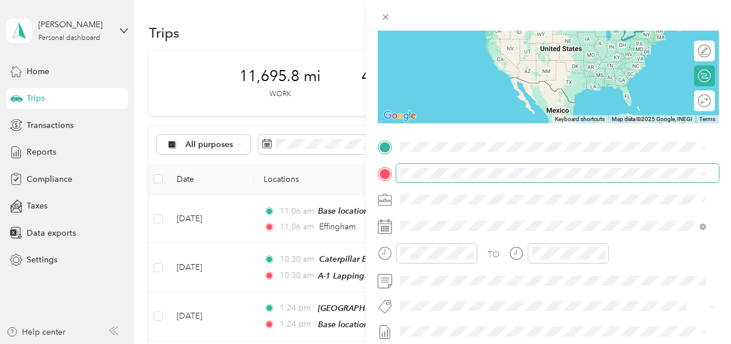
scroll to position [140, 0]
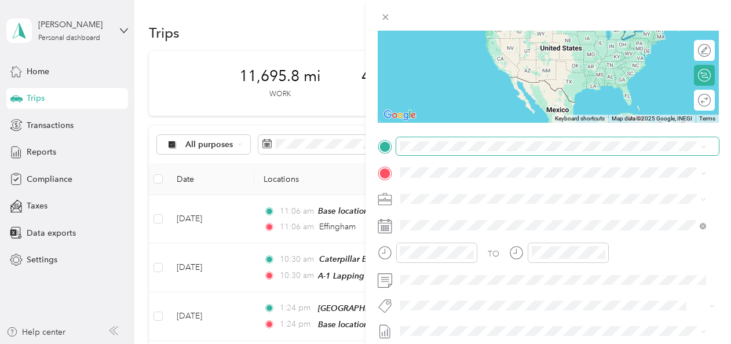
click at [439, 152] on span at bounding box center [557, 146] width 323 height 19
click at [444, 203] on span "312 Liberty Lane, St. Charles, 63303, St. Charles, Missouri, United States" at bounding box center [544, 205] width 245 height 10
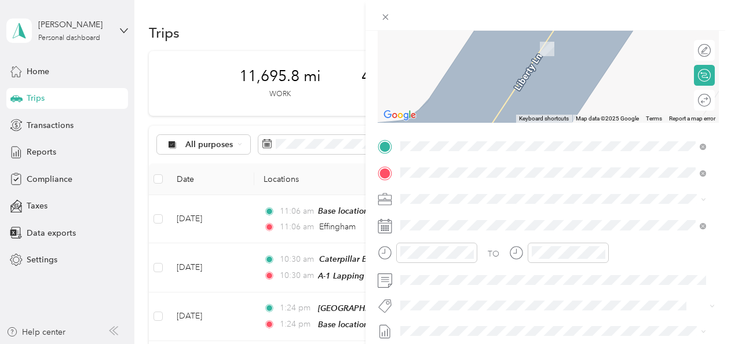
click at [456, 39] on span "Effingham Illinois, United States" at bounding box center [487, 36] width 130 height 20
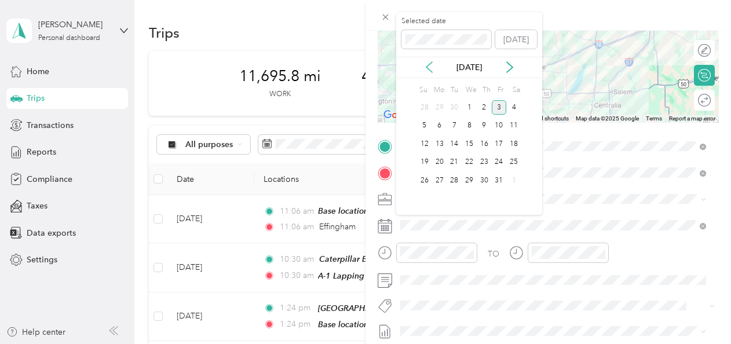
click at [431, 69] on icon at bounding box center [430, 67] width 12 height 12
click at [487, 142] on div "17" at bounding box center [484, 144] width 15 height 14
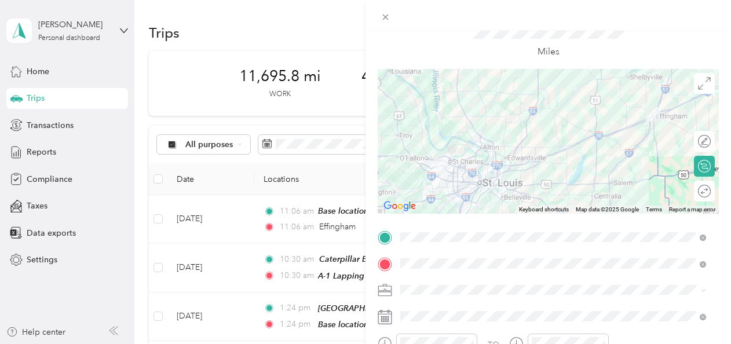
scroll to position [0, 0]
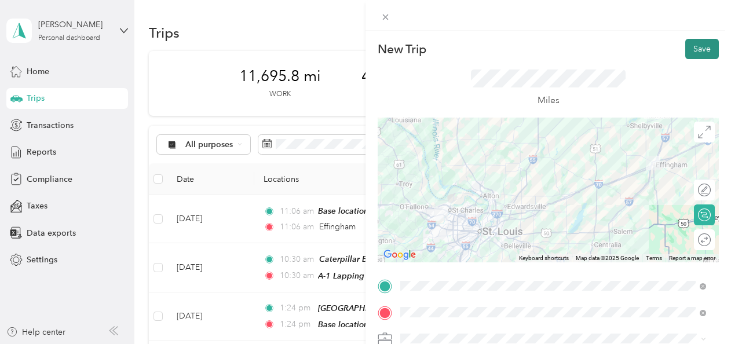
click at [692, 49] on button "Save" at bounding box center [702, 49] width 34 height 20
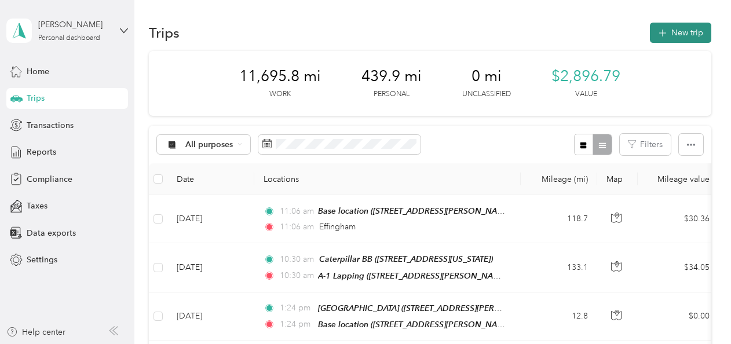
click at [672, 32] on button "New trip" at bounding box center [680, 33] width 61 height 20
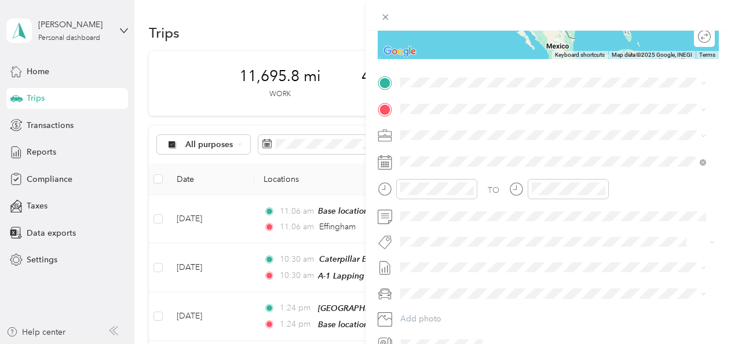
scroll to position [209, 0]
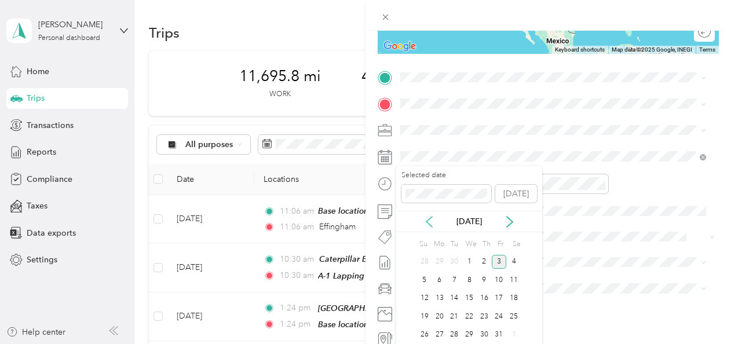
click at [429, 220] on icon at bounding box center [430, 222] width 12 height 12
click at [512, 220] on icon at bounding box center [510, 222] width 12 height 12
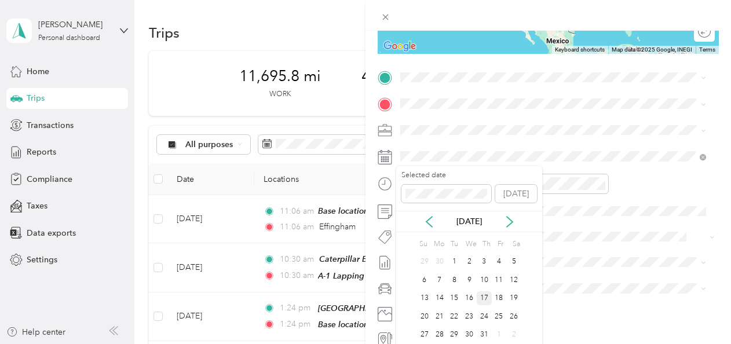
click at [485, 296] on div "17" at bounding box center [484, 298] width 15 height 14
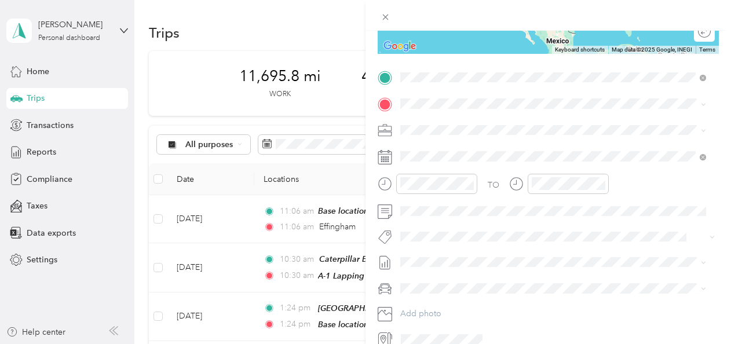
click at [437, 126] on span "Effingham Illinois, United States" at bounding box center [487, 124] width 130 height 20
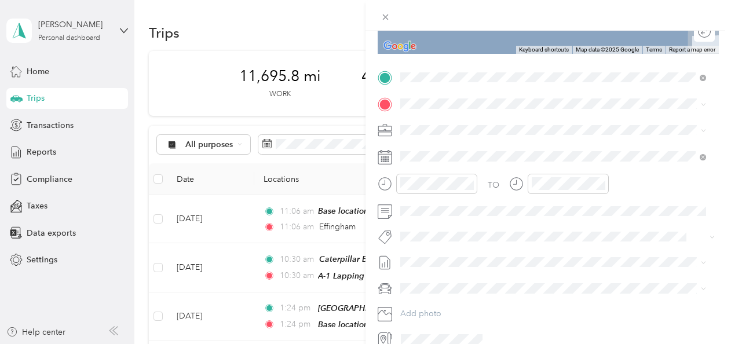
click at [468, 149] on span "511 South 22nd Street Richmond, Indiana 47374, United States" at bounding box center [480, 145] width 116 height 10
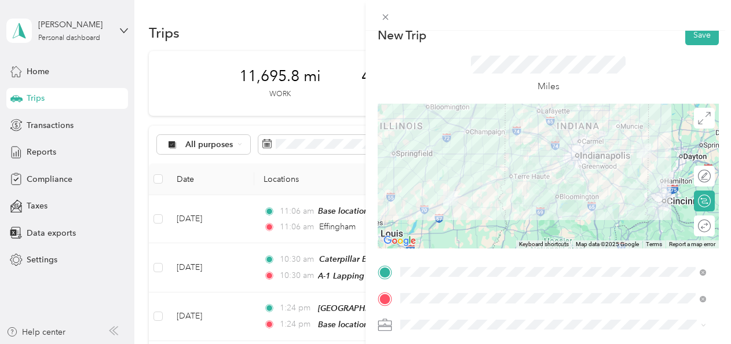
scroll to position [0, 0]
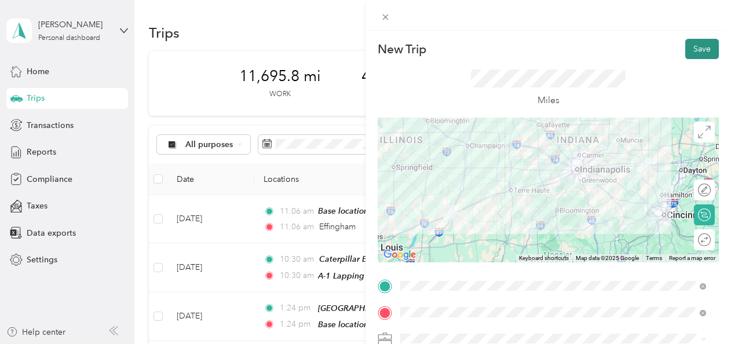
click at [689, 49] on button "Save" at bounding box center [702, 49] width 34 height 20
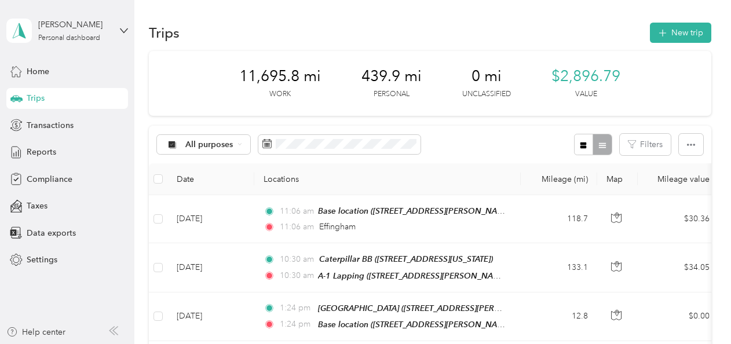
scroll to position [9, 0]
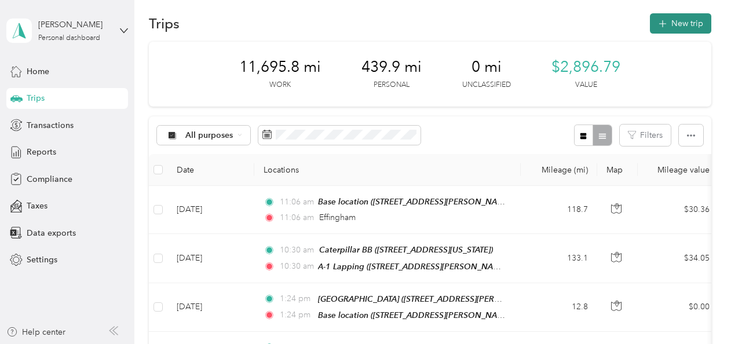
click at [677, 23] on button "New trip" at bounding box center [680, 23] width 61 height 20
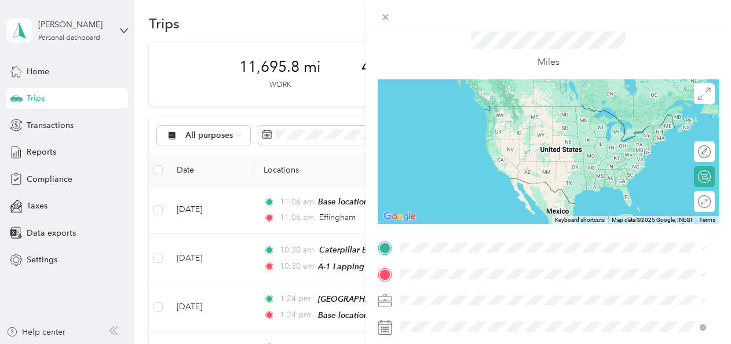
scroll to position [39, 0]
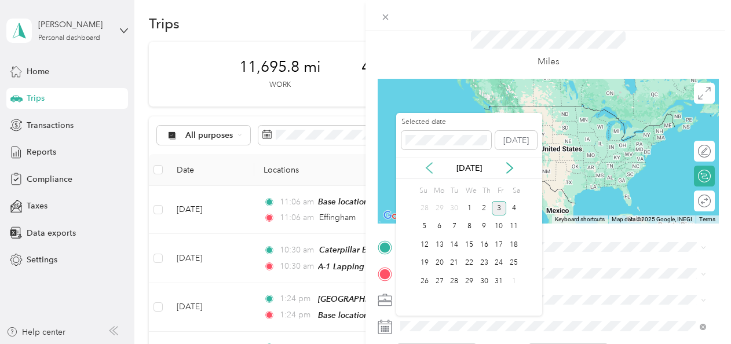
click at [429, 167] on icon at bounding box center [430, 168] width 12 height 12
click at [509, 170] on icon at bounding box center [510, 168] width 6 height 10
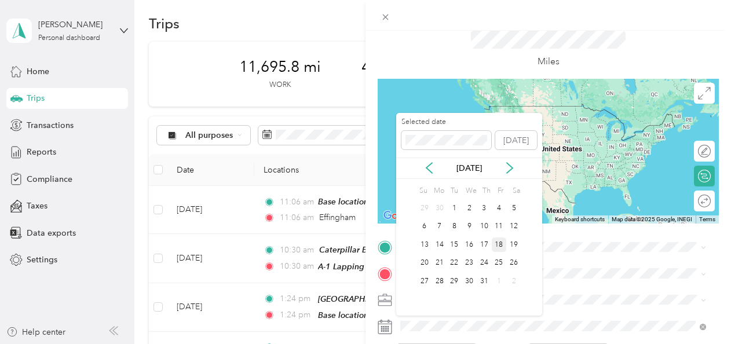
click at [500, 246] on div "18" at bounding box center [499, 245] width 15 height 14
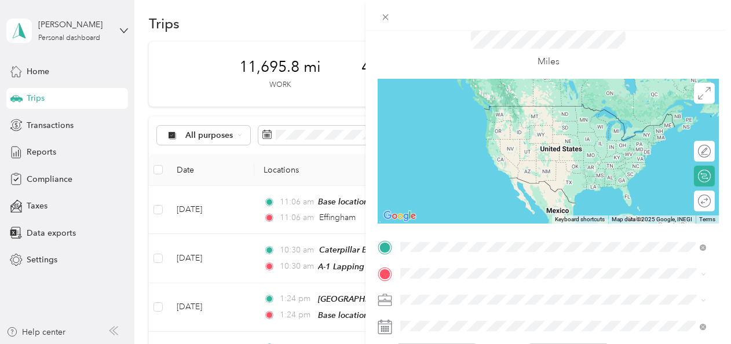
click at [462, 108] on span "511 South 22nd Street Richmond, Indiana 47374, United States" at bounding box center [480, 106] width 116 height 10
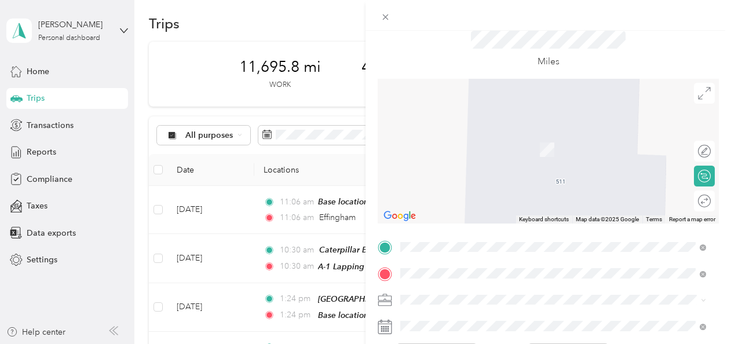
click at [461, 142] on span "Danville Illinois, United States" at bounding box center [487, 137] width 130 height 20
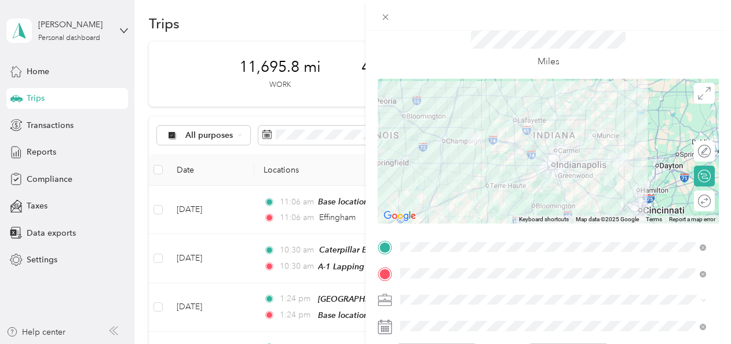
scroll to position [0, 0]
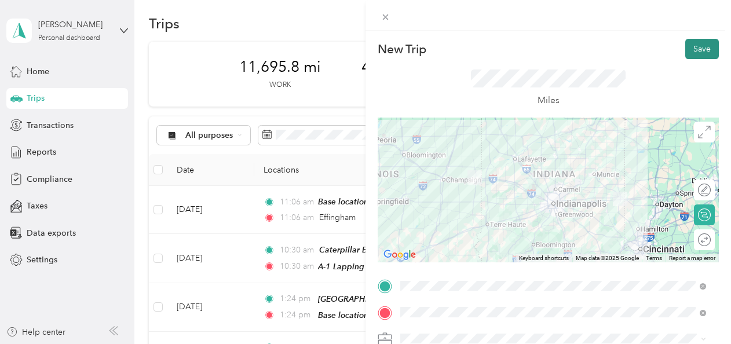
click at [686, 51] on button "Save" at bounding box center [702, 49] width 34 height 20
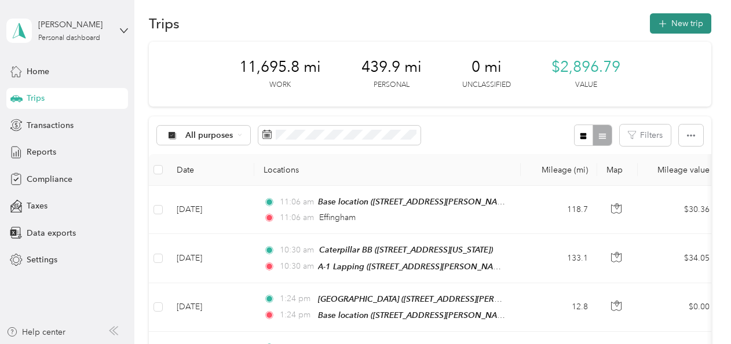
click at [694, 27] on button "New trip" at bounding box center [680, 23] width 61 height 20
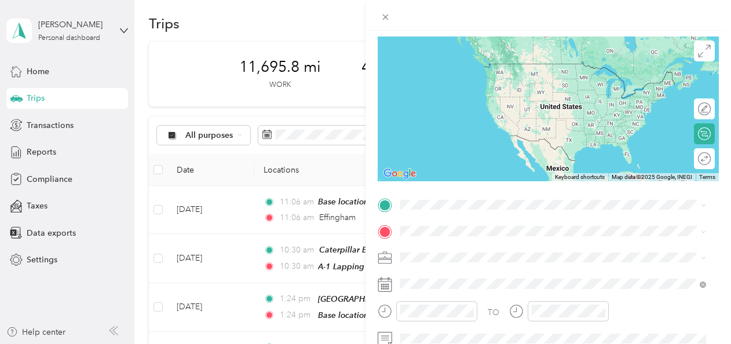
scroll to position [127, 0]
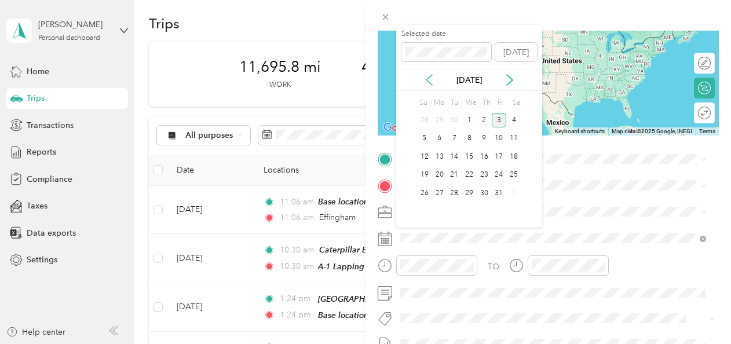
click at [431, 79] on icon at bounding box center [430, 80] width 12 height 12
click at [498, 155] on div "18" at bounding box center [499, 156] width 15 height 14
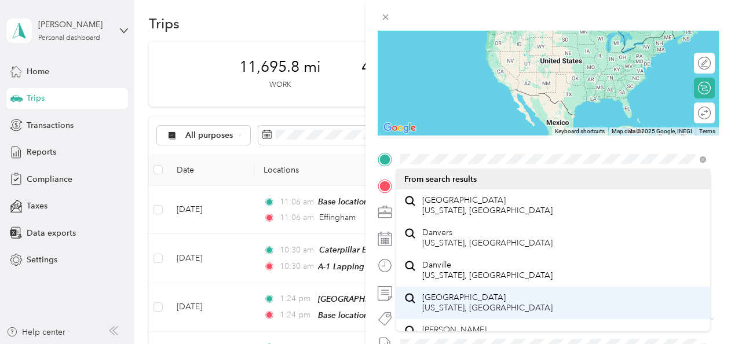
click at [440, 301] on span "Danville Illinois, United States" at bounding box center [487, 303] width 130 height 20
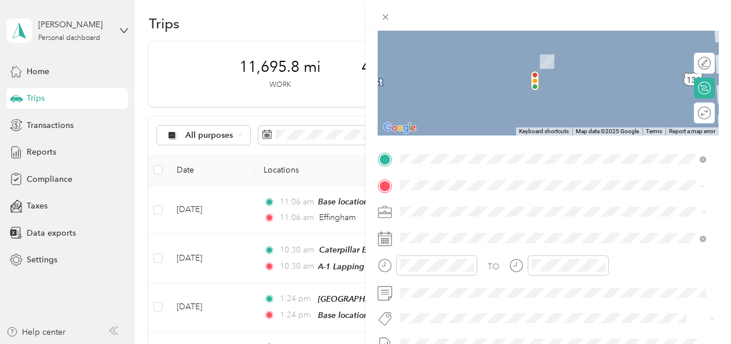
click at [436, 56] on div "Base location 312 Liberty Lane, St. Charles, 63303, St. Charles, Missouri, Unit…" at bounding box center [544, 55] width 245 height 24
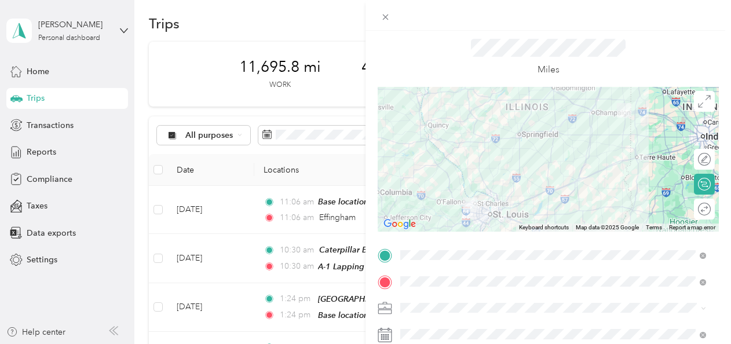
scroll to position [0, 0]
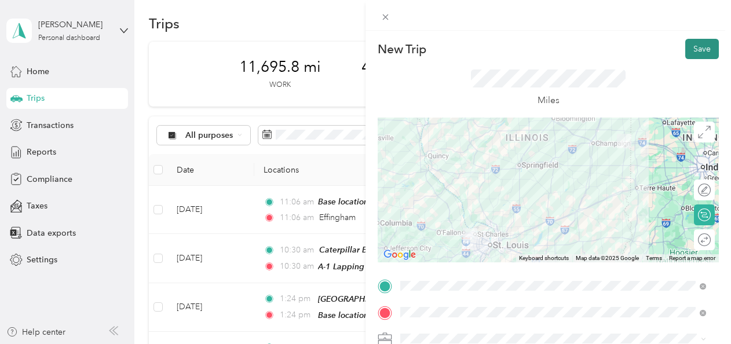
click at [690, 45] on button "Save" at bounding box center [702, 49] width 34 height 20
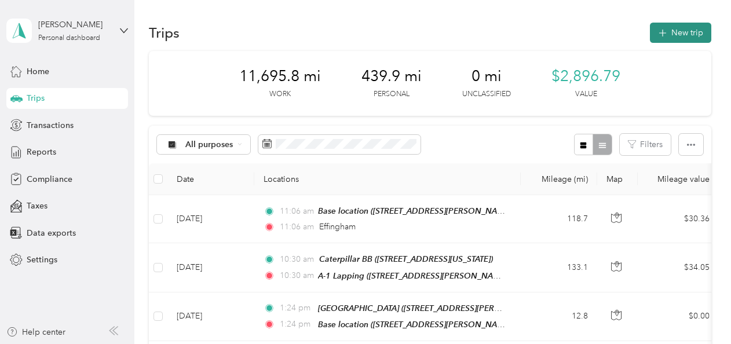
click at [668, 32] on button "New trip" at bounding box center [680, 33] width 61 height 20
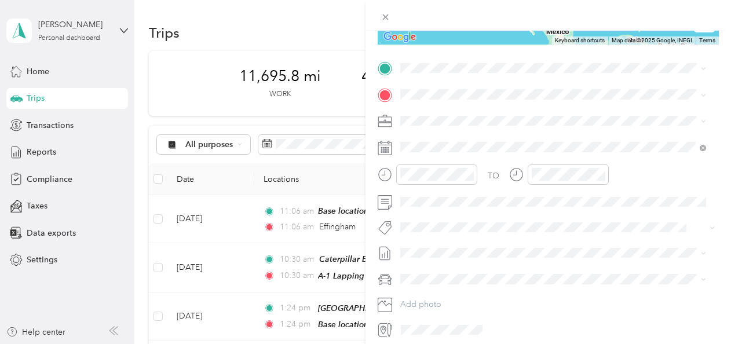
scroll to position [216, 0]
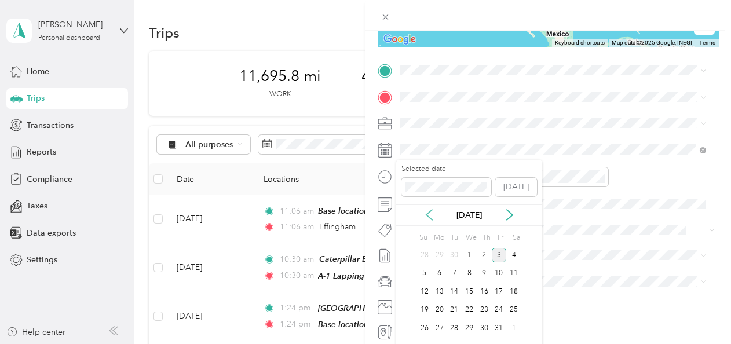
click at [428, 216] on icon at bounding box center [429, 215] width 6 height 10
click at [439, 307] on div "21" at bounding box center [439, 310] width 15 height 14
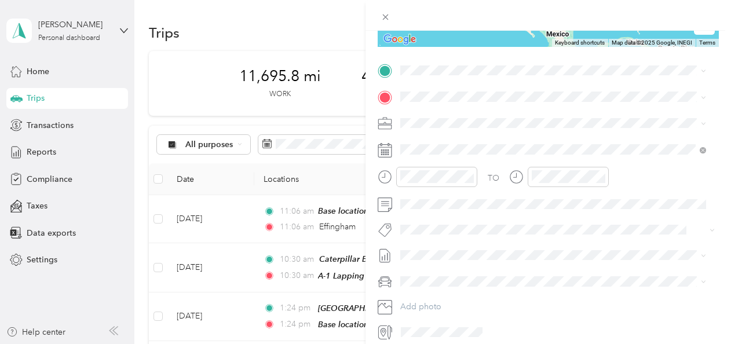
click at [442, 129] on span "312 Liberty Lane, St. Charles, 63303, St. Charles, Missouri, United States" at bounding box center [544, 129] width 245 height 10
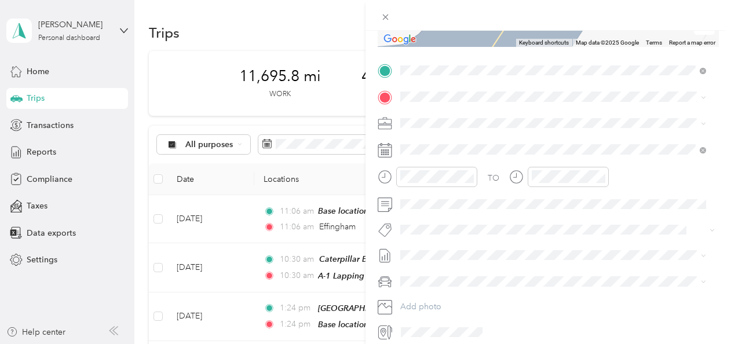
click at [429, 154] on span "2009 Zumbehl Road, St. Charles, 63303, St. Charles, Missouri, United States" at bounding box center [544, 152] width 245 height 10
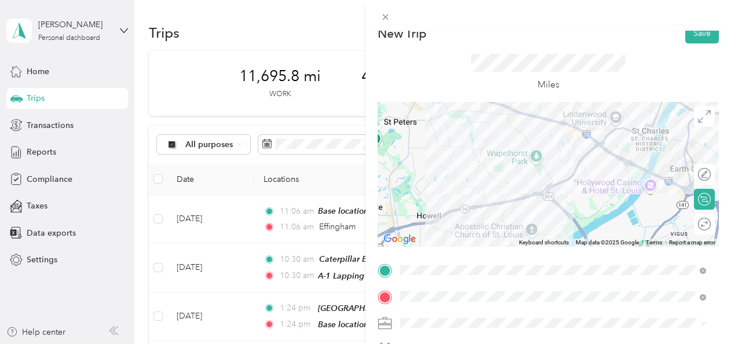
scroll to position [0, 0]
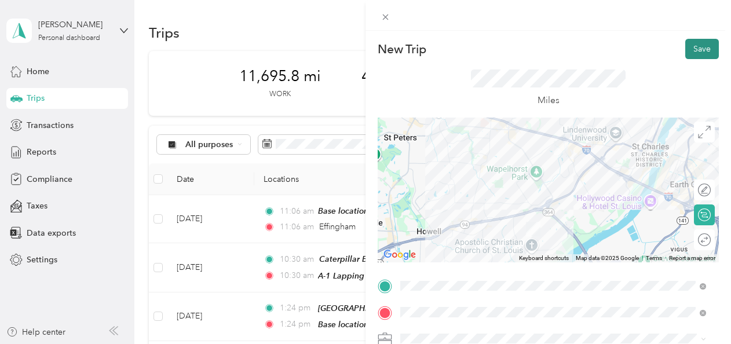
click at [691, 52] on button "Save" at bounding box center [702, 49] width 34 height 20
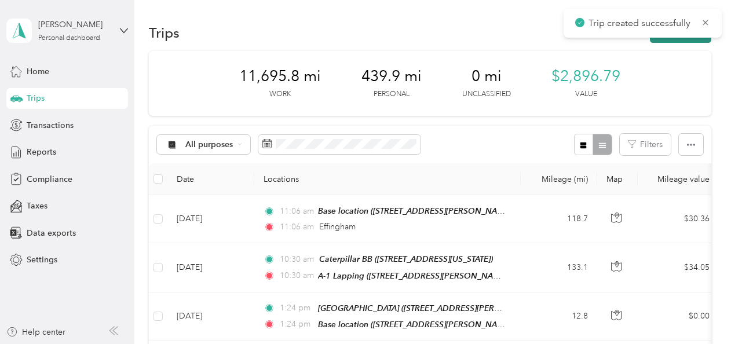
click at [681, 38] on button "New trip" at bounding box center [680, 33] width 61 height 20
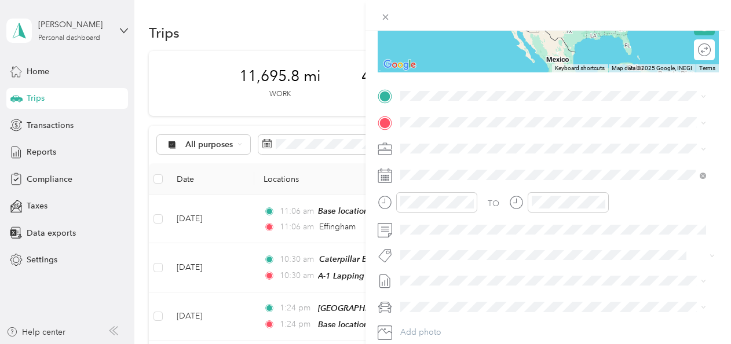
scroll to position [198, 0]
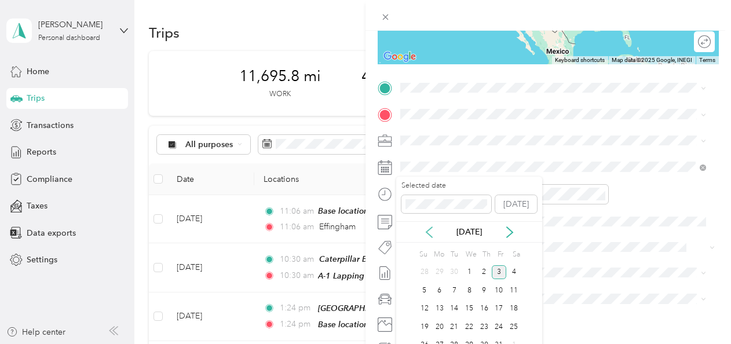
click at [429, 229] on icon at bounding box center [430, 233] width 12 height 12
click at [439, 327] on div "21" at bounding box center [439, 327] width 15 height 14
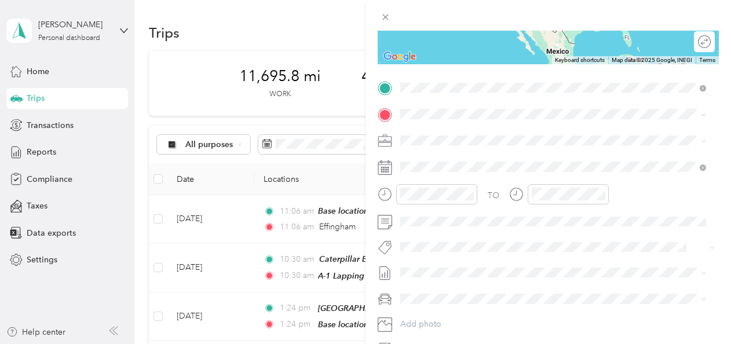
click at [437, 142] on span "2009 Zumbehl Road, St. Charles, 63303, St. Charles, Missouri, United States" at bounding box center [544, 146] width 245 height 10
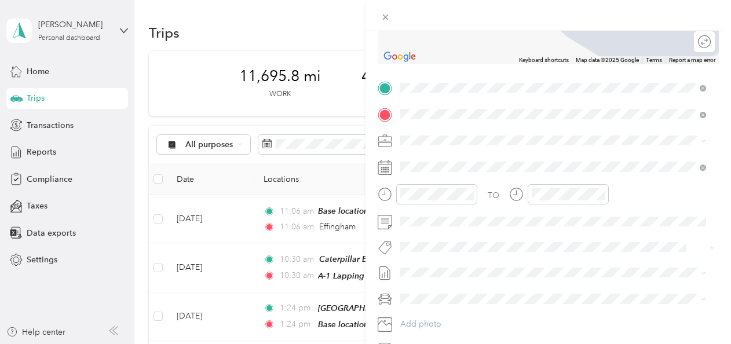
click at [437, 164] on div "Base location 312 Liberty Lane, St. Charles, 63303, St. Charles, Missouri, Unit…" at bounding box center [544, 167] width 245 height 24
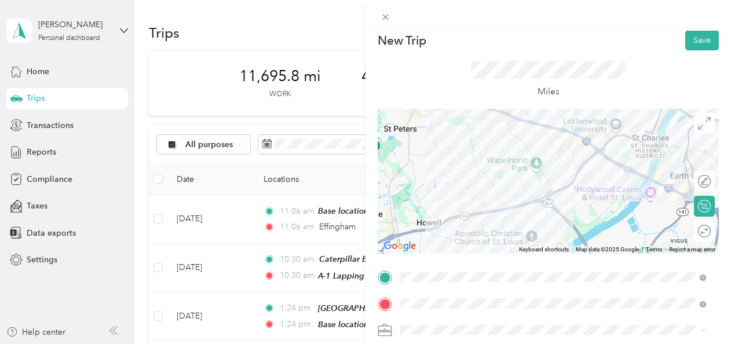
scroll to position [0, 0]
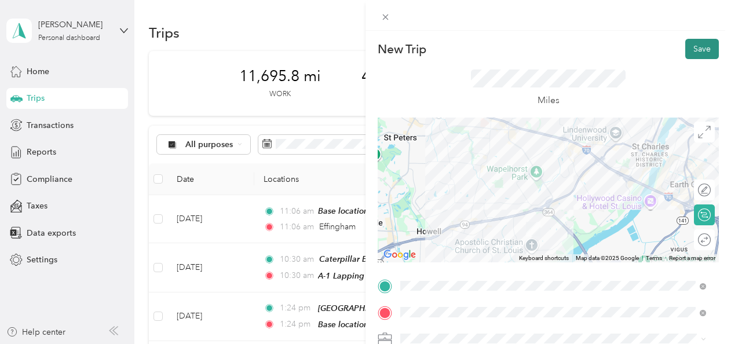
click at [698, 50] on button "Save" at bounding box center [702, 49] width 34 height 20
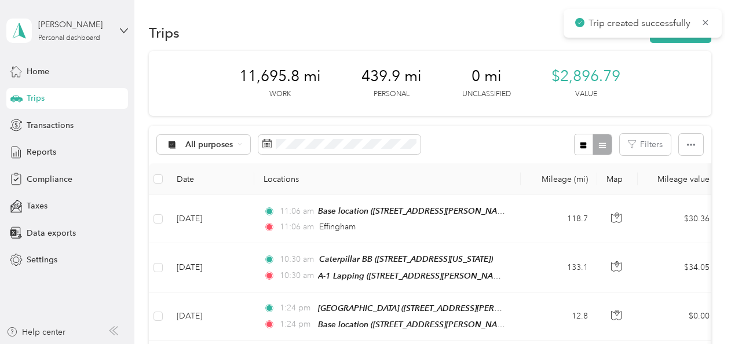
click at [688, 37] on div "Trip created successfully" at bounding box center [643, 23] width 158 height 28
click at [685, 41] on button "New trip" at bounding box center [680, 33] width 61 height 20
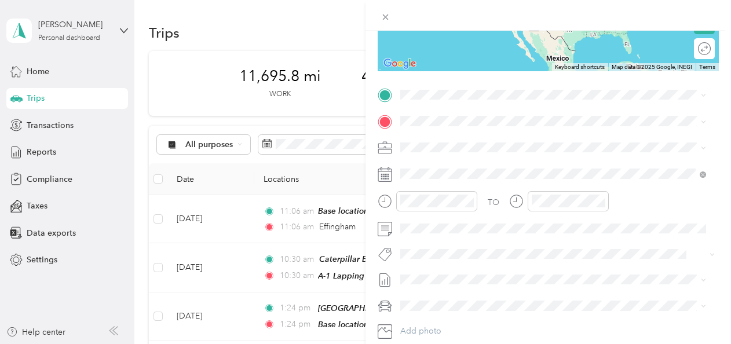
scroll to position [200, 0]
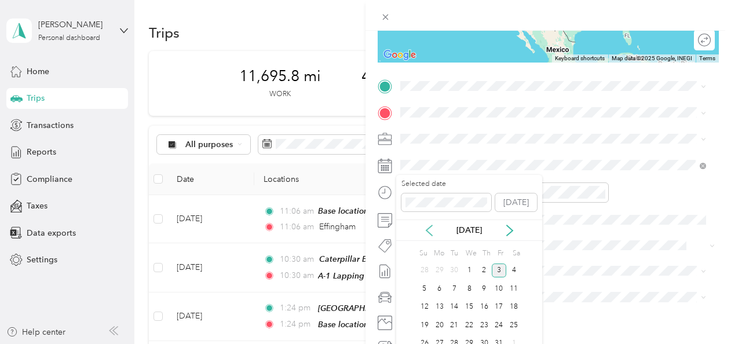
click at [427, 229] on icon at bounding box center [429, 230] width 6 height 10
click at [455, 321] on div "22" at bounding box center [454, 325] width 15 height 14
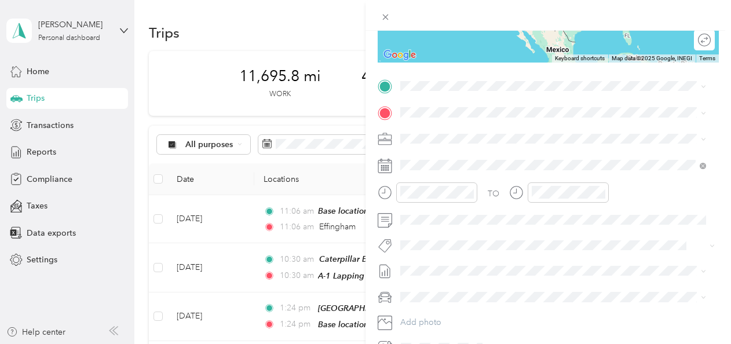
click at [437, 133] on div "Base location 312 Liberty Lane, St. Charles, 63303, St. Charles, Missouri, Unit…" at bounding box center [544, 137] width 245 height 24
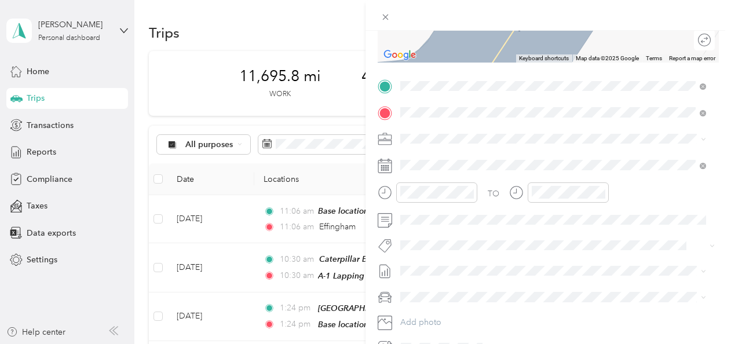
click at [464, 170] on span "1550 Herculaneum Industrial Drive, Herculaneum, 63048, Herculaneum, Missouri, U…" at bounding box center [480, 171] width 116 height 10
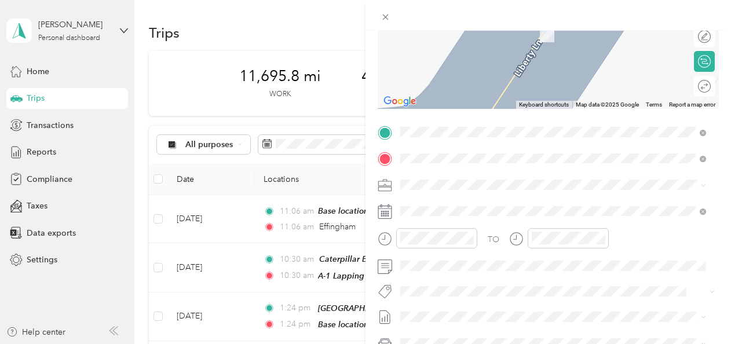
scroll to position [169, 0]
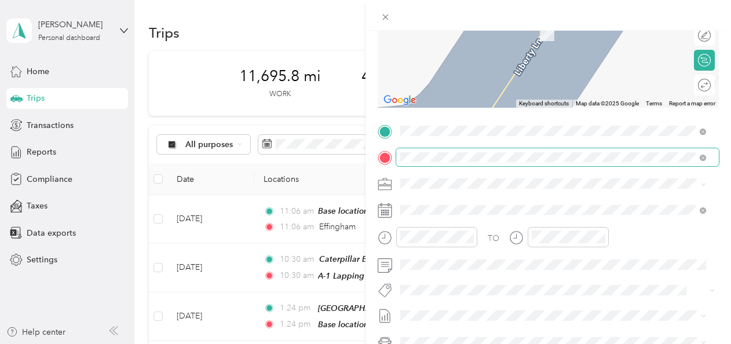
click at [399, 155] on span at bounding box center [557, 157] width 323 height 19
click at [399, 154] on span at bounding box center [557, 157] width 323 height 19
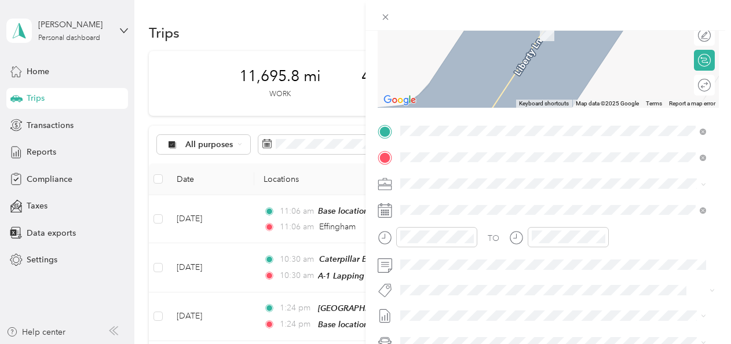
click at [461, 274] on span "Herculaneum Missouri, United States" at bounding box center [487, 264] width 130 height 20
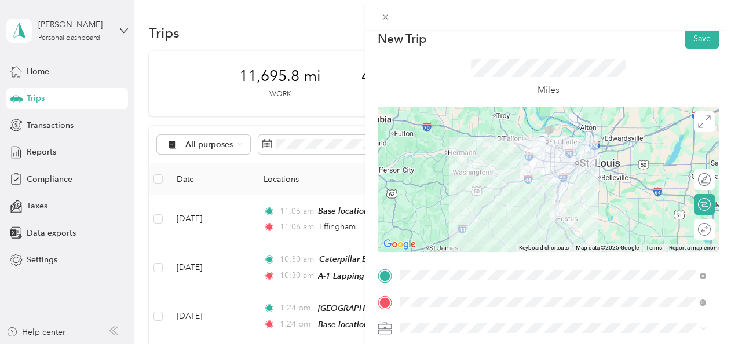
scroll to position [0, 0]
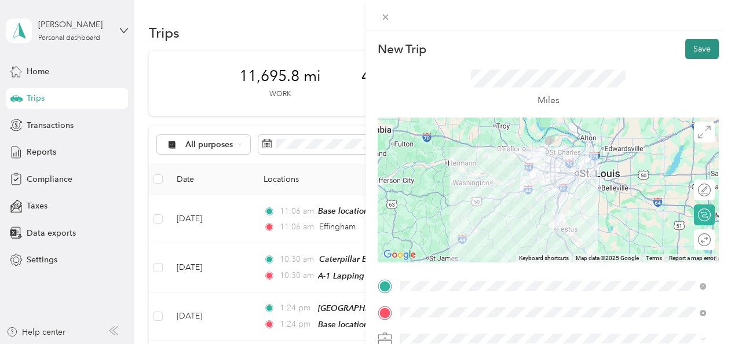
click at [693, 49] on button "Save" at bounding box center [702, 49] width 34 height 20
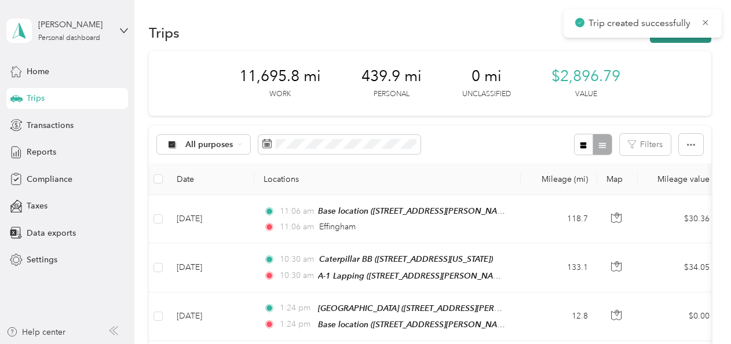
click at [681, 41] on button "New trip" at bounding box center [680, 33] width 61 height 20
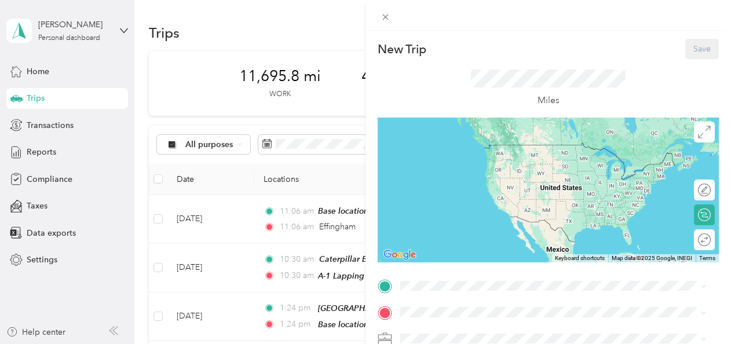
scroll to position [129, 0]
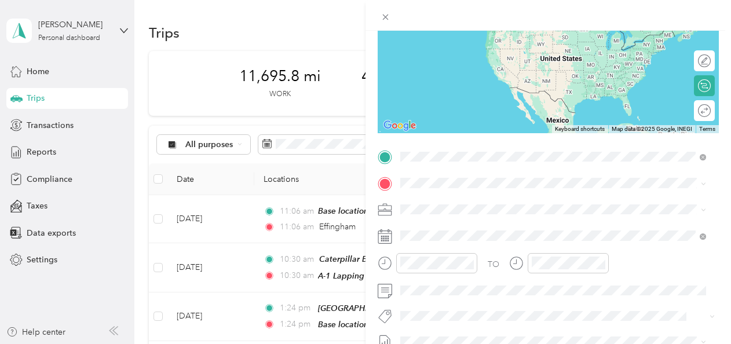
click at [434, 207] on span "Herculaneum Missouri, United States" at bounding box center [487, 203] width 130 height 20
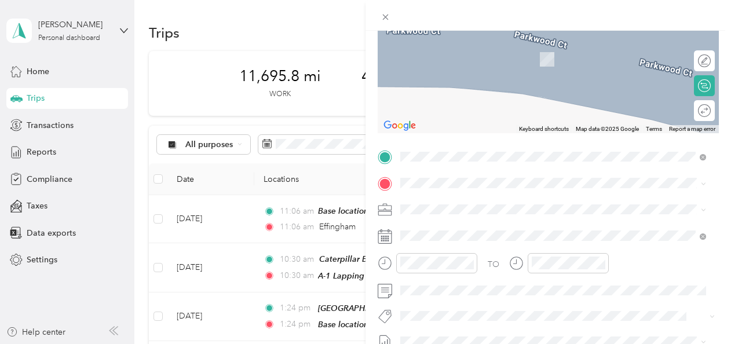
click at [447, 51] on div "Base location 312 Liberty Lane, St. Charles, 63303, St. Charles, Missouri, Unit…" at bounding box center [544, 50] width 245 height 24
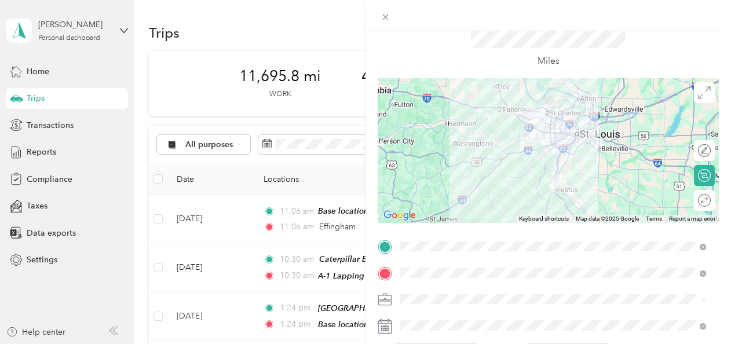
scroll to position [0, 0]
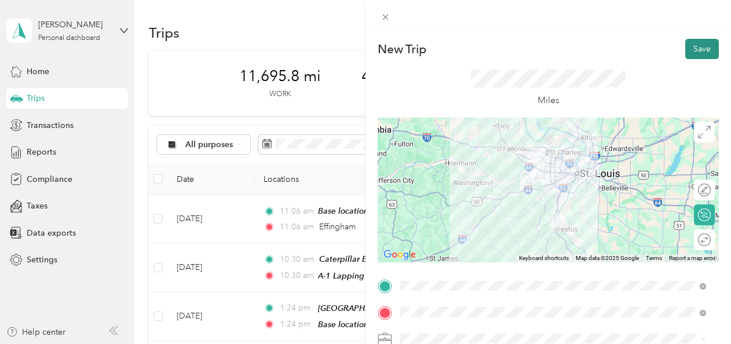
click at [688, 48] on button "Save" at bounding box center [702, 49] width 34 height 20
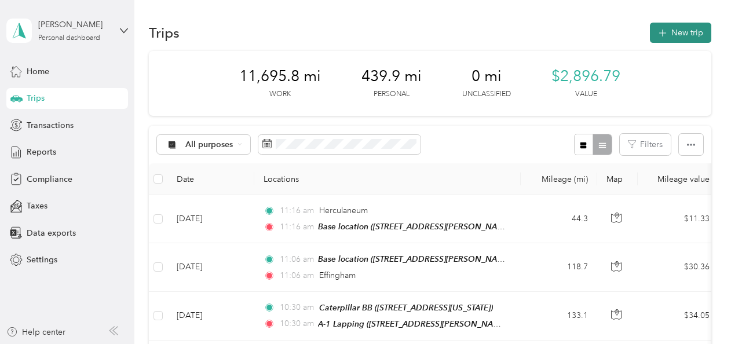
click at [681, 36] on button "New trip" at bounding box center [680, 33] width 61 height 20
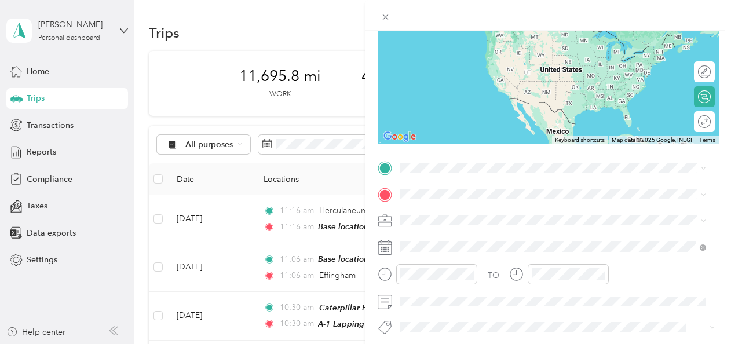
scroll to position [118, 0]
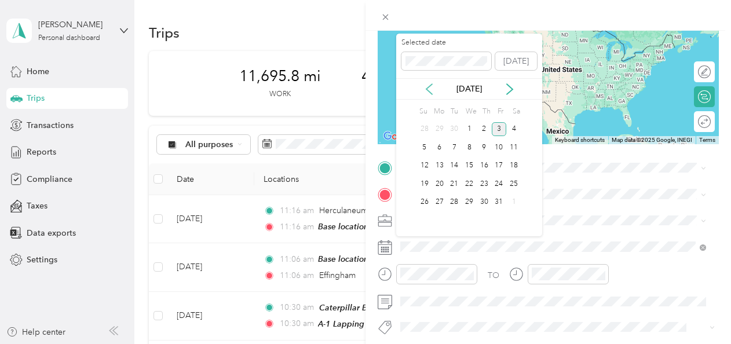
click at [431, 86] on icon at bounding box center [430, 89] width 12 height 12
click at [508, 89] on icon at bounding box center [510, 89] width 12 height 12
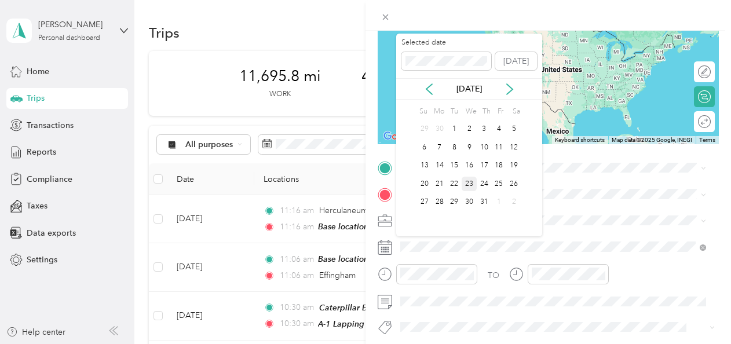
click at [470, 184] on div "23" at bounding box center [469, 184] width 15 height 14
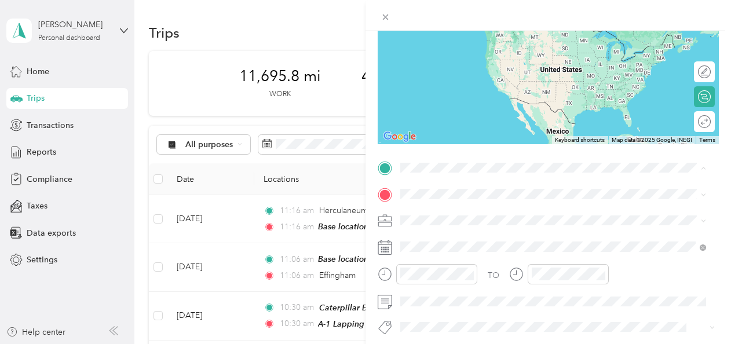
click at [431, 213] on strong "Base location" at bounding box center [448, 214] width 52 height 10
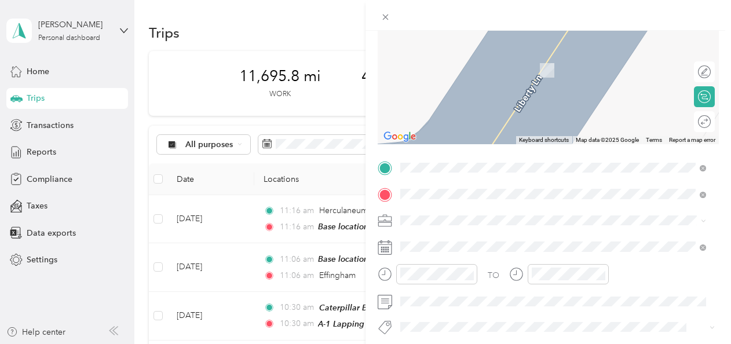
click at [446, 61] on span "Chesterfield Missouri, United States" at bounding box center [487, 58] width 130 height 20
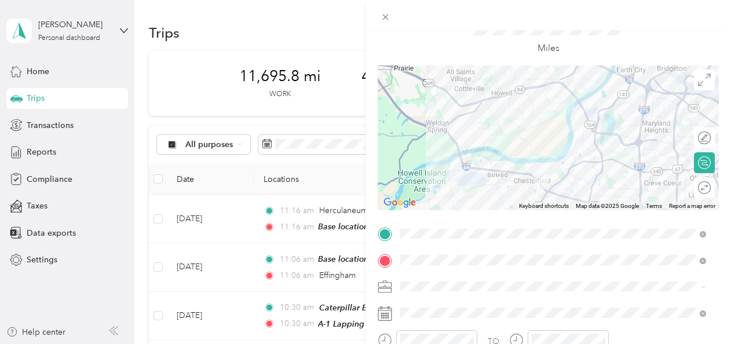
scroll to position [0, 0]
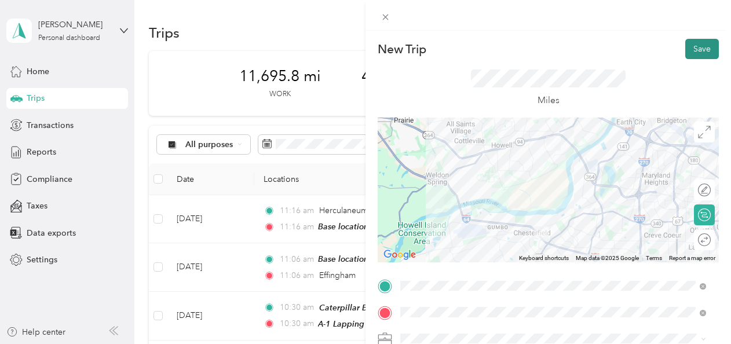
click at [696, 50] on button "Save" at bounding box center [702, 49] width 34 height 20
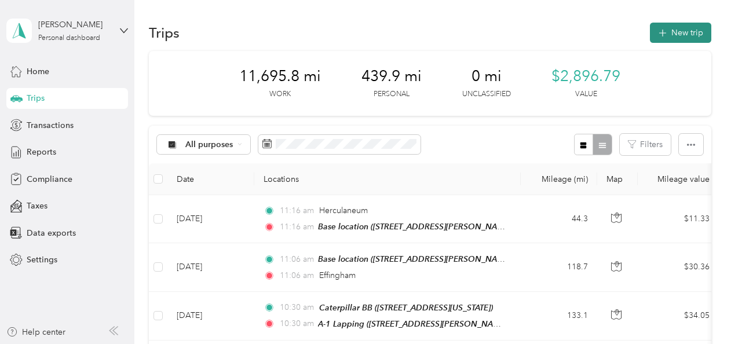
click at [678, 32] on button "New trip" at bounding box center [680, 33] width 61 height 20
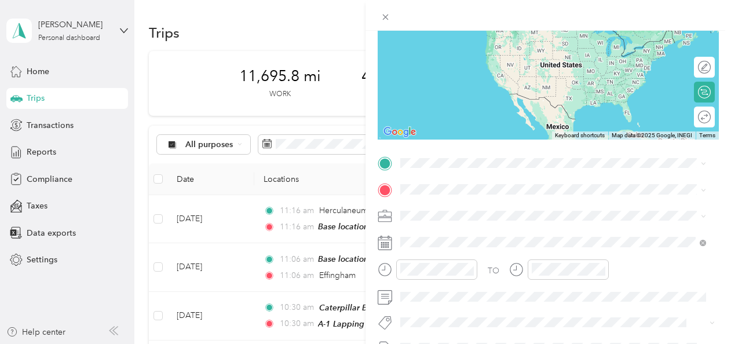
scroll to position [122, 0]
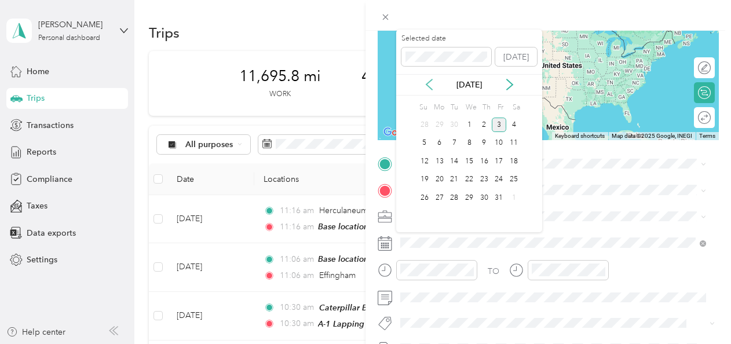
click at [429, 82] on icon at bounding box center [429, 85] width 6 height 10
click at [429, 81] on icon at bounding box center [430, 85] width 12 height 12
click at [469, 160] on div "16" at bounding box center [469, 161] width 15 height 14
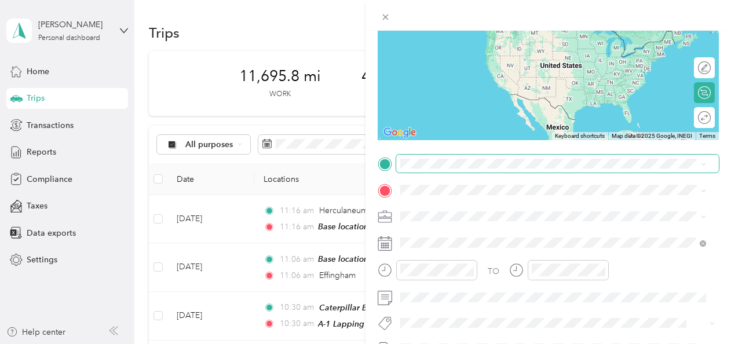
click at [414, 169] on span at bounding box center [557, 164] width 323 height 19
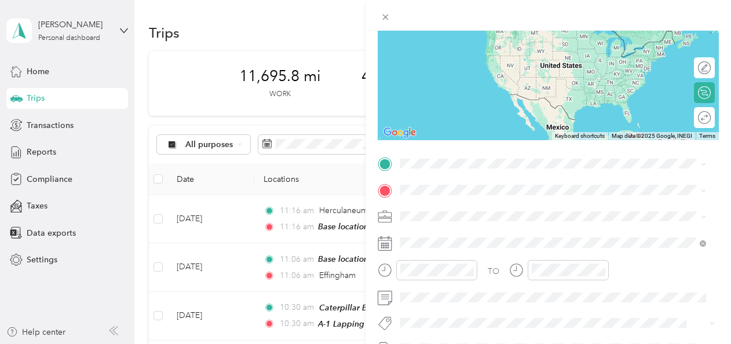
click at [731, 89] on div "New Trip Save This trip cannot be edited because it is either under review, app…" at bounding box center [549, 203] width 366 height 344
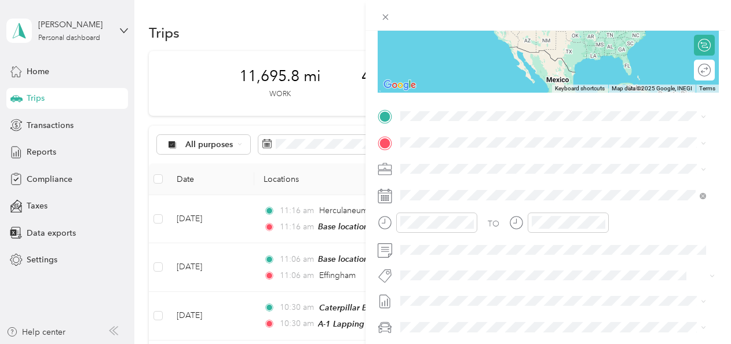
scroll to position [175, 0]
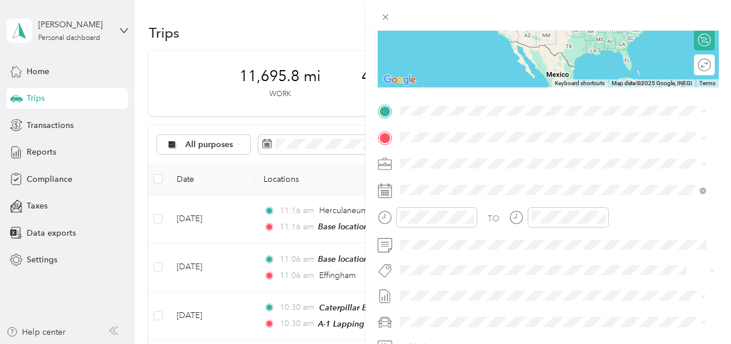
drag, startPoint x: 433, startPoint y: 160, endPoint x: 425, endPoint y: 162, distance: 8.4
click at [433, 160] on span "Chesterfield Missouri, United States" at bounding box center [487, 155] width 130 height 20
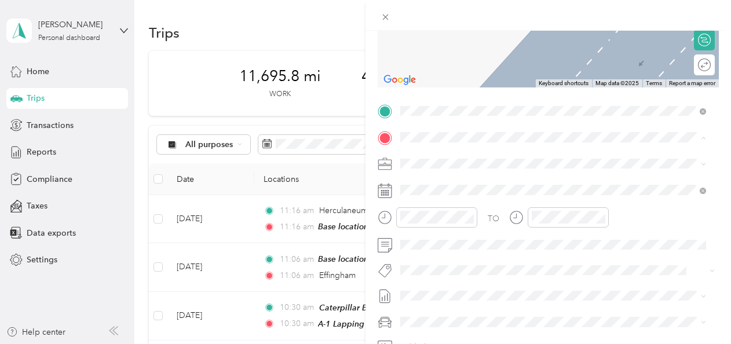
click at [429, 195] on span "312 Liberty Lane, St. Charles, 63303, St. Charles, Missouri, United States" at bounding box center [544, 196] width 245 height 10
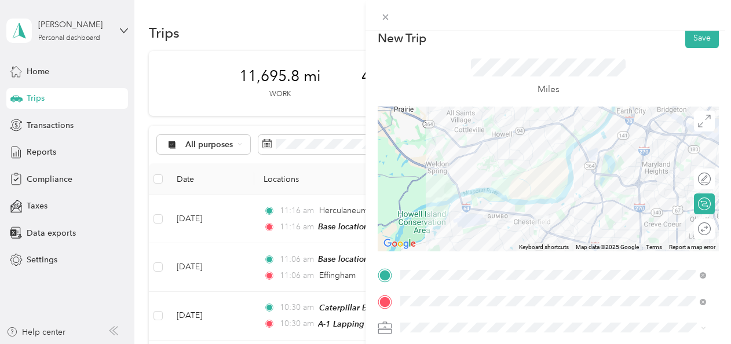
scroll to position [0, 0]
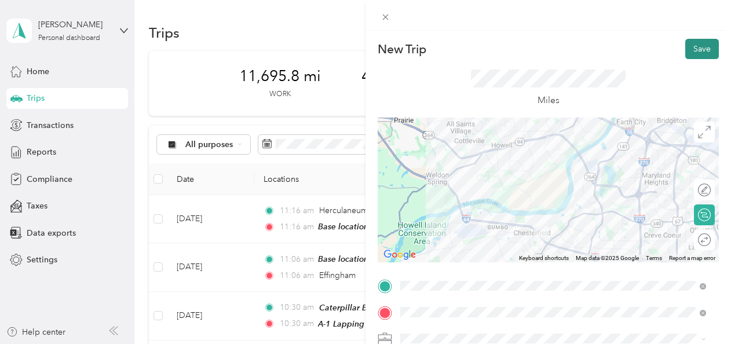
click at [699, 48] on button "Save" at bounding box center [702, 49] width 34 height 20
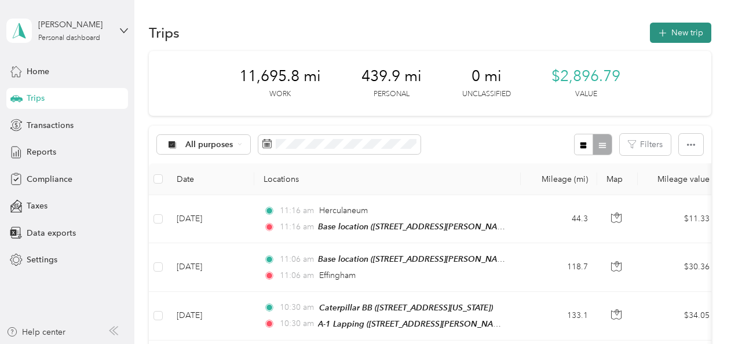
click at [680, 33] on button "New trip" at bounding box center [680, 33] width 61 height 20
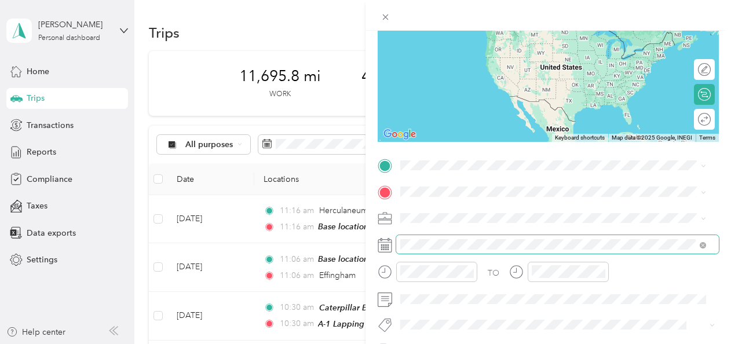
scroll to position [124, 0]
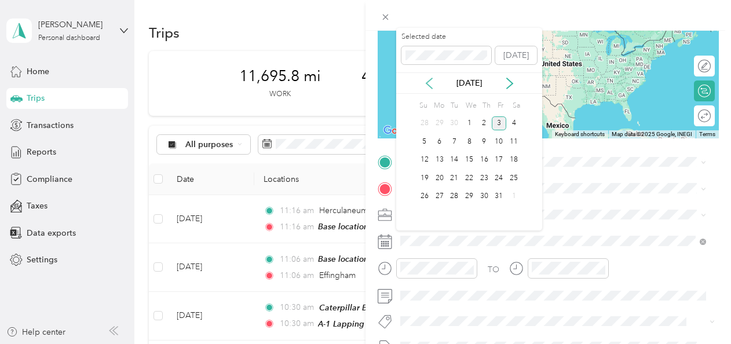
click at [430, 82] on icon at bounding box center [430, 84] width 12 height 12
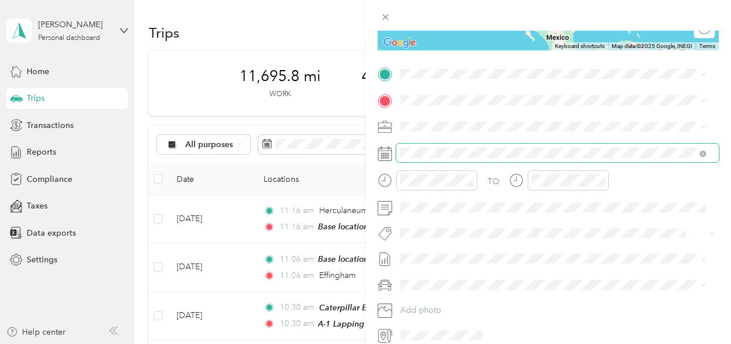
scroll to position [200, 0]
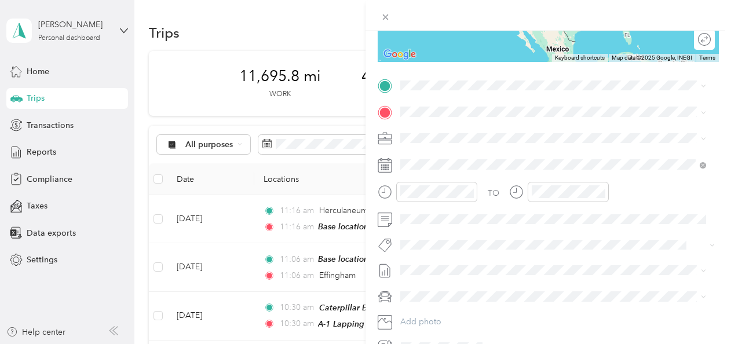
click at [311, 111] on div "New Trip Save This trip cannot be edited because it is either under review, app…" at bounding box center [365, 172] width 731 height 344
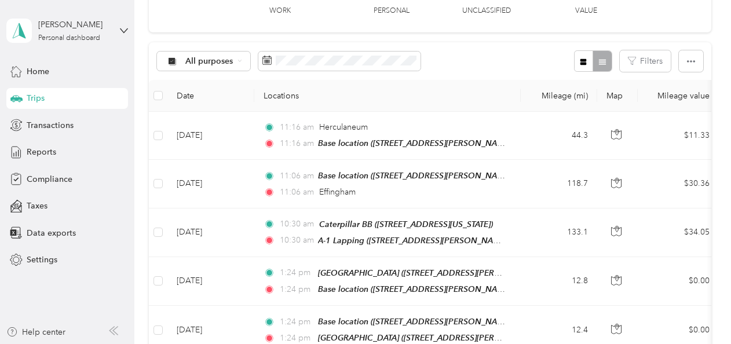
scroll to position [0, 0]
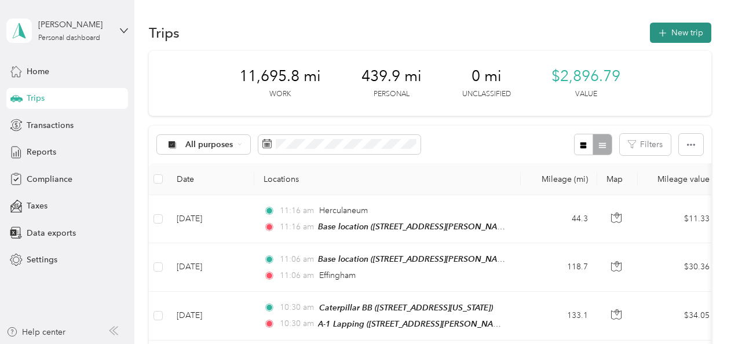
click at [668, 36] on button "New trip" at bounding box center [680, 33] width 61 height 20
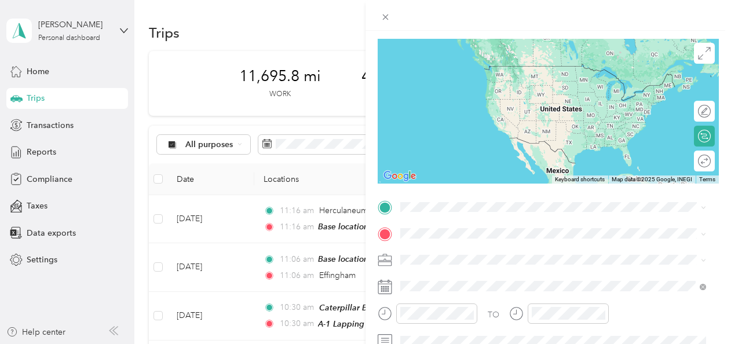
scroll to position [84, 0]
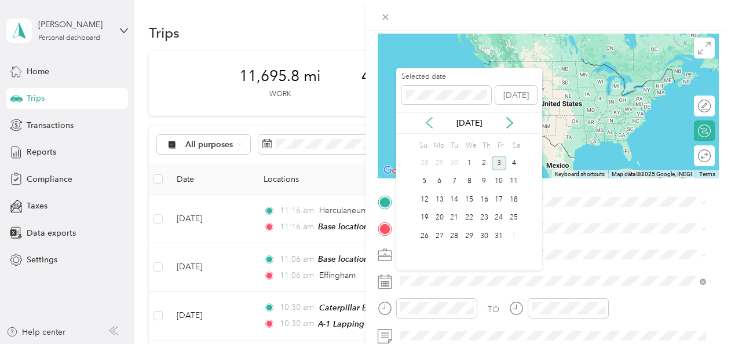
click at [433, 122] on icon at bounding box center [430, 123] width 12 height 12
click at [468, 217] on div "23" at bounding box center [469, 218] width 15 height 14
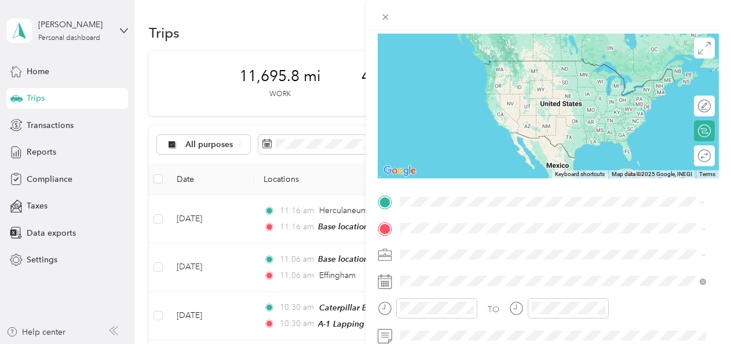
click at [459, 68] on span "Chesterfield Missouri, United States" at bounding box center [487, 66] width 130 height 20
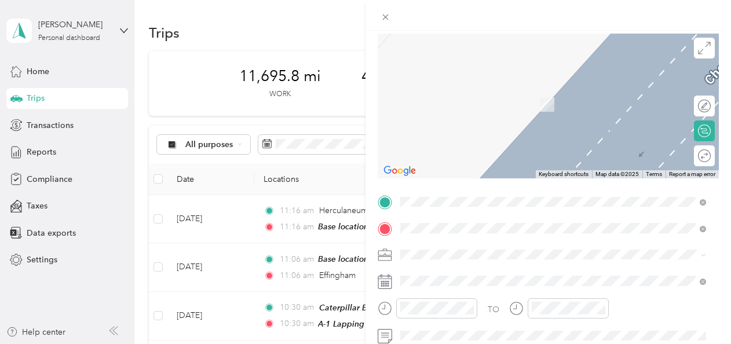
click at [466, 102] on span "312 Liberty Lane, St. Charles, 63303, St. Charles, Missouri, United States" at bounding box center [544, 104] width 245 height 10
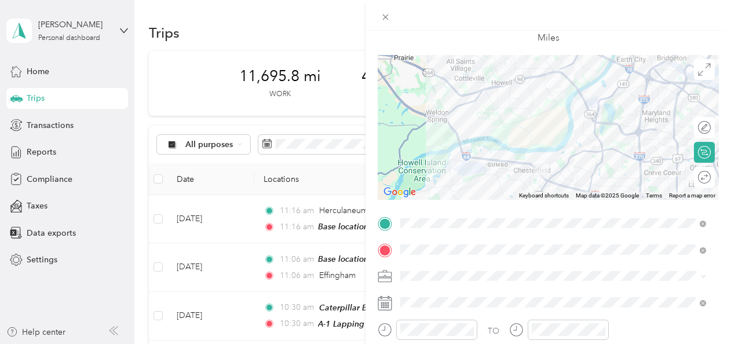
scroll to position [0, 0]
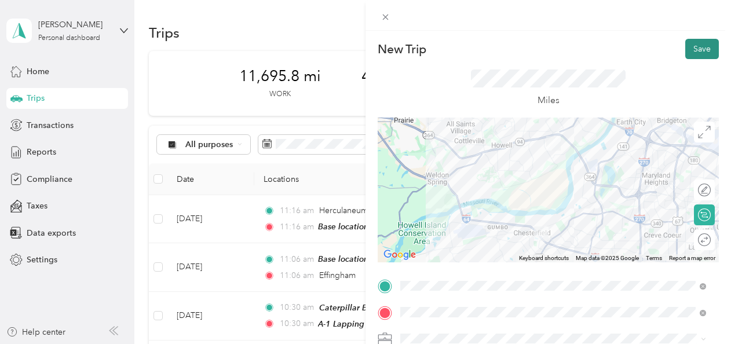
click at [690, 45] on button "Save" at bounding box center [702, 49] width 34 height 20
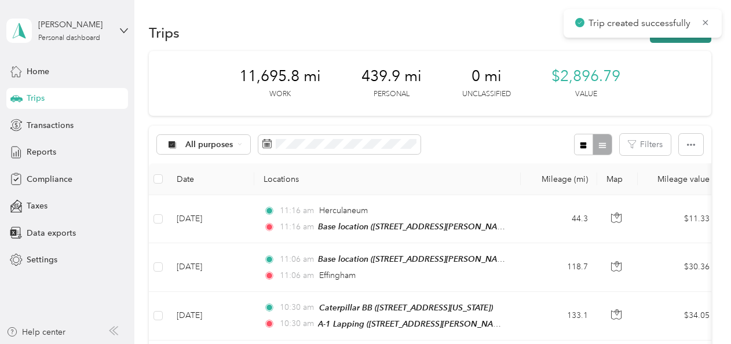
click at [685, 40] on button "New trip" at bounding box center [680, 33] width 61 height 20
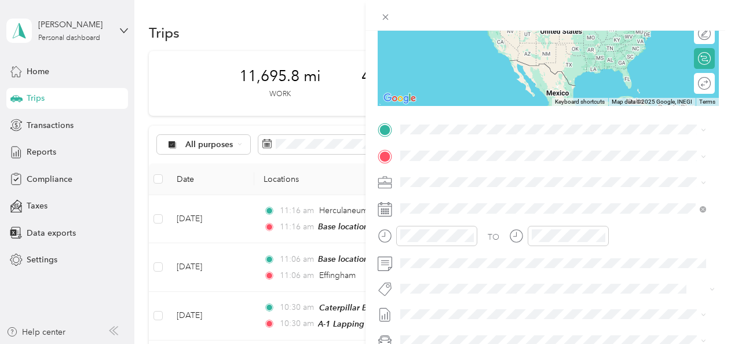
scroll to position [163, 0]
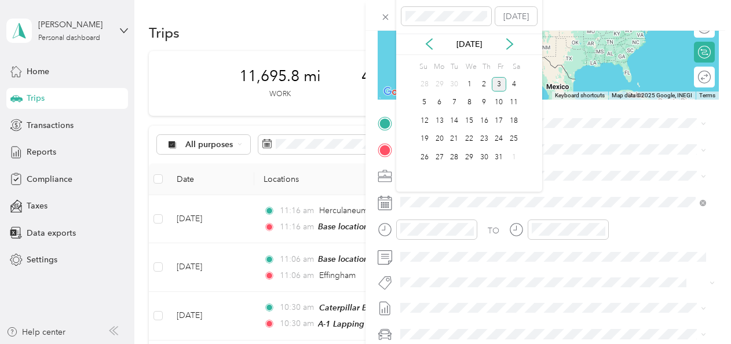
click at [426, 38] on div "Oct 2025" at bounding box center [469, 44] width 146 height 12
click at [426, 38] on div "Oct 2025" at bounding box center [469, 44] width 146 height 21
drag, startPoint x: 426, startPoint y: 38, endPoint x: 429, endPoint y: 43, distance: 6.2
click at [429, 43] on icon at bounding box center [430, 44] width 12 height 12
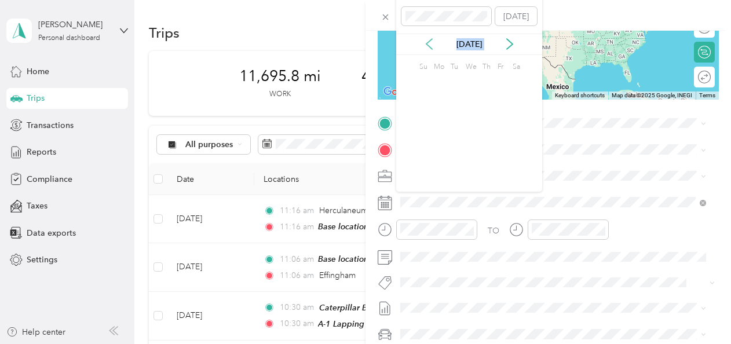
click at [429, 43] on icon at bounding box center [430, 44] width 12 height 12
click at [483, 136] on div "24" at bounding box center [484, 139] width 15 height 14
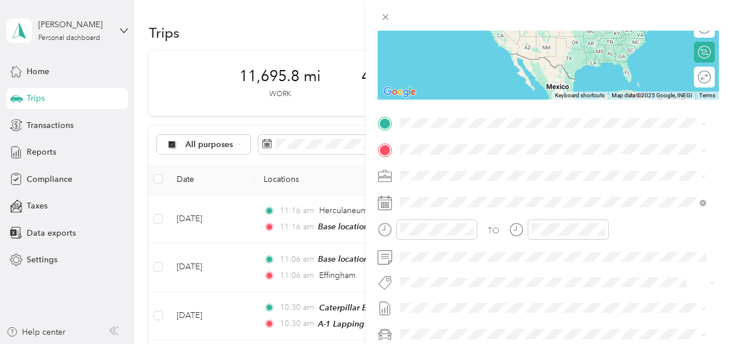
click at [431, 172] on div "Base location 312 Liberty Lane, St. Charles, 63303, St. Charles, Missouri, Unit…" at bounding box center [544, 174] width 245 height 24
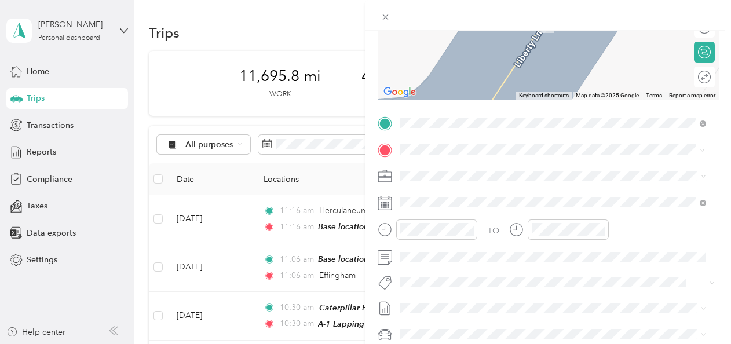
click at [451, 206] on span "1 Capper Drive, Pacific, 63069, Pacific, Missouri, United States" at bounding box center [480, 208] width 116 height 10
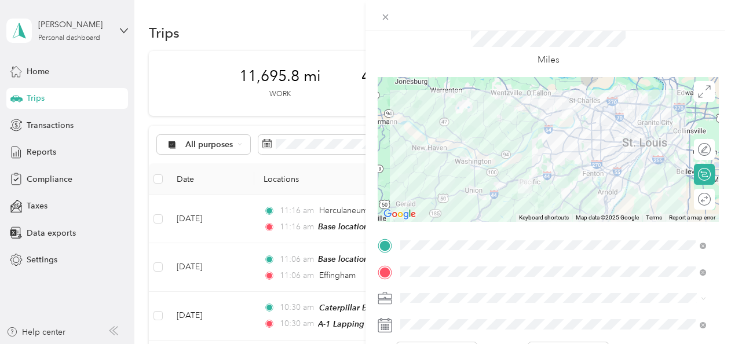
scroll to position [0, 0]
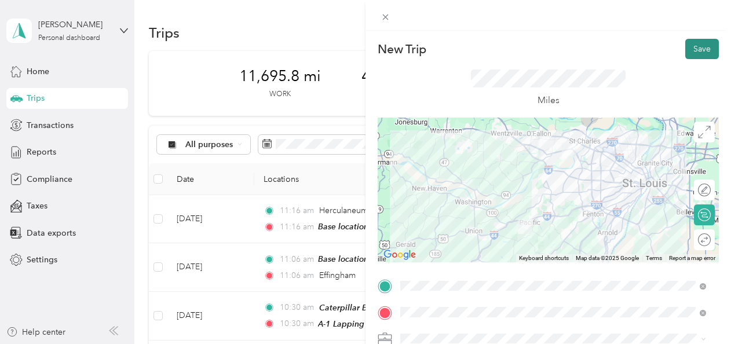
click at [685, 46] on button "Save" at bounding box center [702, 49] width 34 height 20
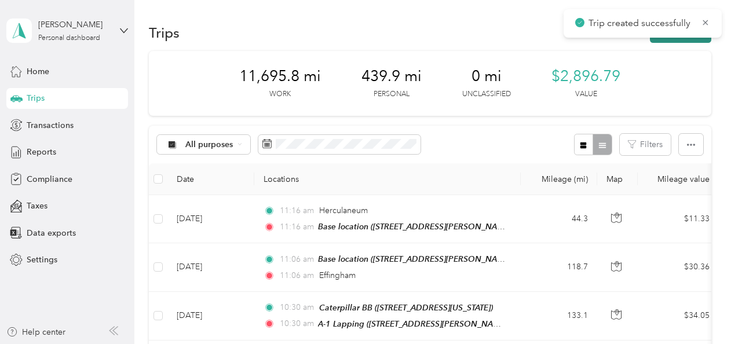
click at [680, 38] on button "New trip" at bounding box center [680, 33] width 61 height 20
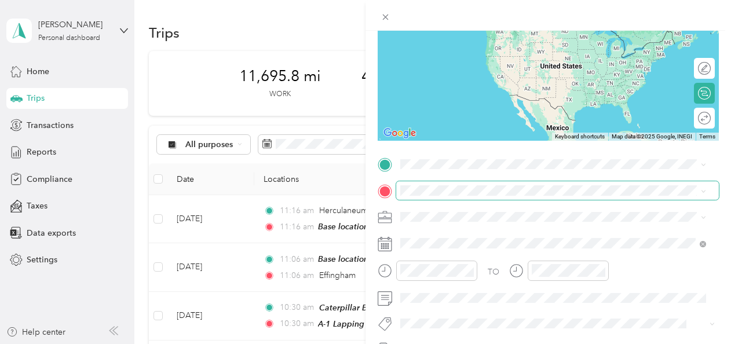
scroll to position [122, 0]
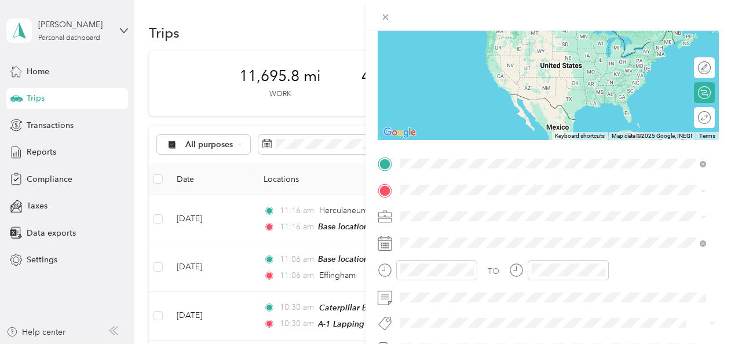
click at [450, 219] on span "1 Capper Drive, Pacific, 63069, Pacific, Missouri, United States" at bounding box center [480, 222] width 116 height 10
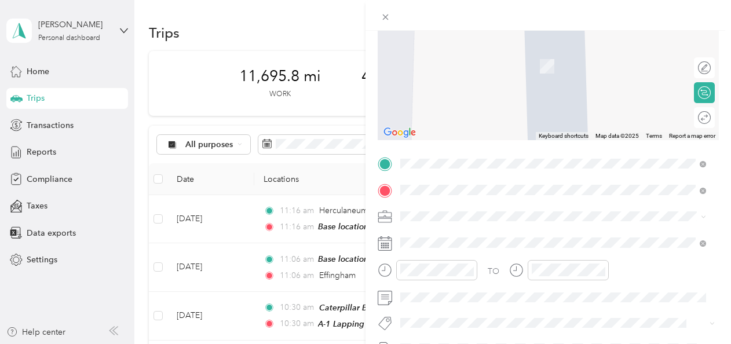
click at [449, 64] on span "312 Liberty Lane, St. Charles, 63303, St. Charles, Missouri, United States" at bounding box center [544, 66] width 245 height 10
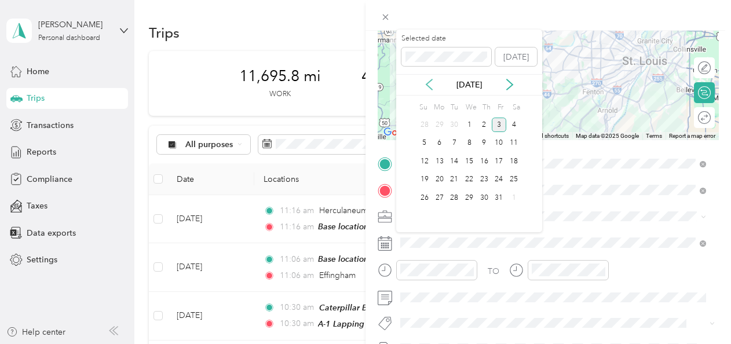
click at [432, 83] on icon at bounding box center [430, 85] width 12 height 12
click at [429, 82] on icon at bounding box center [430, 85] width 12 height 12
click at [483, 178] on div "24" at bounding box center [484, 180] width 15 height 14
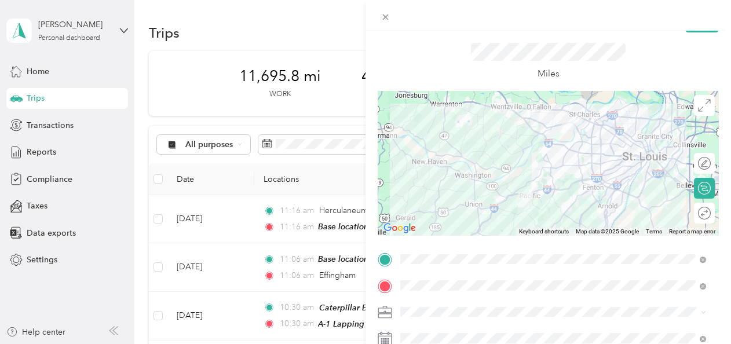
scroll to position [0, 0]
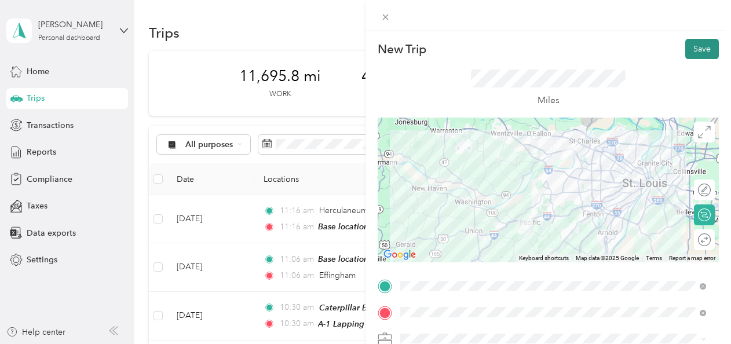
click at [699, 43] on button "Save" at bounding box center [702, 49] width 34 height 20
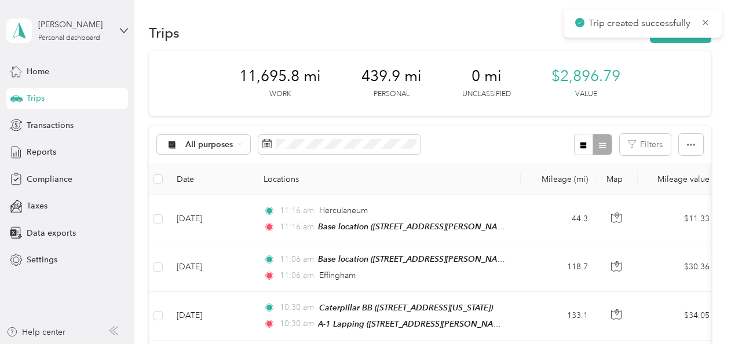
click at [684, 36] on div "Trip created successfully" at bounding box center [643, 23] width 158 height 28
click at [681, 38] on button "New trip" at bounding box center [680, 33] width 61 height 20
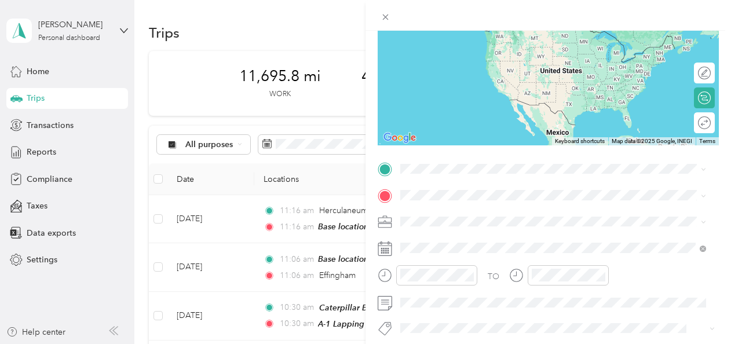
scroll to position [120, 0]
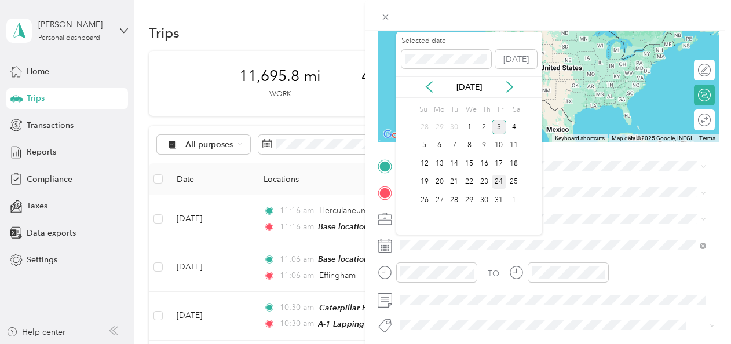
click at [497, 182] on div "24" at bounding box center [499, 182] width 15 height 14
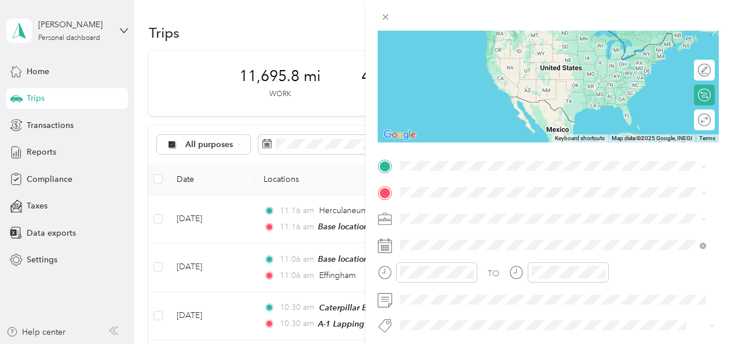
click at [440, 208] on strong "Base location" at bounding box center [448, 207] width 52 height 10
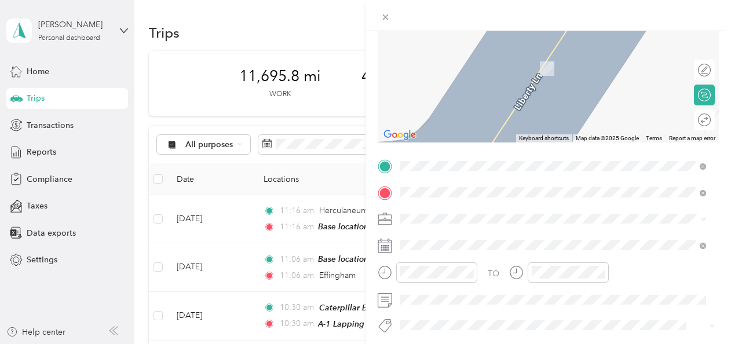
click at [443, 72] on span "2009 Zumbehl Road, St. Charles, 63303, St. Charles, Missouri, United States" at bounding box center [544, 68] width 245 height 10
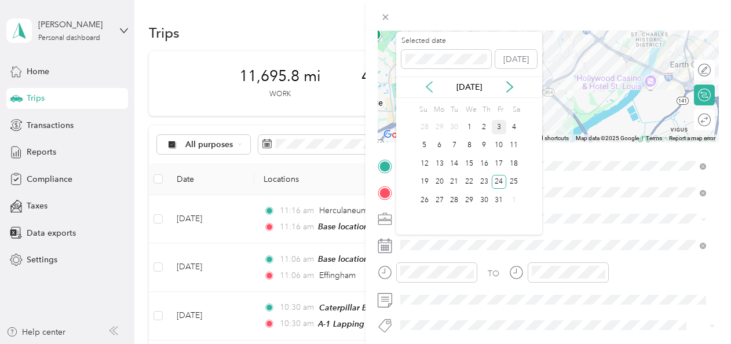
click at [426, 88] on icon at bounding box center [430, 87] width 12 height 12
click at [498, 180] on div "25" at bounding box center [499, 182] width 15 height 14
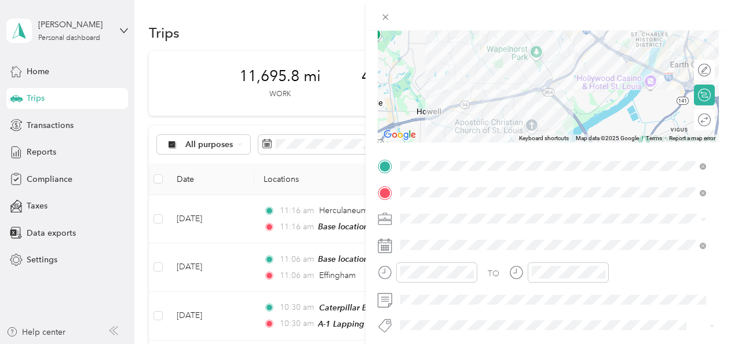
scroll to position [0, 0]
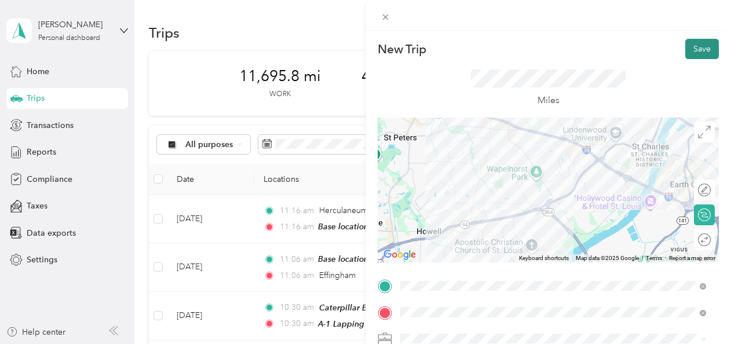
click at [692, 50] on button "Save" at bounding box center [702, 49] width 34 height 20
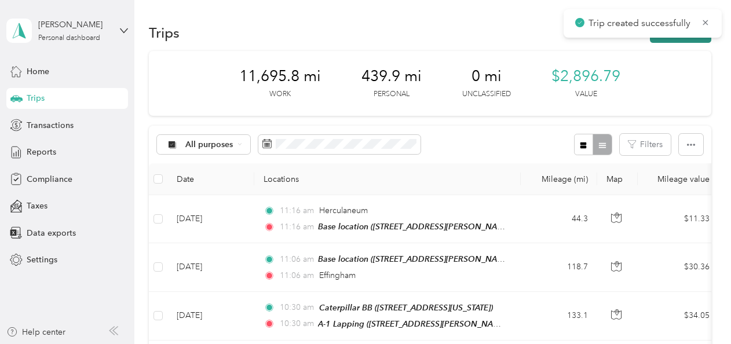
click at [687, 41] on button "New trip" at bounding box center [680, 33] width 61 height 20
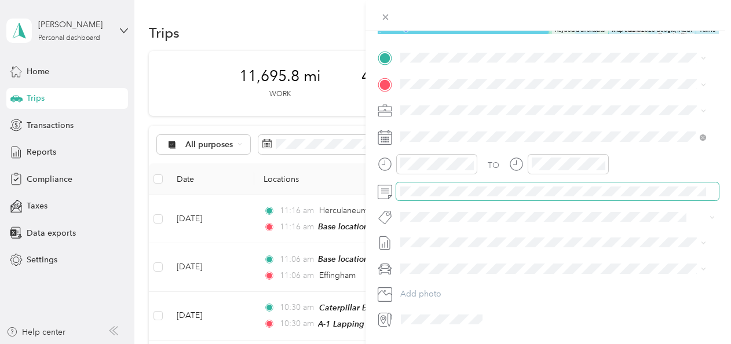
scroll to position [228, 0]
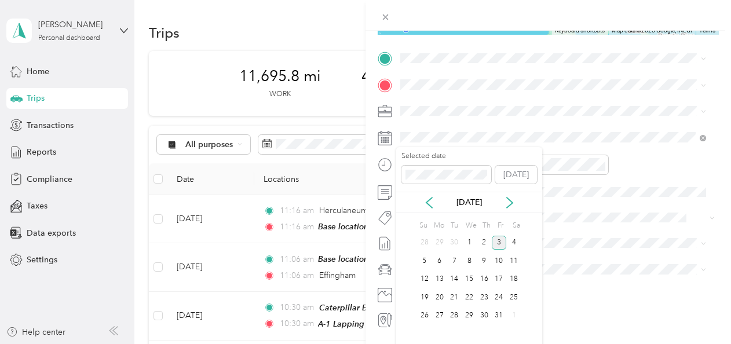
click at [426, 196] on div "Oct 2025" at bounding box center [469, 202] width 146 height 21
click at [428, 200] on icon at bounding box center [430, 203] width 12 height 12
click at [428, 200] on icon at bounding box center [429, 203] width 6 height 10
click at [498, 291] on div "25" at bounding box center [499, 297] width 15 height 14
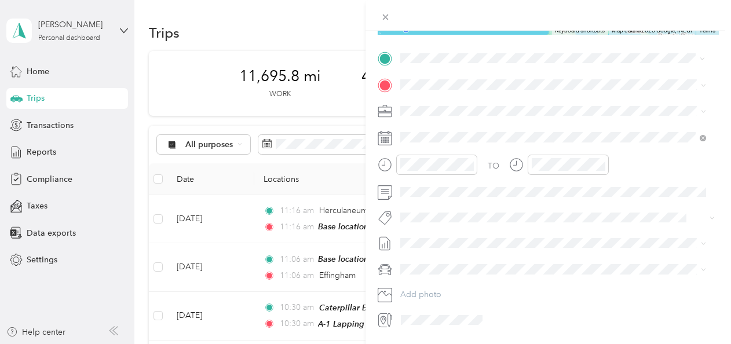
click at [425, 109] on div "sushi Ahi 2009 Zumbehl Road, St. Charles, 63303, St. Charles, Missouri, United …" at bounding box center [544, 111] width 245 height 24
click at [430, 142] on span "312 Liberty Lane, St. Charles, 63303, St. Charles, Missouri, United States" at bounding box center [544, 143] width 245 height 10
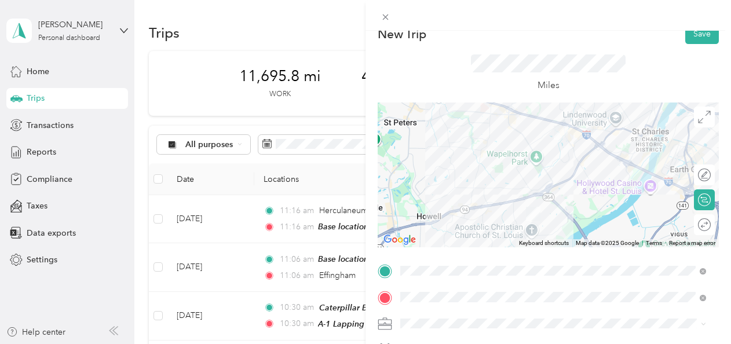
scroll to position [0, 0]
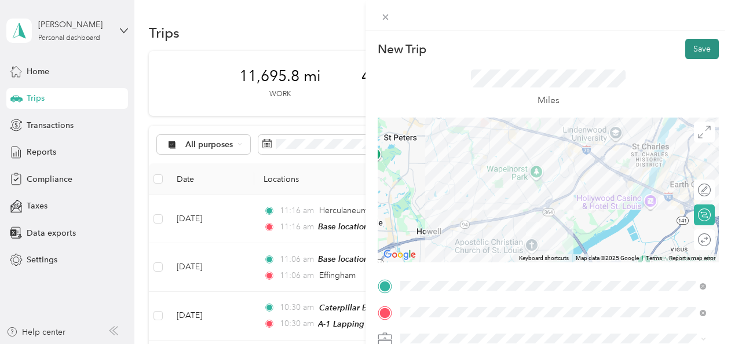
click at [694, 48] on button "Save" at bounding box center [702, 49] width 34 height 20
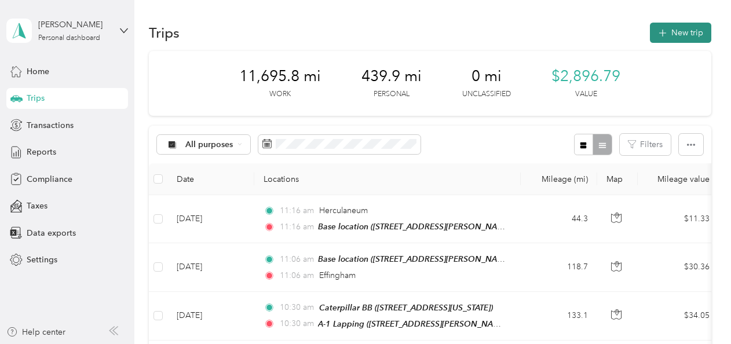
click at [685, 41] on button "New trip" at bounding box center [680, 33] width 61 height 20
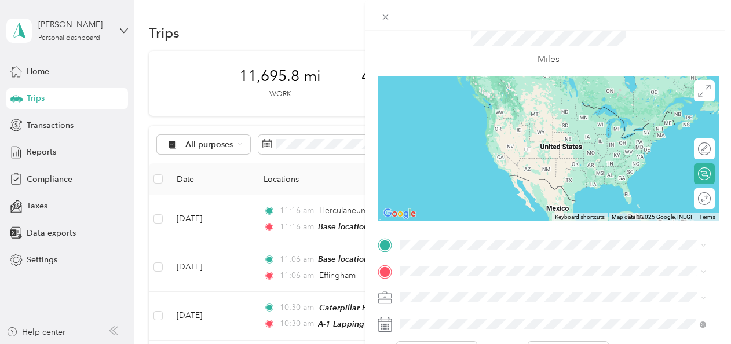
scroll to position [60, 0]
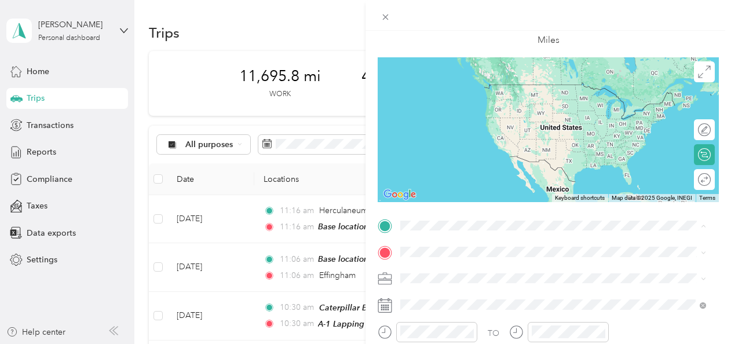
click at [446, 100] on span "312 Liberty Lane, St. Charles, 63303, St. Charles, Missouri, United States" at bounding box center [544, 102] width 245 height 10
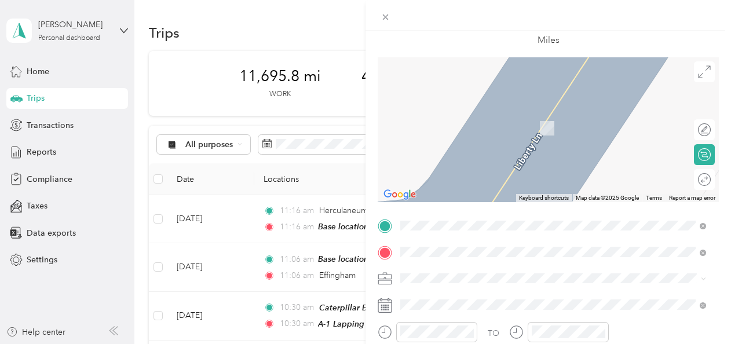
click at [465, 134] on div "sushi Ahi 2009 Zumbehl Road, St. Charles, 63303, St. Charles, Missouri, United …" at bounding box center [544, 122] width 245 height 24
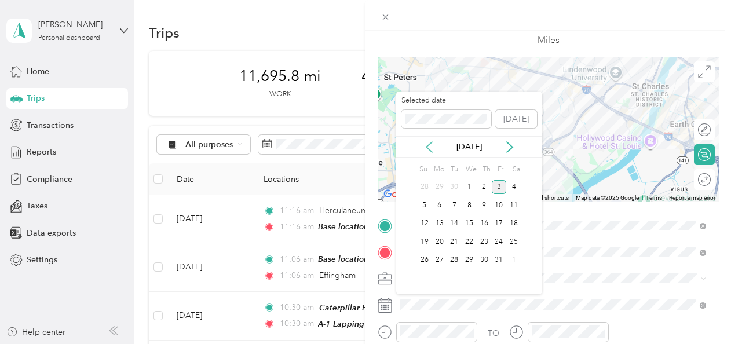
click at [428, 141] on icon at bounding box center [430, 147] width 12 height 12
click at [439, 260] on div "28" at bounding box center [439, 260] width 15 height 14
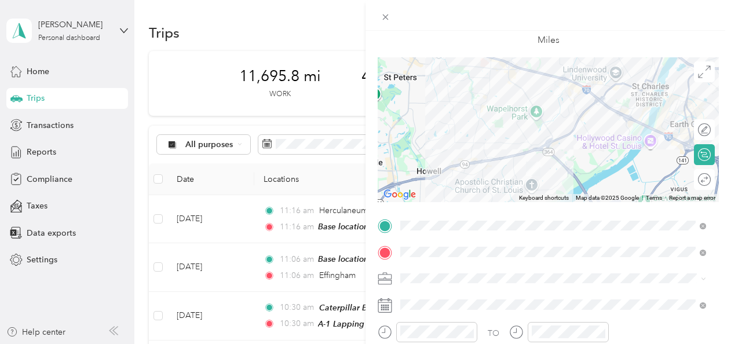
scroll to position [0, 0]
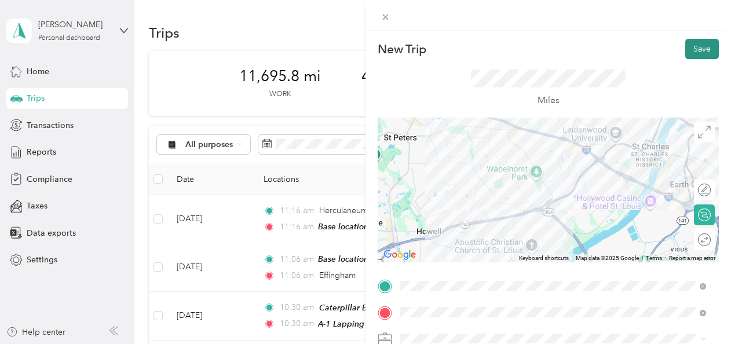
click at [699, 49] on button "Save" at bounding box center [702, 49] width 34 height 20
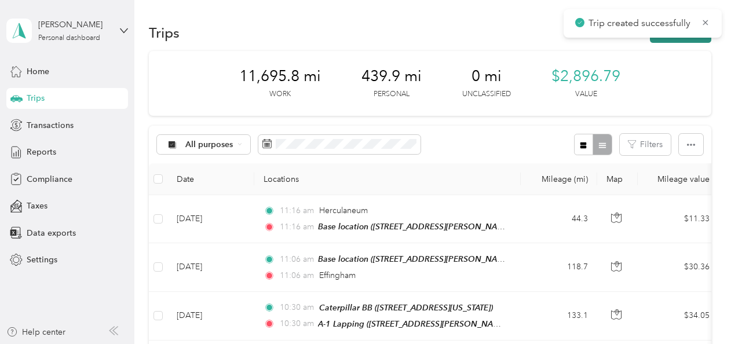
click at [688, 38] on button "New trip" at bounding box center [680, 33] width 61 height 20
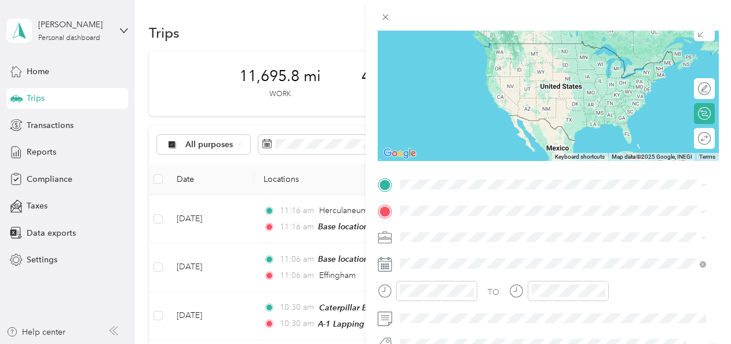
scroll to position [145, 0]
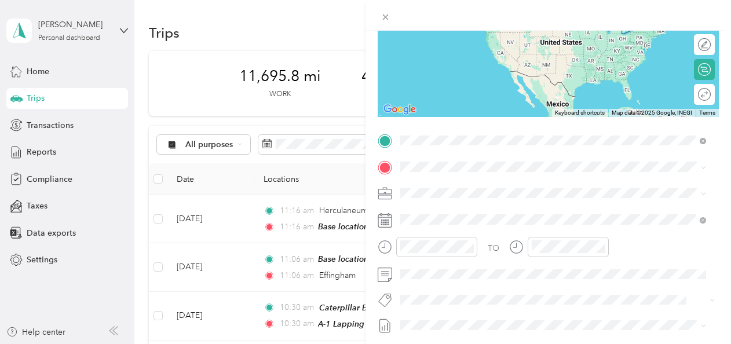
click at [437, 200] on span "2009 Zumbehl Road, St. Charles, 63303, St. Charles, Missouri, United States" at bounding box center [544, 199] width 245 height 10
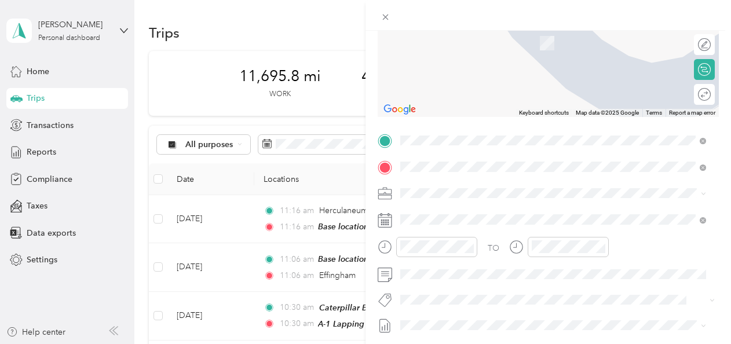
click at [442, 218] on div "Base location 312 Liberty Lane, St. Charles, 63303, St. Charles, Missouri, Unit…" at bounding box center [544, 219] width 245 height 24
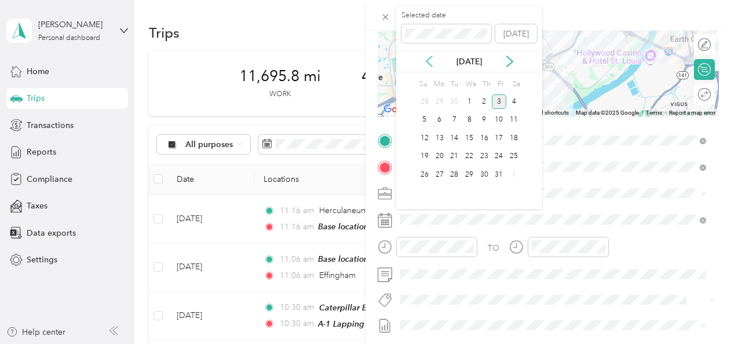
click at [430, 60] on icon at bounding box center [430, 62] width 12 height 12
click at [429, 60] on icon at bounding box center [430, 62] width 12 height 12
click at [437, 172] on div "28" at bounding box center [439, 174] width 15 height 14
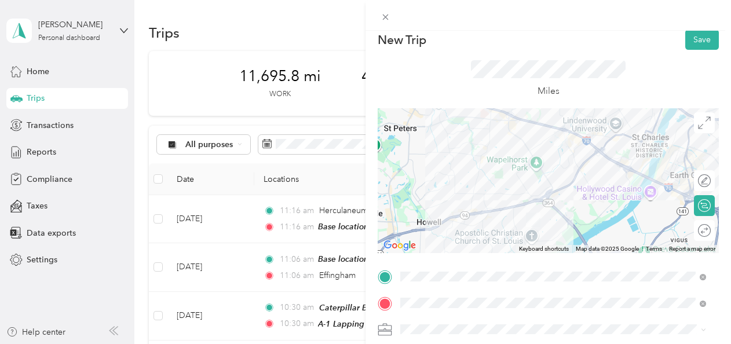
scroll to position [0, 0]
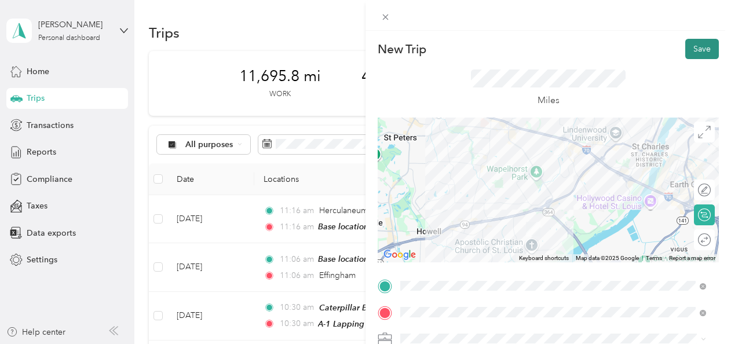
click at [691, 52] on button "Save" at bounding box center [702, 49] width 34 height 20
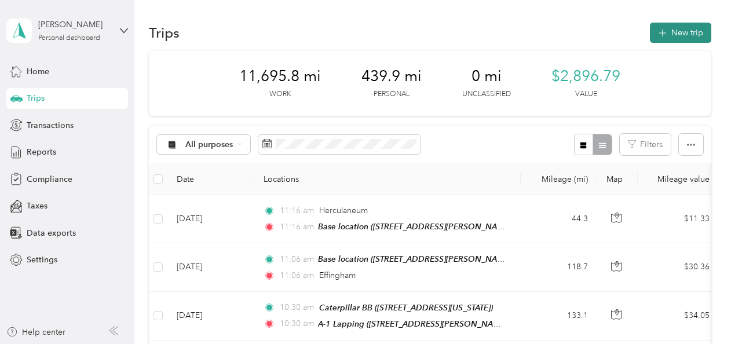
click at [666, 34] on button "New trip" at bounding box center [680, 33] width 61 height 20
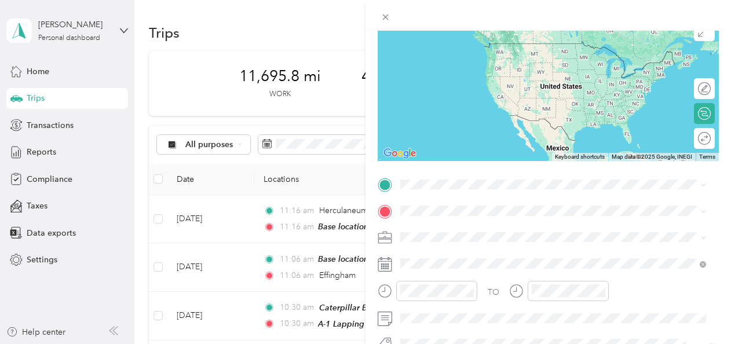
scroll to position [107, 0]
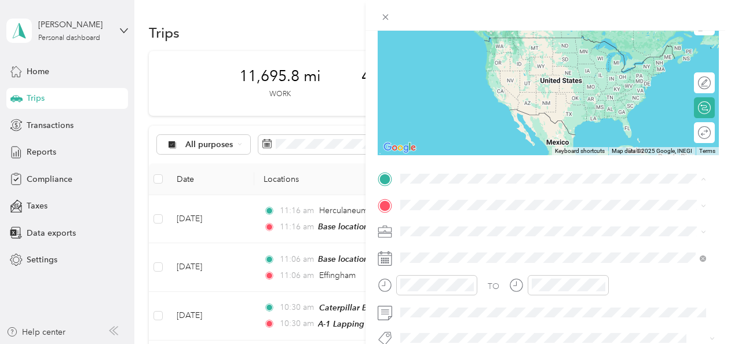
click at [447, 47] on div "Base location 312 Liberty Lane, St. Charles, 63303, St. Charles, Missouri, Unit…" at bounding box center [544, 49] width 245 height 24
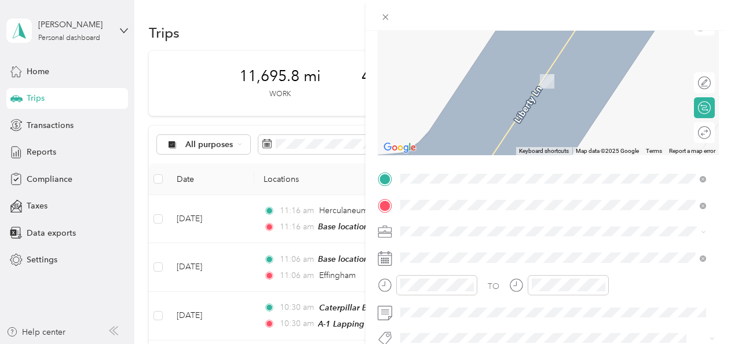
click at [441, 71] on span "Litchfield Illinois, United States" at bounding box center [487, 69] width 130 height 20
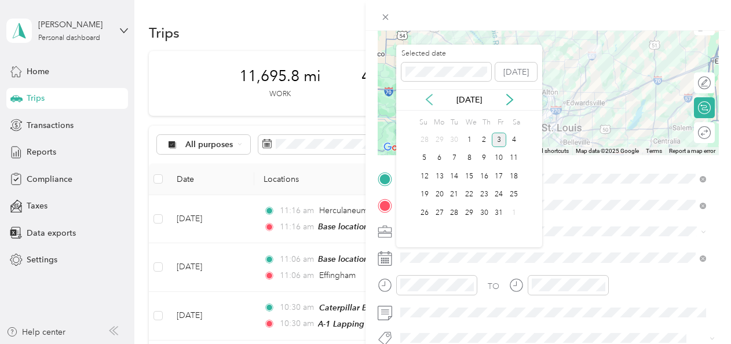
click at [432, 98] on icon at bounding box center [430, 100] width 12 height 12
click at [431, 97] on icon at bounding box center [430, 100] width 12 height 12
click at [430, 97] on icon at bounding box center [430, 100] width 12 height 12
click at [454, 196] on div "22" at bounding box center [454, 195] width 15 height 14
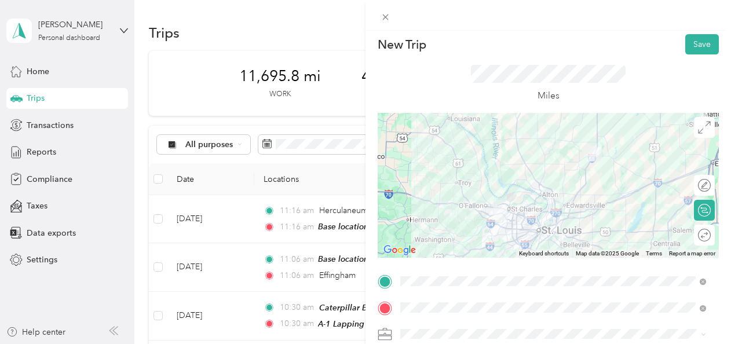
scroll to position [0, 0]
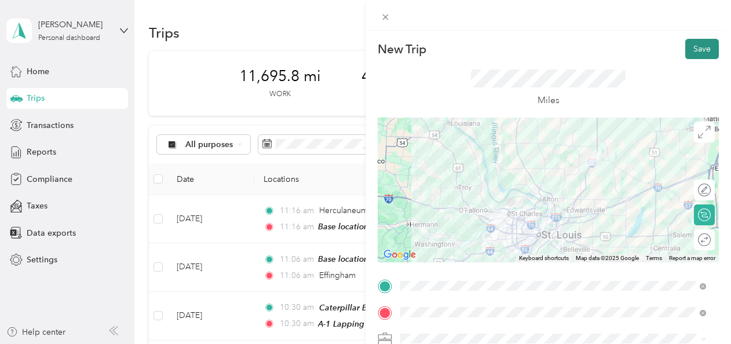
click at [690, 49] on button "Save" at bounding box center [702, 49] width 34 height 20
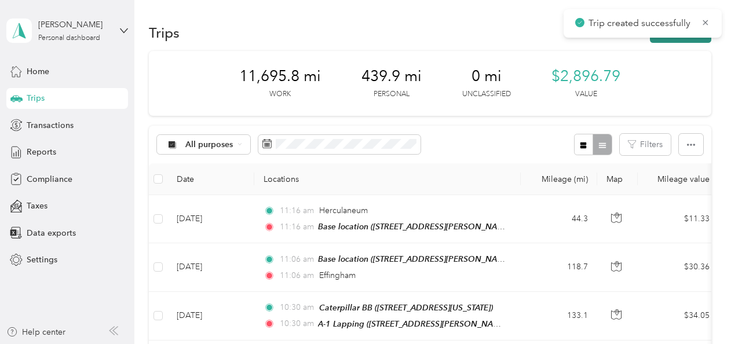
click at [689, 39] on button "New trip" at bounding box center [680, 33] width 61 height 20
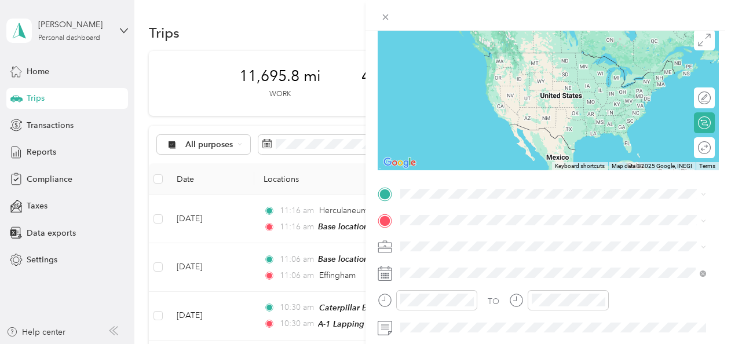
scroll to position [135, 0]
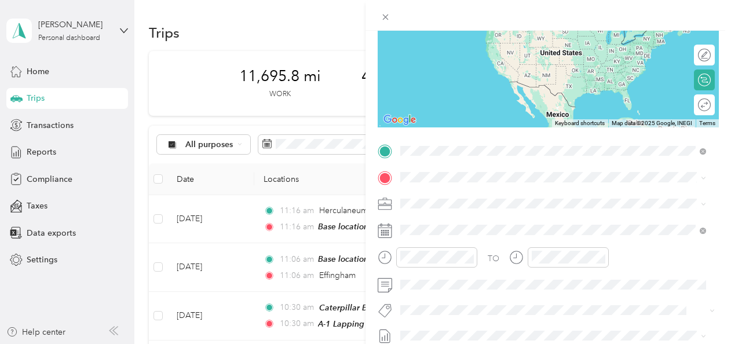
click at [438, 197] on span "Litchfield Illinois, United States" at bounding box center [487, 197] width 130 height 20
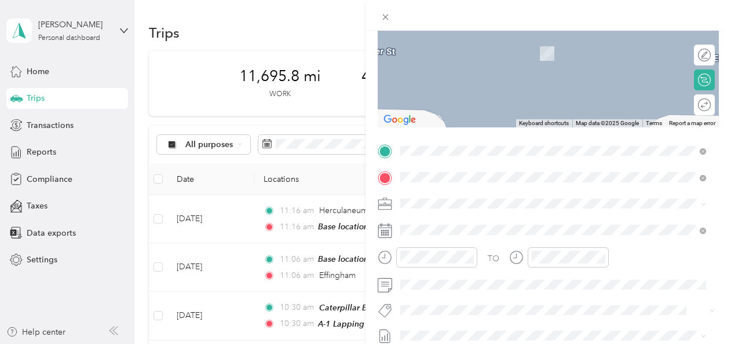
click at [459, 37] on span "Mapleton Illinois, United States" at bounding box center [487, 41] width 130 height 20
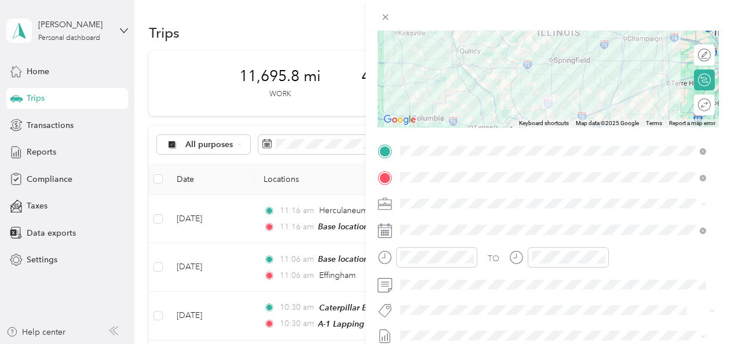
scroll to position [0, 0]
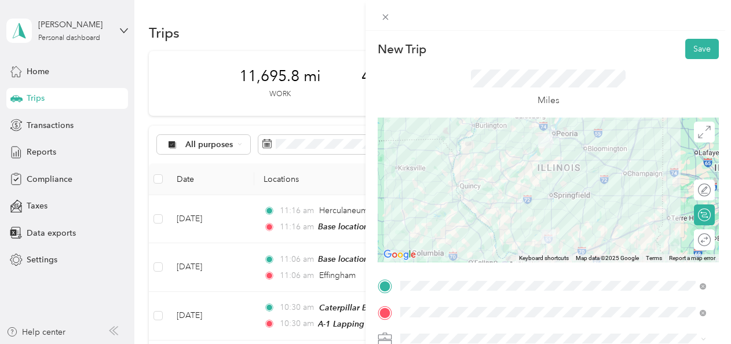
drag, startPoint x: 688, startPoint y: 46, endPoint x: 680, endPoint y: 60, distance: 16.1
click at [680, 60] on div "New Trip Save This trip cannot be edited because it is either under review, app…" at bounding box center [548, 298] width 341 height 518
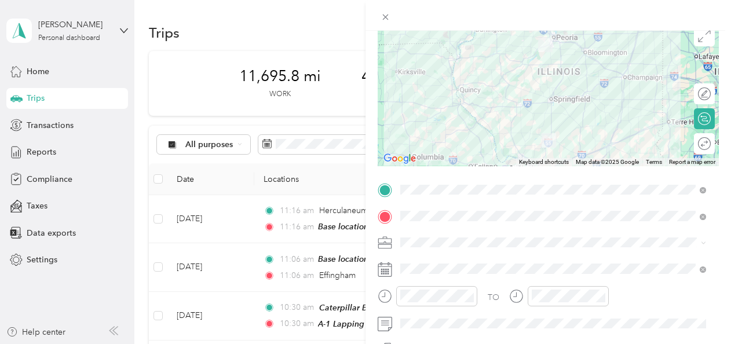
scroll to position [101, 0]
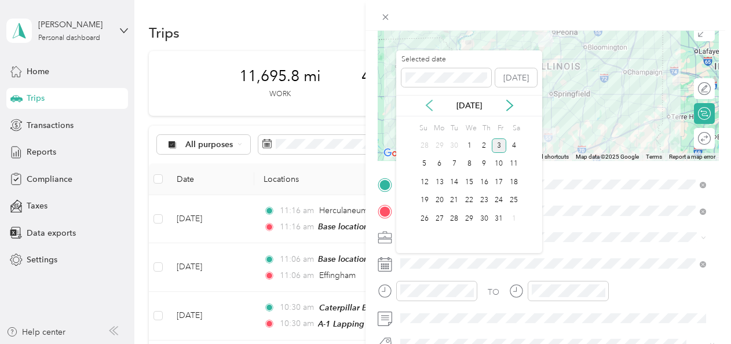
click at [429, 107] on icon at bounding box center [430, 106] width 12 height 12
click at [468, 217] on div "30" at bounding box center [469, 218] width 15 height 14
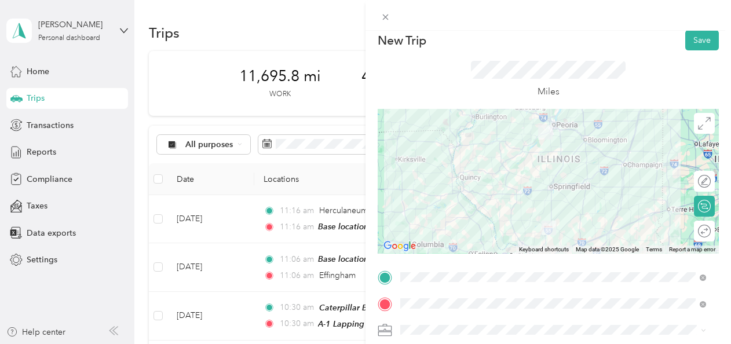
scroll to position [0, 0]
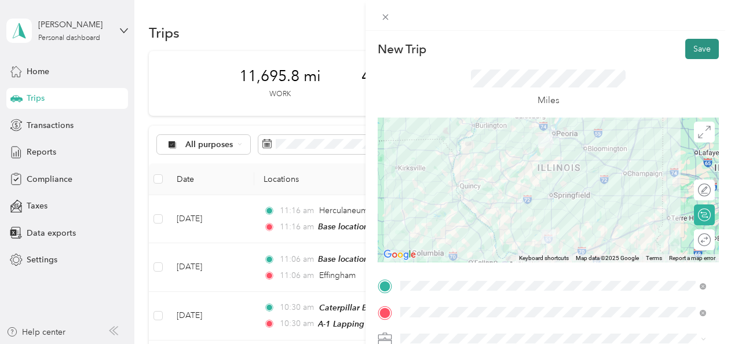
click at [691, 48] on button "Save" at bounding box center [702, 49] width 34 height 20
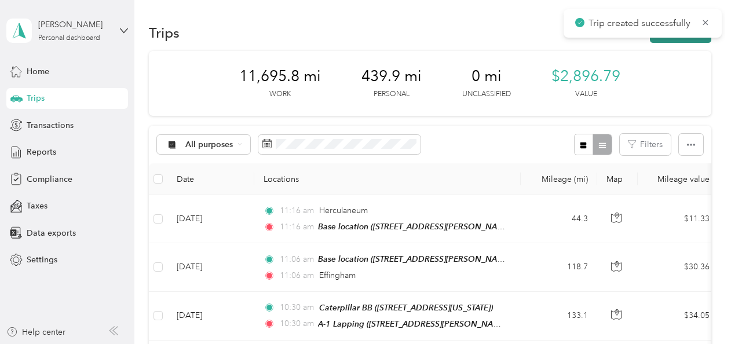
click at [675, 41] on button "New trip" at bounding box center [680, 33] width 61 height 20
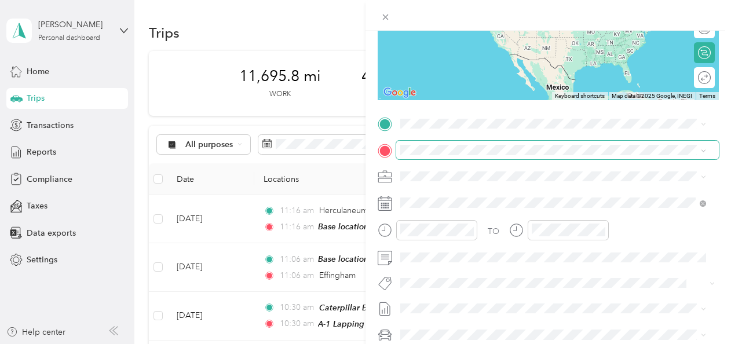
scroll to position [161, 0]
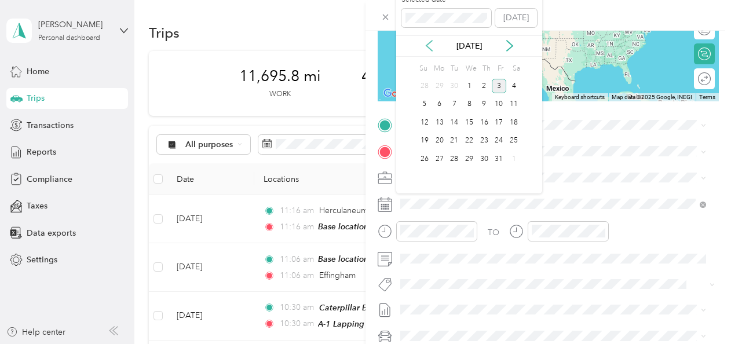
click at [430, 45] on icon at bounding box center [430, 46] width 12 height 12
click at [466, 154] on div "30" at bounding box center [469, 159] width 15 height 14
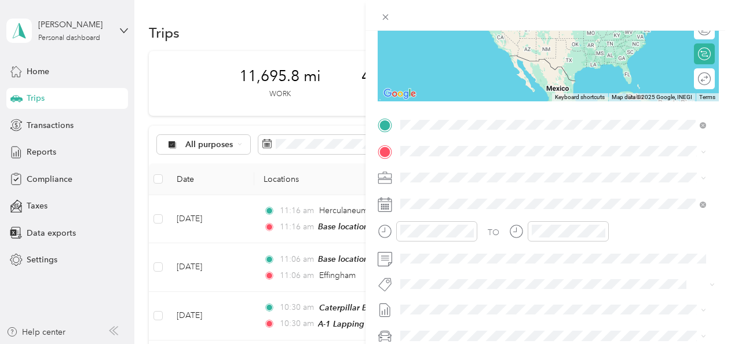
click at [446, 200] on span "Mapleton Illinois, United States" at bounding box center [487, 204] width 130 height 20
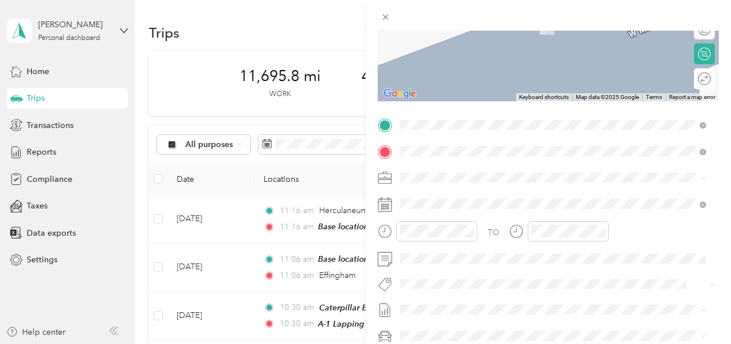
click at [444, 276] on div "Holiday Inn East Peoria 54 Bass Pro Drive, East Peoria, 61611, East Peoria, Ill…" at bounding box center [509, 277] width 175 height 24
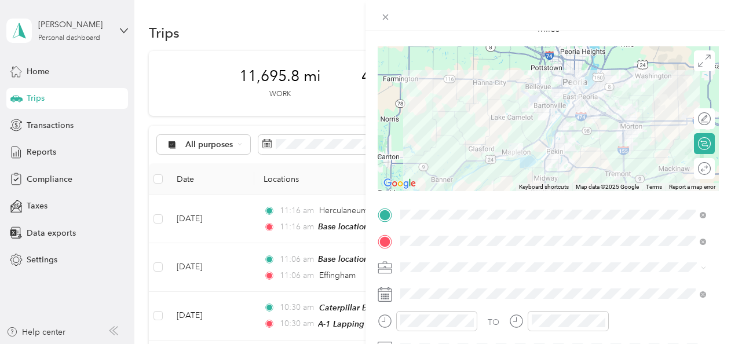
scroll to position [0, 0]
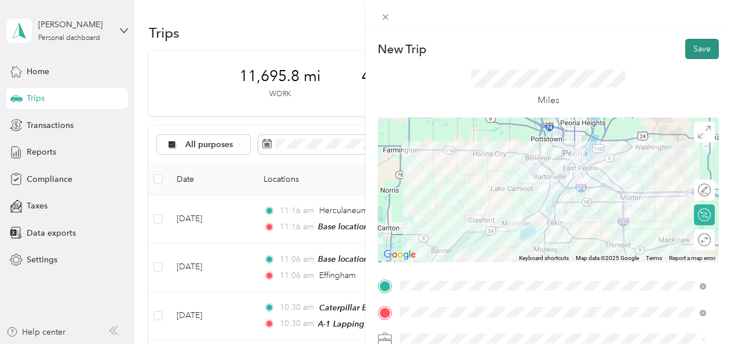
click at [694, 49] on button "Save" at bounding box center [702, 49] width 34 height 20
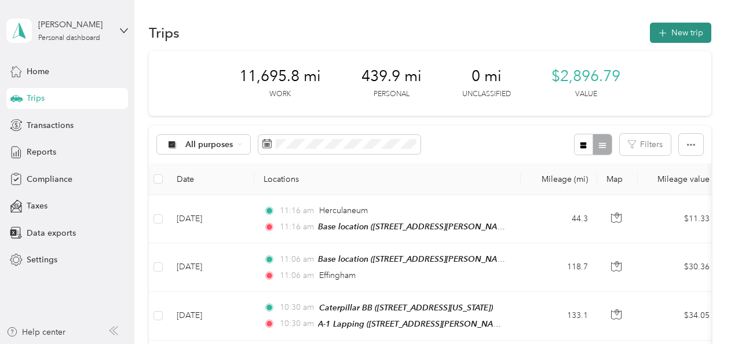
click at [679, 36] on button "New trip" at bounding box center [680, 33] width 61 height 20
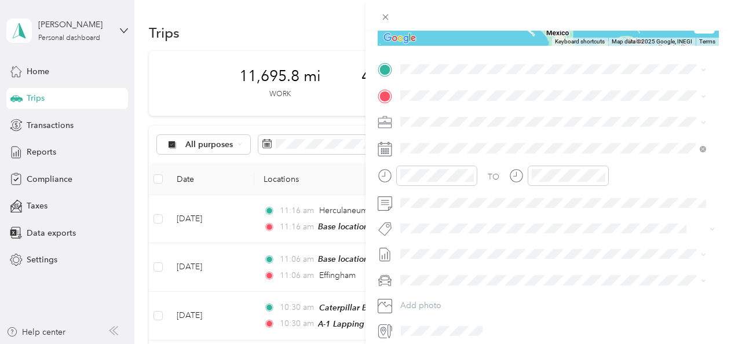
scroll to position [218, 0]
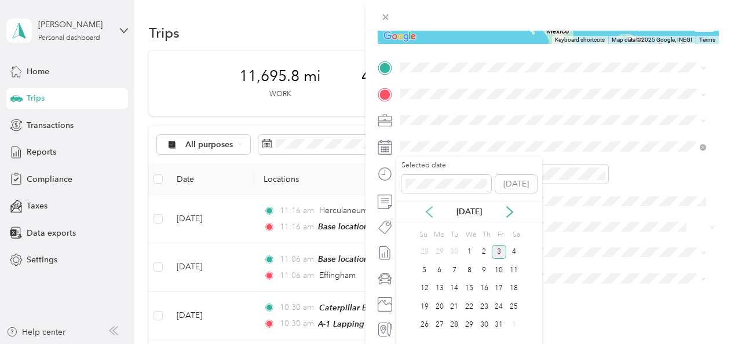
click at [428, 210] on icon at bounding box center [429, 212] width 6 height 10
click at [485, 322] on div "31" at bounding box center [484, 325] width 15 height 14
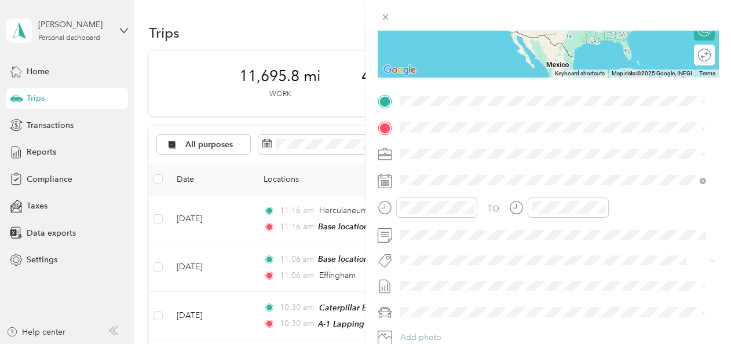
scroll to position [183, 0]
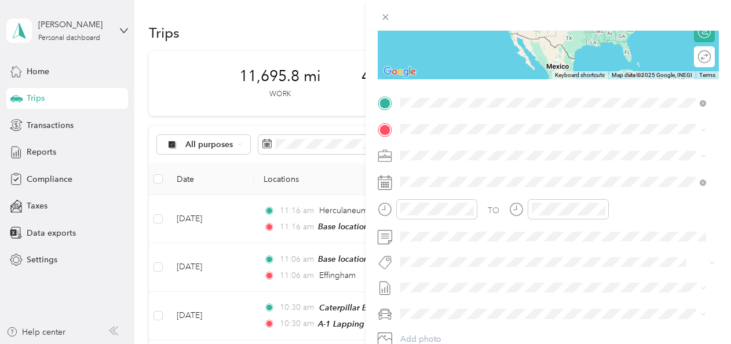
click at [439, 155] on div "Holiday Inn East Peoria 54 Bass Pro Drive, East Peoria, 61611, East Peoria, Ill…" at bounding box center [509, 155] width 175 height 24
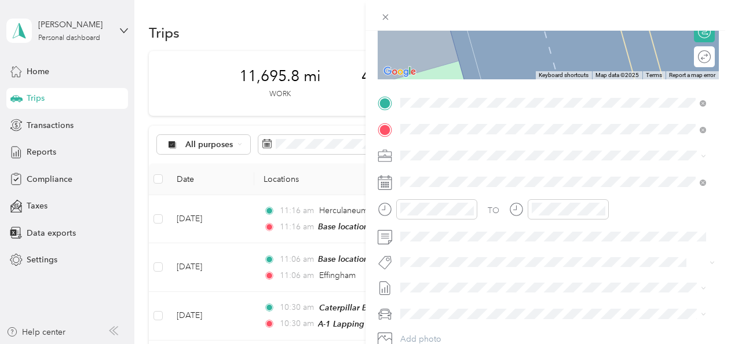
click at [455, 184] on span "100 Tractor Drive, East Peoria, 61611, East Peoria, Illinois, United States" at bounding box center [480, 188] width 116 height 10
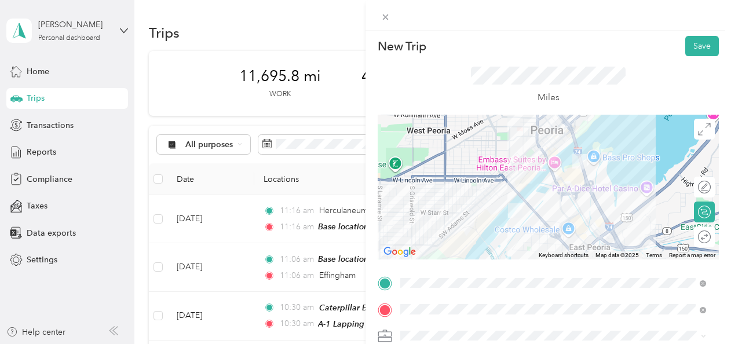
scroll to position [0, 0]
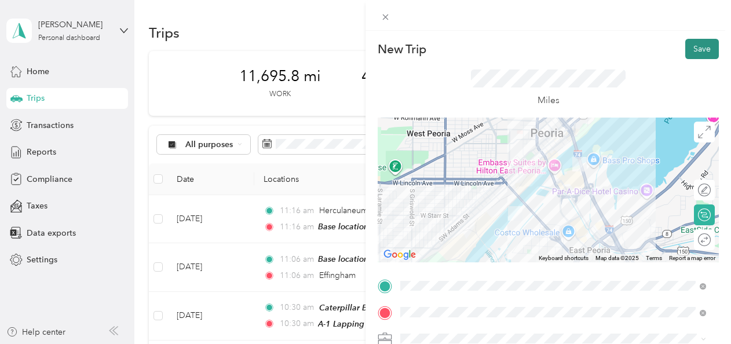
click at [685, 51] on button "Save" at bounding box center [702, 49] width 34 height 20
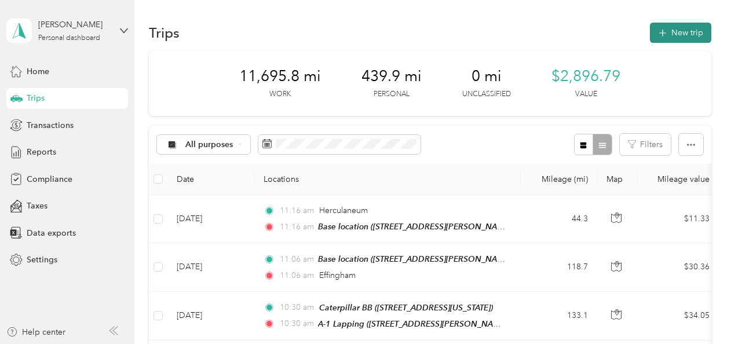
click at [683, 35] on button "New trip" at bounding box center [680, 33] width 61 height 20
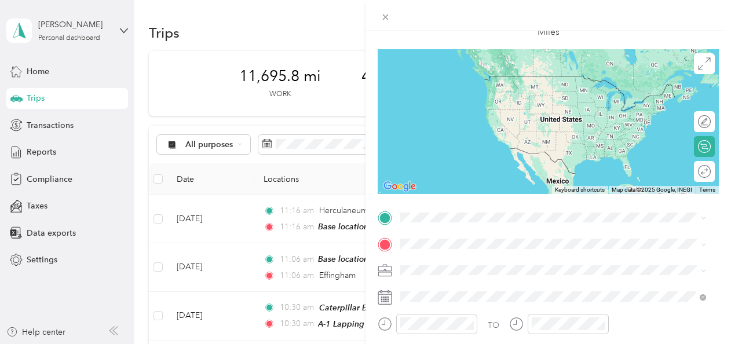
scroll to position [71, 0]
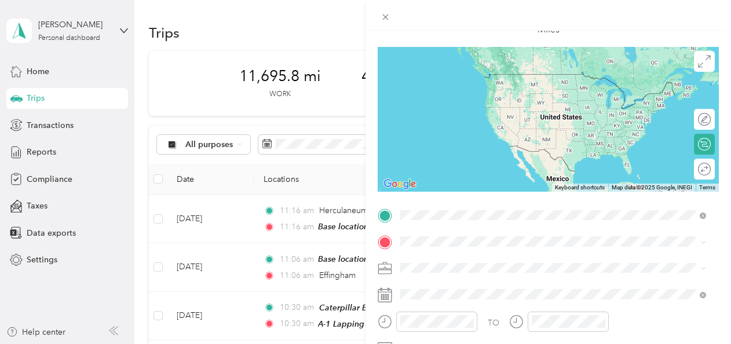
click at [477, 89] on span "100 Tractor Drive, East Peoria, 61611, East Peoria, Illinois, United States" at bounding box center [480, 91] width 116 height 10
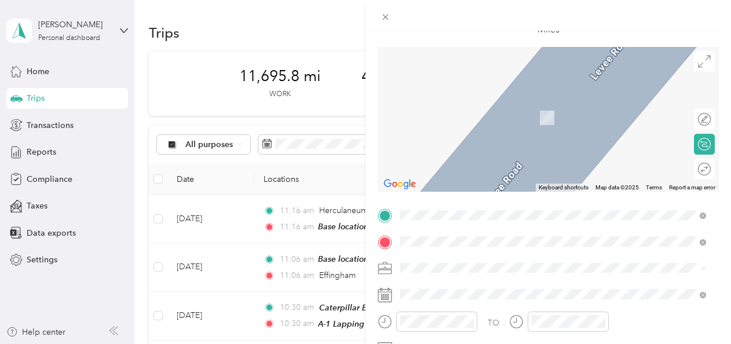
click at [451, 110] on div "Base location 312 Liberty Lane, St. Charles, 63303, St. Charles, Missouri, Unit…" at bounding box center [544, 112] width 245 height 24
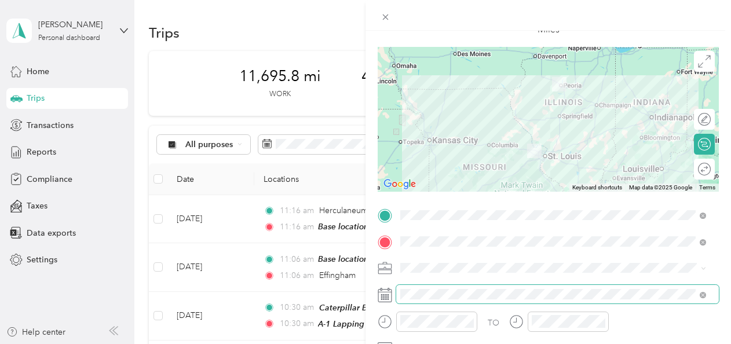
click at [398, 294] on span at bounding box center [557, 294] width 323 height 19
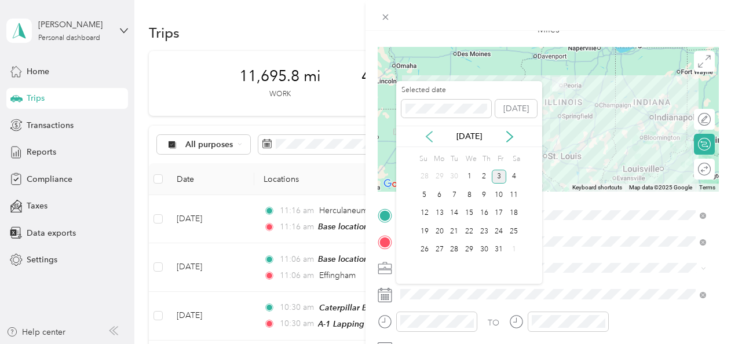
click at [433, 134] on icon at bounding box center [430, 137] width 12 height 12
click at [483, 247] on div "31" at bounding box center [484, 250] width 15 height 14
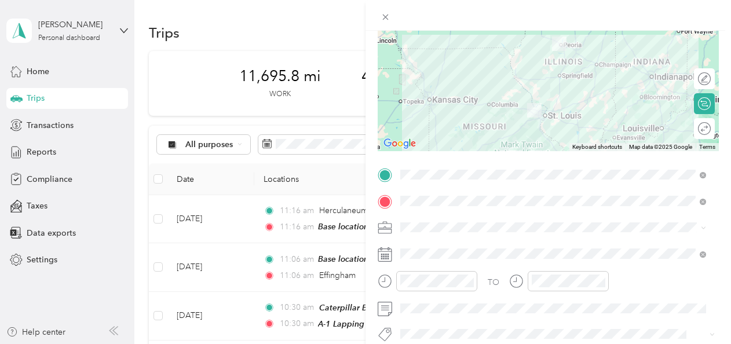
scroll to position [121, 0]
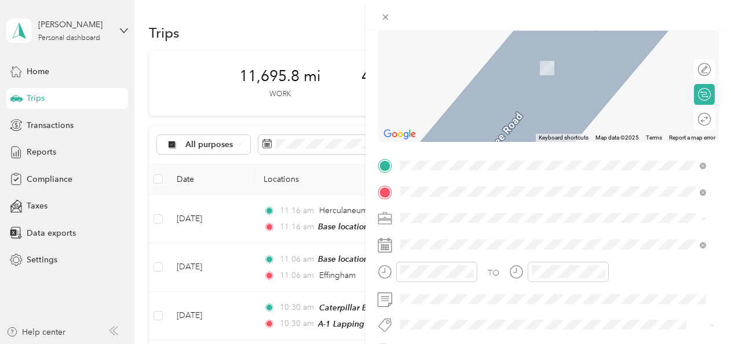
click at [446, 82] on span "707 North Bower Road, Macomb, 61455, Macomb, Illinois, United States" at bounding box center [512, 84] width 180 height 10
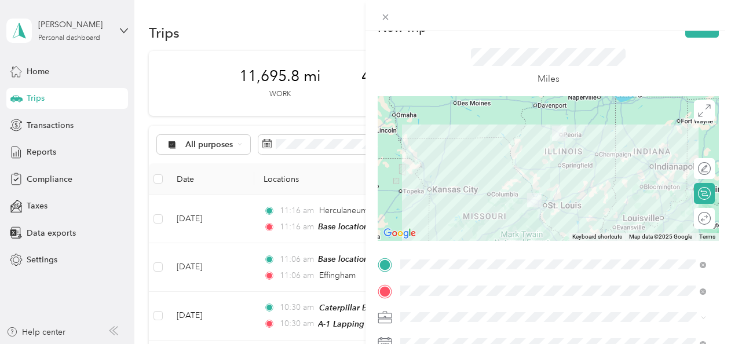
scroll to position [0, 0]
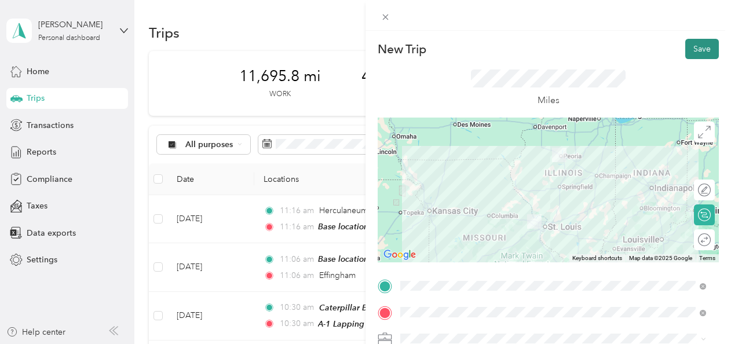
click at [698, 48] on button "Save" at bounding box center [702, 49] width 34 height 20
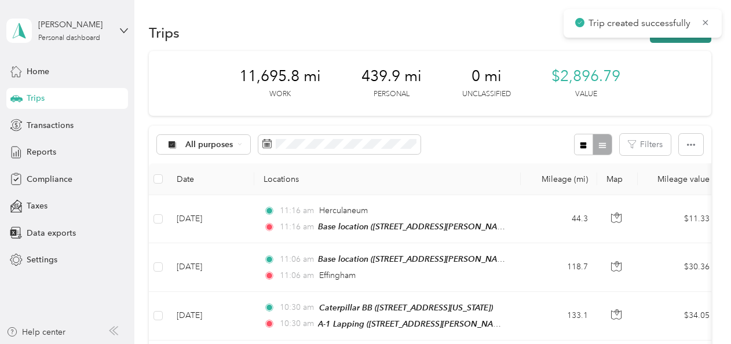
click at [691, 39] on button "New trip" at bounding box center [680, 33] width 61 height 20
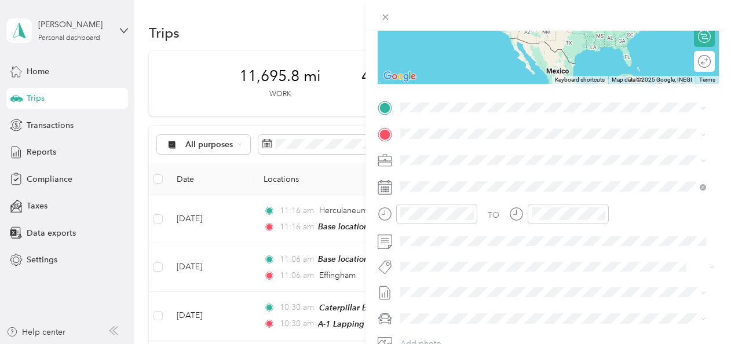
scroll to position [180, 0]
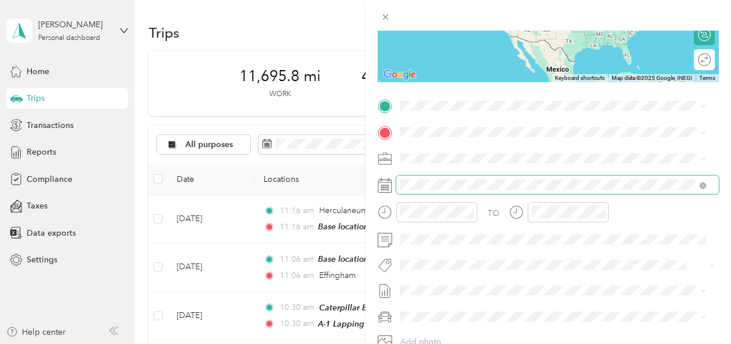
click at [404, 178] on span at bounding box center [557, 185] width 323 height 19
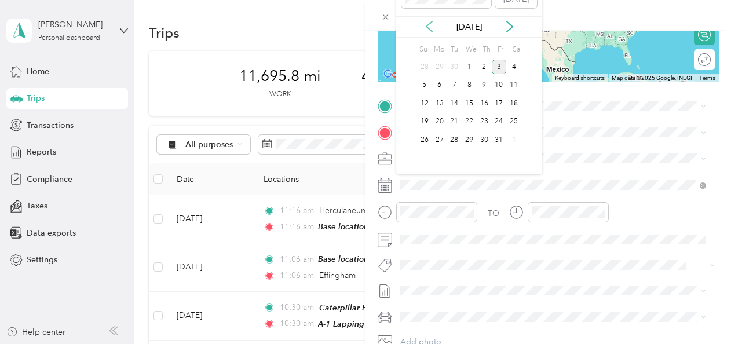
click at [430, 25] on icon at bounding box center [430, 27] width 12 height 12
click at [483, 140] on div "31" at bounding box center [484, 140] width 15 height 14
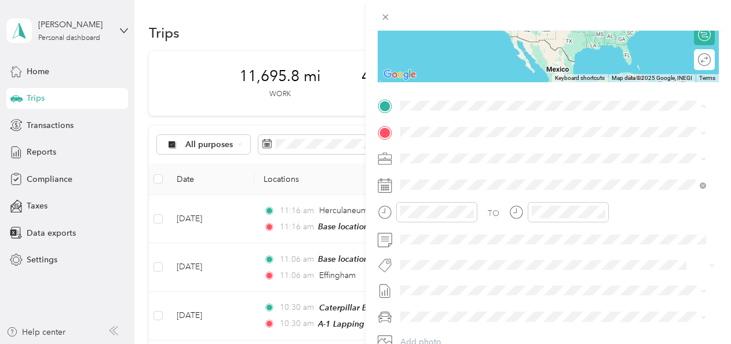
click at [442, 281] on span "707 North Bower Road, Macomb, 61455, Macomb, Illinois, United States" at bounding box center [512, 286] width 180 height 10
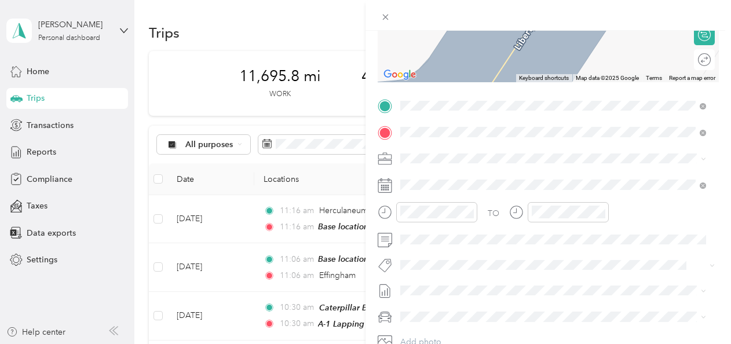
click at [451, 179] on strong "Base location" at bounding box center [448, 178] width 52 height 10
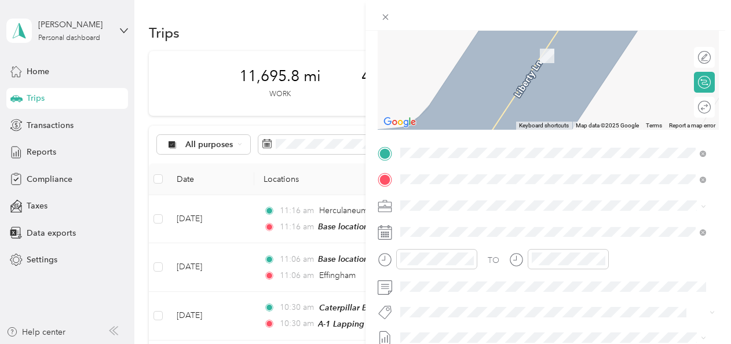
scroll to position [153, 0]
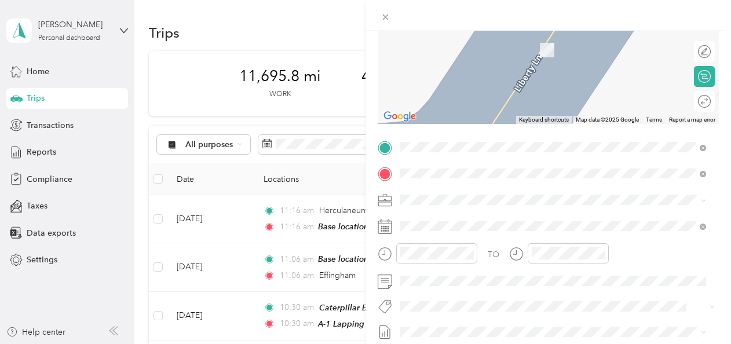
click at [430, 322] on span "707 North Bower Road, Macomb, 61455, Macomb, Illinois, United States" at bounding box center [512, 327] width 180 height 10
click at [460, 50] on div "Base location 312 Liberty Lane, St. Charles, 63303, St. Charles, Missouri, Unit…" at bounding box center [544, 40] width 245 height 24
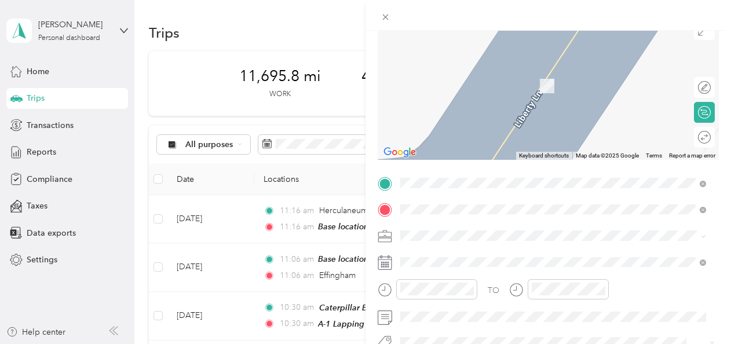
scroll to position [151, 0]
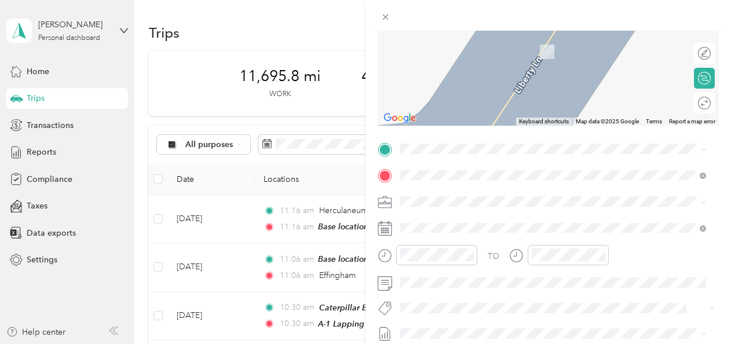
click at [432, 254] on span "Macomb Illinois, United States" at bounding box center [487, 254] width 130 height 20
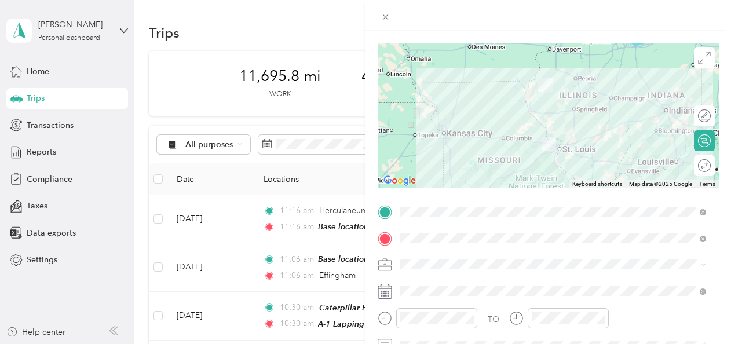
scroll to position [0, 0]
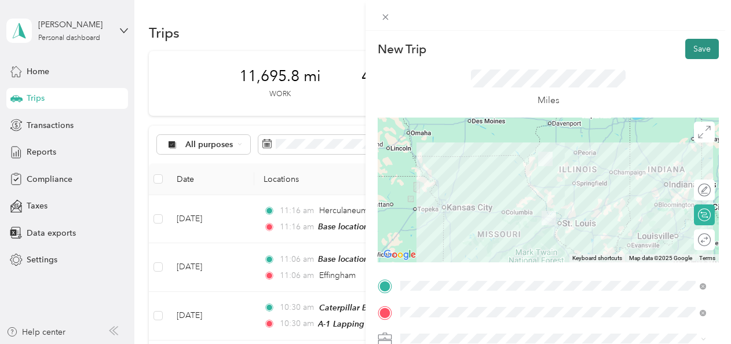
click at [691, 44] on button "Save" at bounding box center [702, 49] width 34 height 20
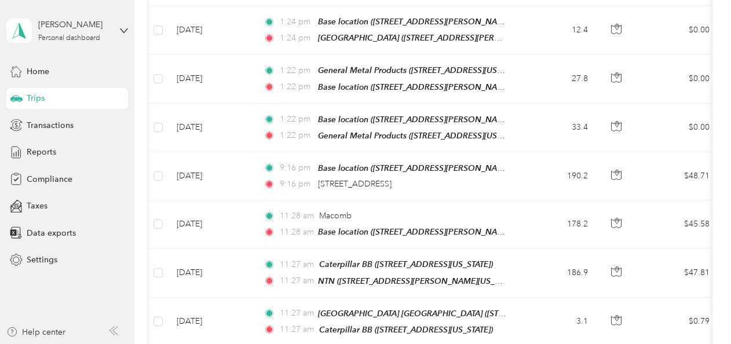
scroll to position [382, 0]
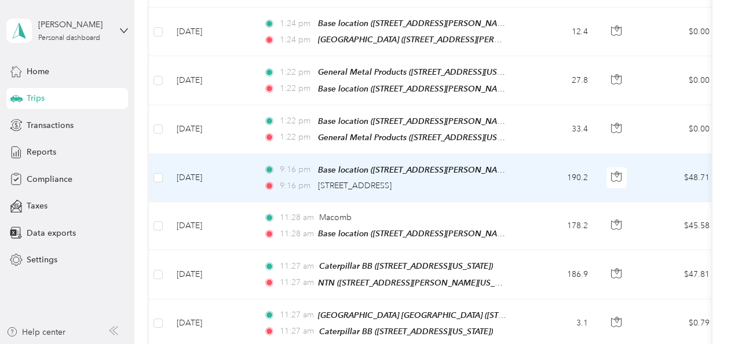
click at [443, 168] on div "9:16 pm Base location (312 Liberty Lane, St. Charles, St. Charles, Missouri) 9:…" at bounding box center [385, 177] width 243 height 29
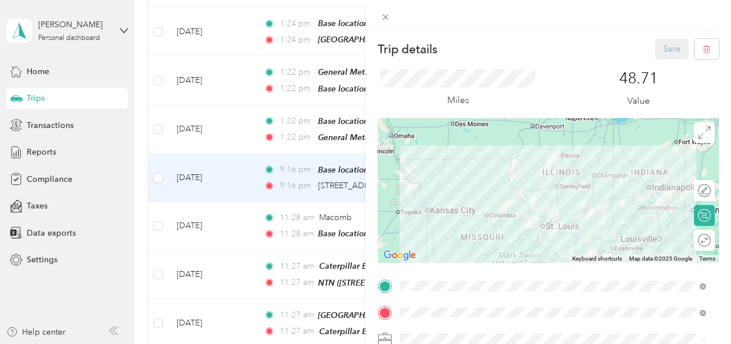
click at [258, 173] on div "Trip details Save This trip cannot be edited because it is either under review,…" at bounding box center [365, 172] width 731 height 344
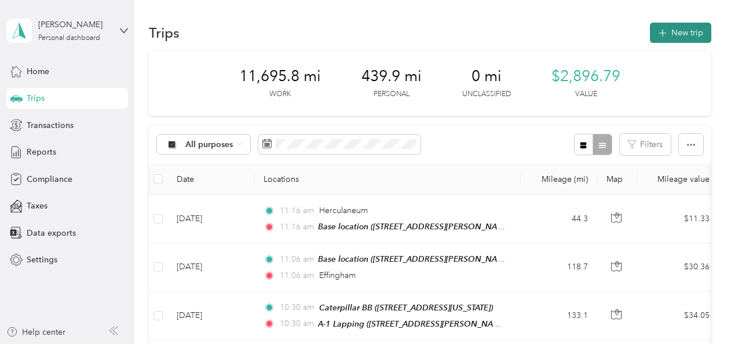
click at [674, 34] on button "New trip" at bounding box center [680, 33] width 61 height 20
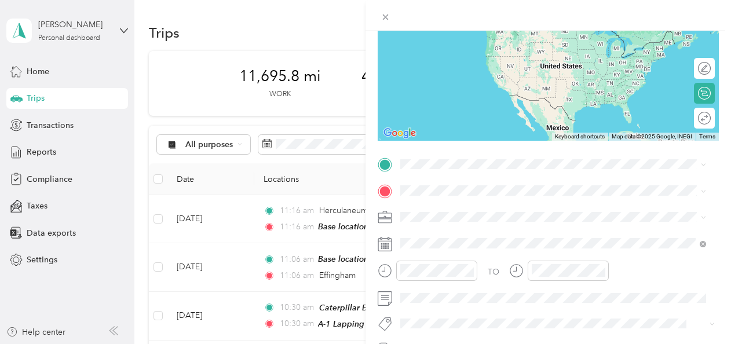
scroll to position [125, 0]
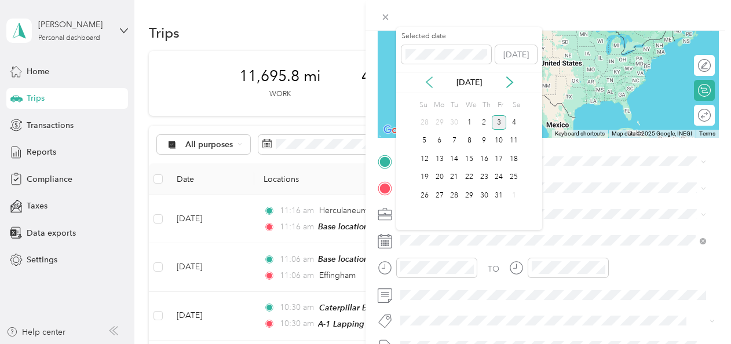
click at [431, 79] on icon at bounding box center [430, 82] width 12 height 12
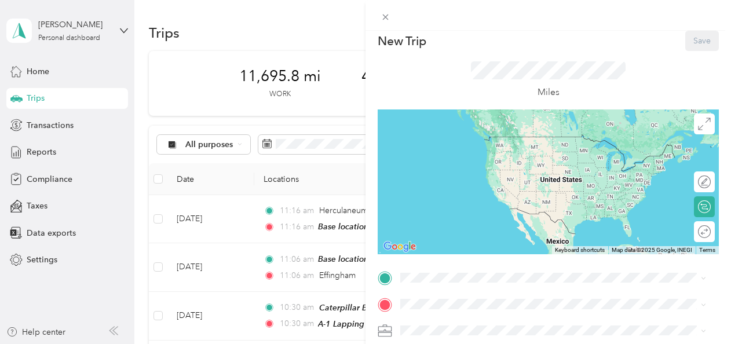
scroll to position [0, 0]
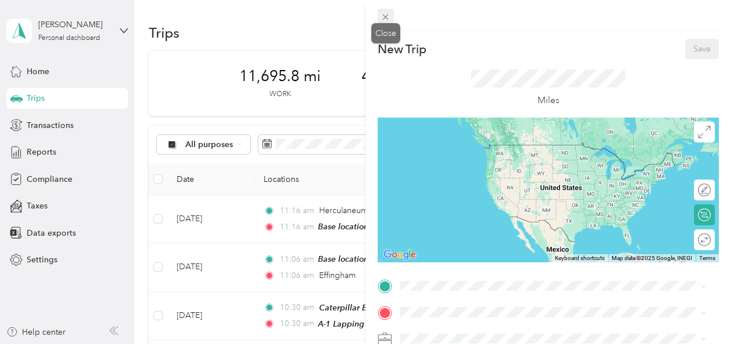
click at [387, 17] on icon at bounding box center [386, 17] width 10 height 10
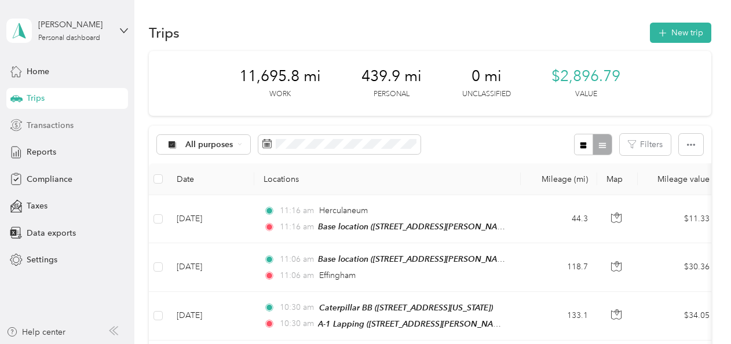
click at [39, 123] on span "Transactions" at bounding box center [50, 125] width 47 height 12
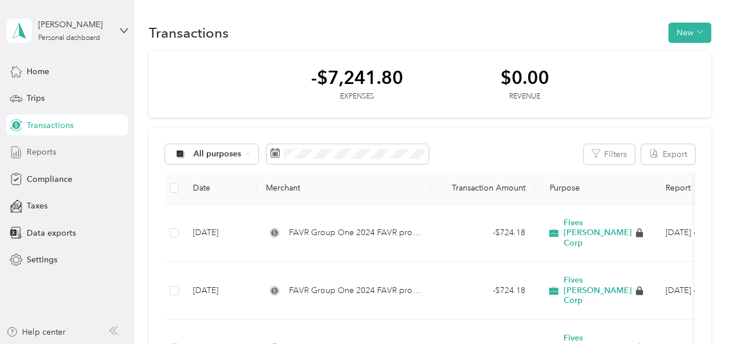
click at [34, 147] on span "Reports" at bounding box center [42, 152] width 30 height 12
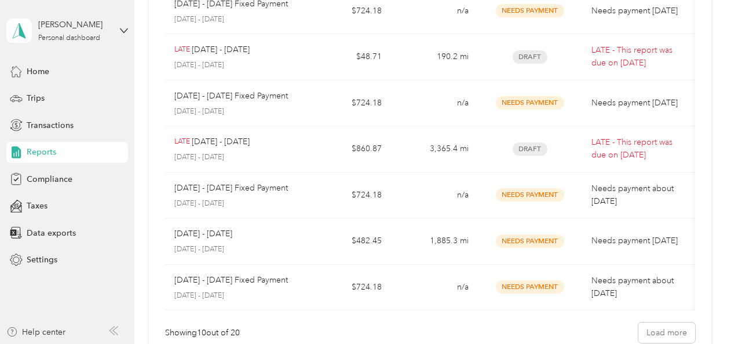
scroll to position [274, 0]
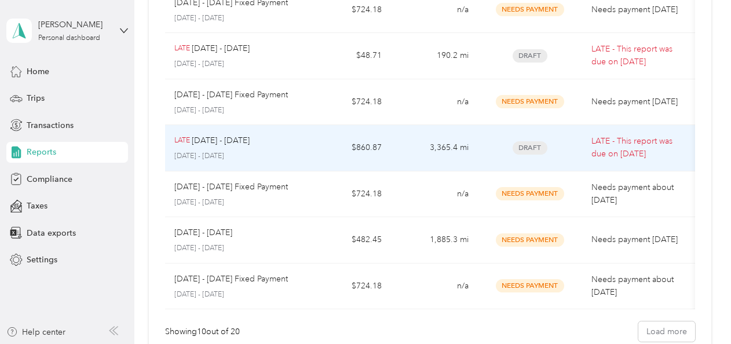
click at [527, 144] on span "Draft" at bounding box center [530, 147] width 35 height 13
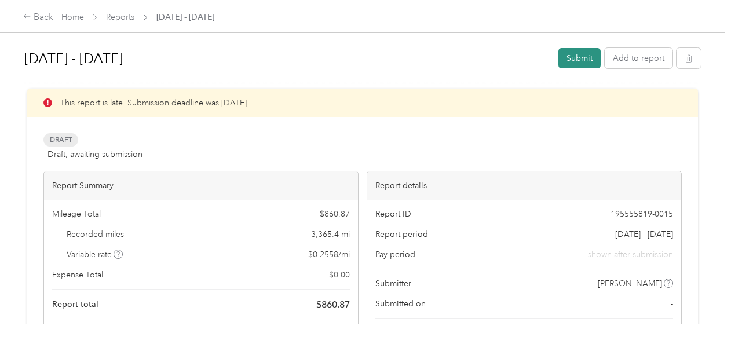
click at [571, 57] on button "Submit" at bounding box center [580, 58] width 42 height 20
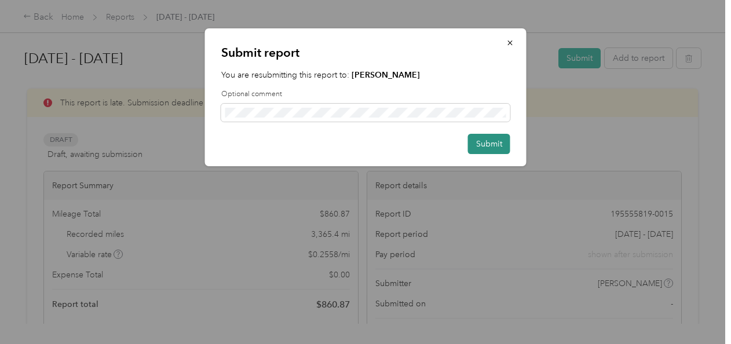
click at [501, 138] on button "Submit" at bounding box center [489, 144] width 42 height 20
